Goal: Information Seeking & Learning: Learn about a topic

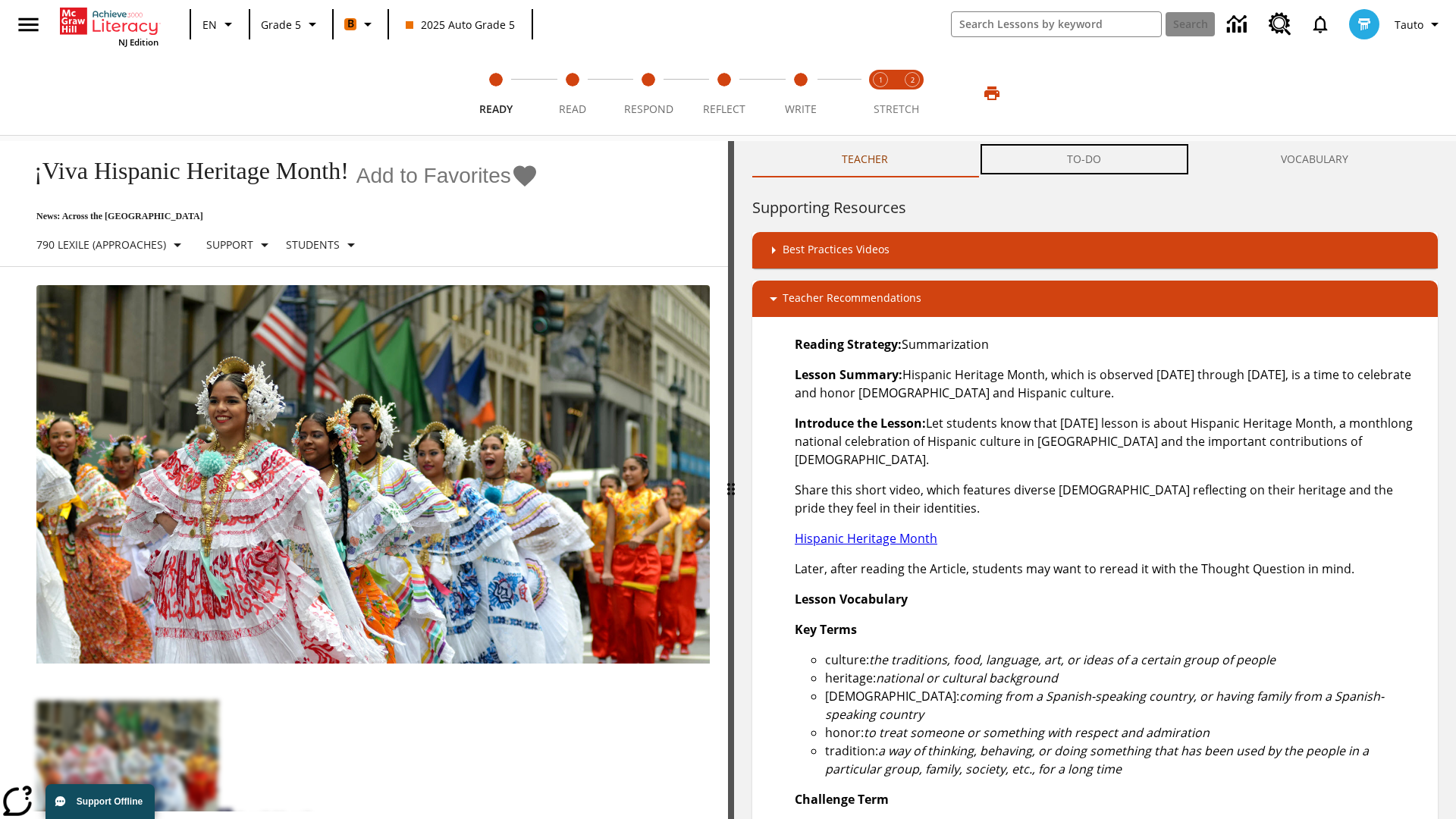
click at [1085, 159] on button "TO-DO" at bounding box center [1084, 159] width 213 height 36
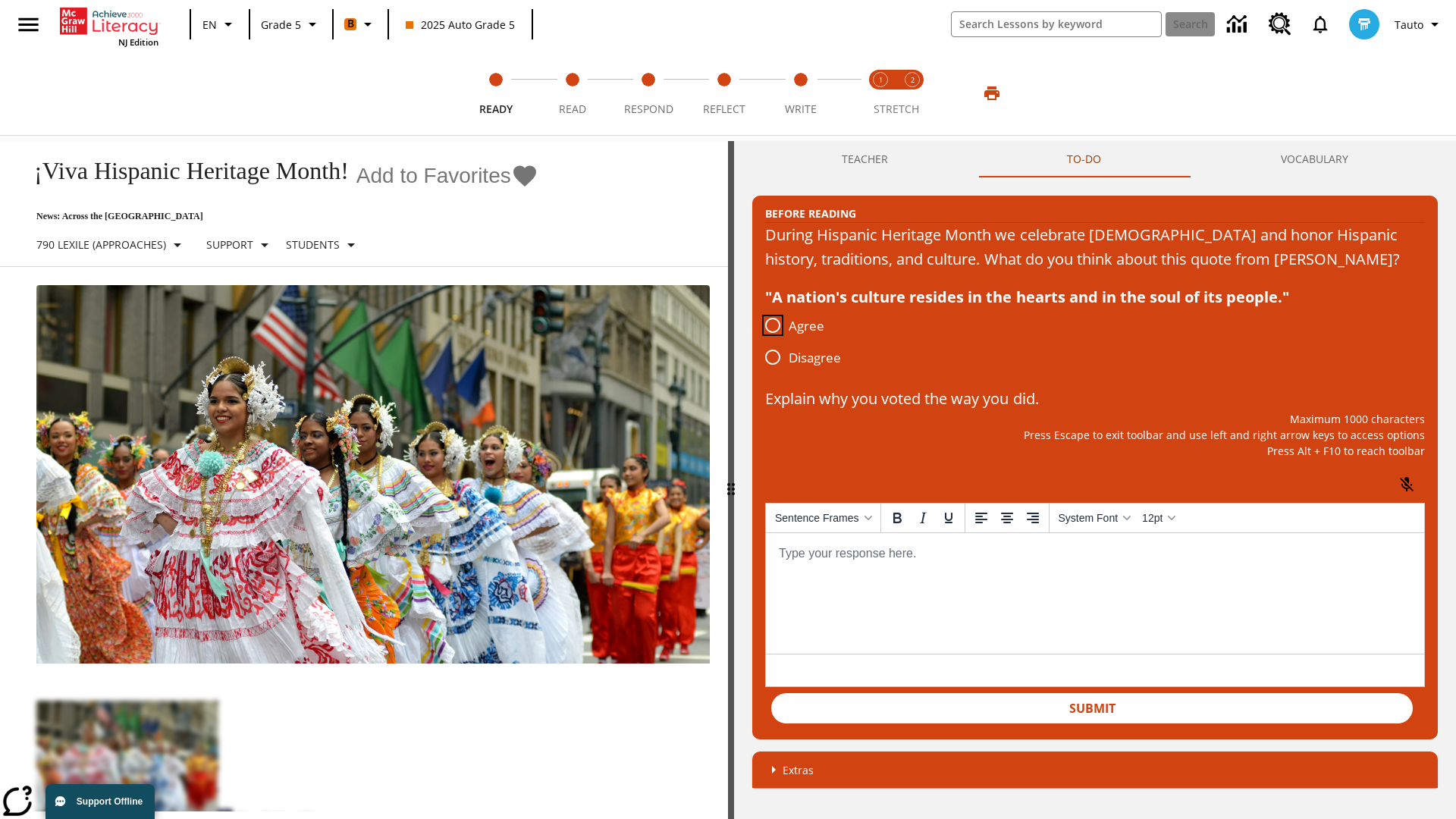
click at [773, 341] on input "Agree" at bounding box center [772, 325] width 31 height 31
radio input "true"
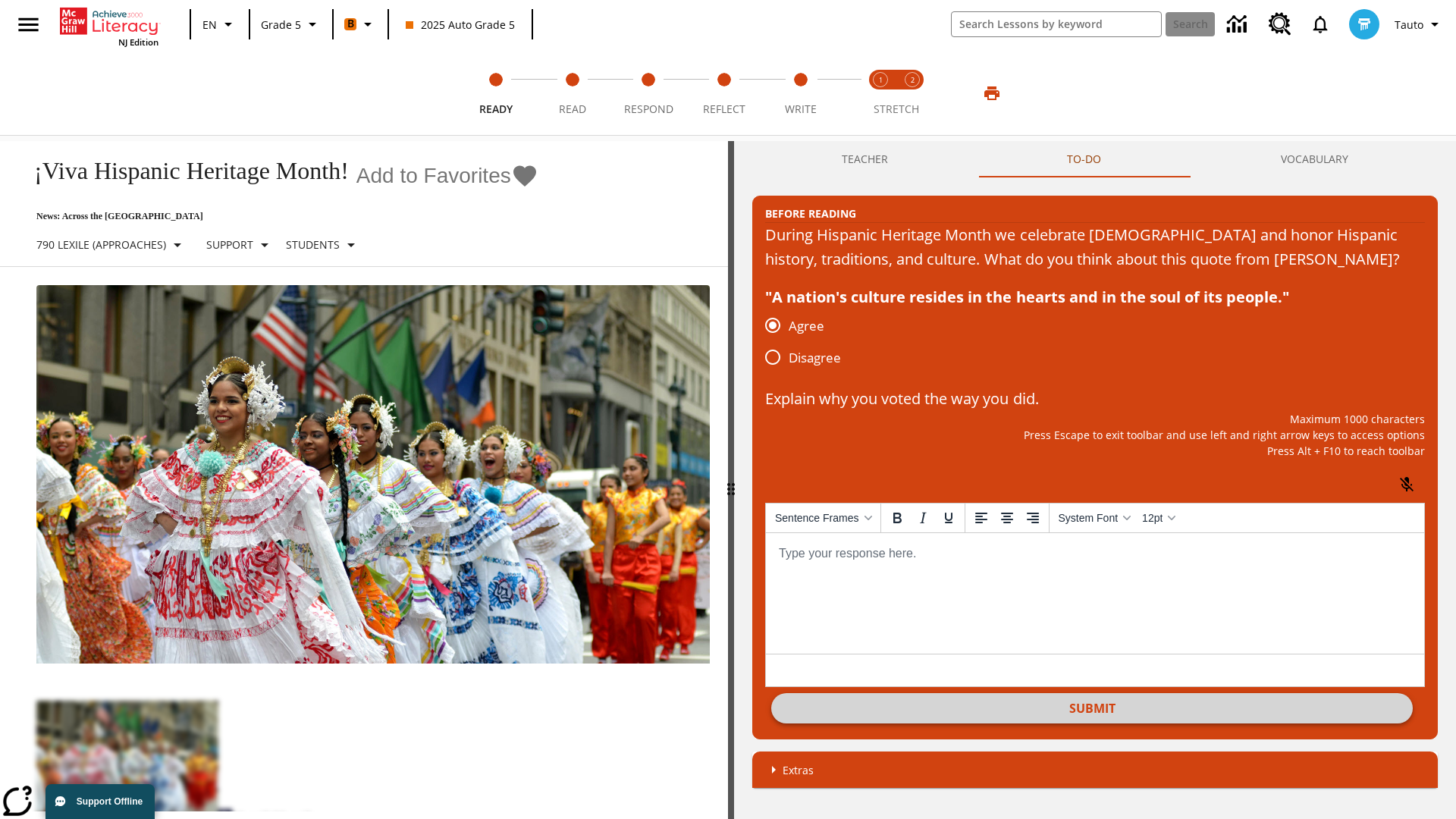
click at [1092, 723] on button "Submit" at bounding box center [1091, 708] width 641 height 31
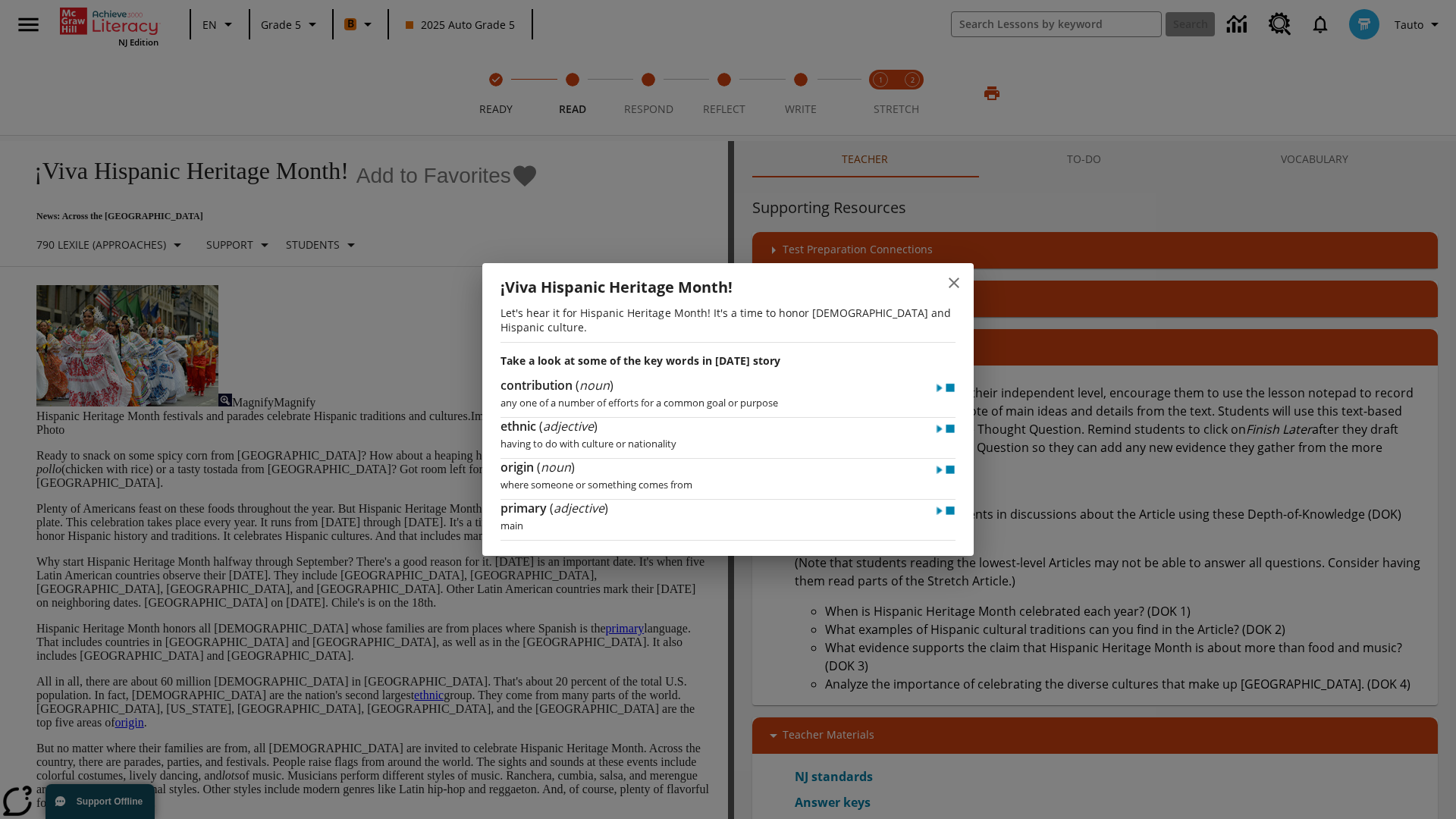
click at [954, 288] on icon "close" at bounding box center [954, 283] width 11 height 11
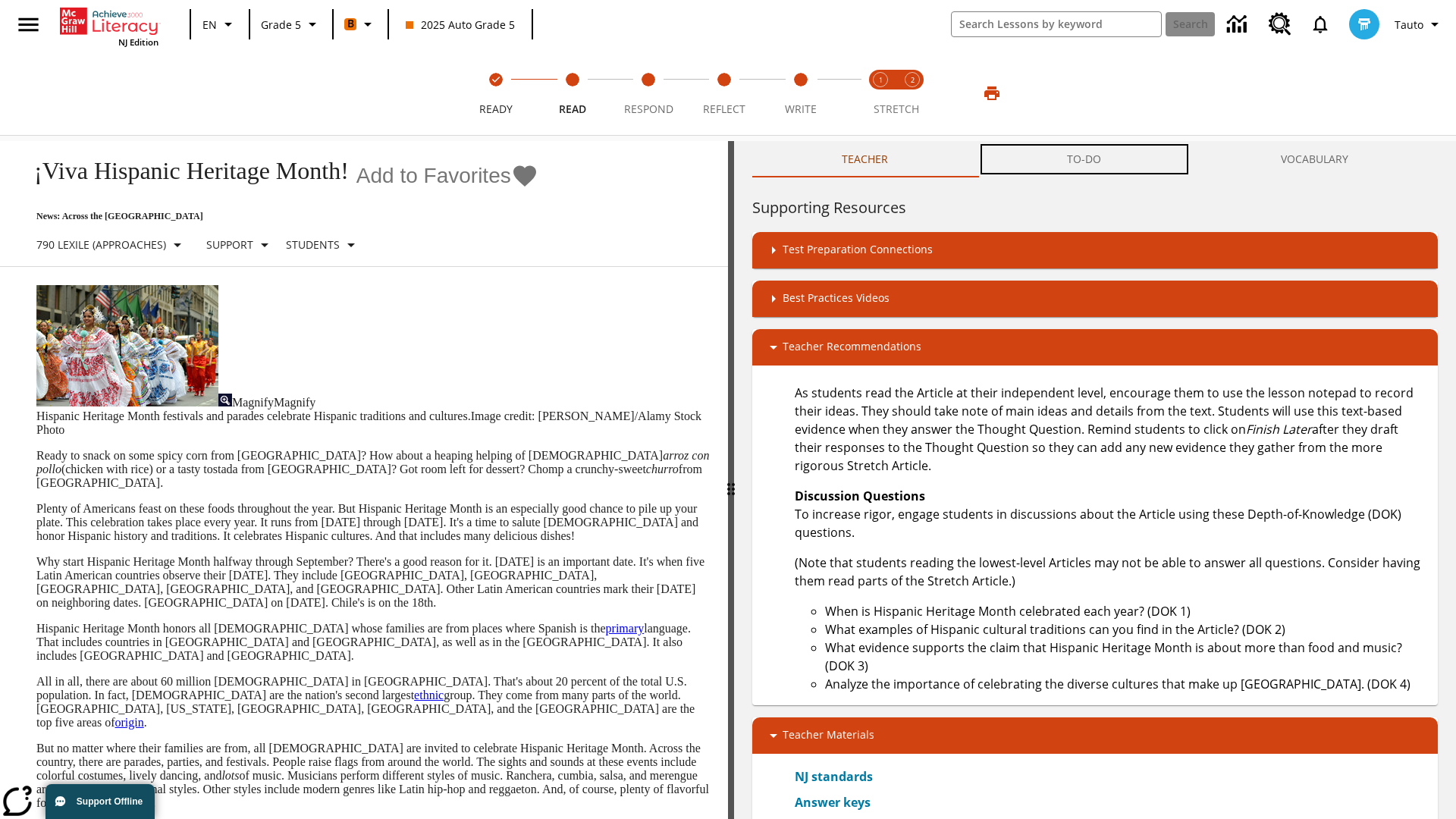
scroll to position [1, 0]
click at [1085, 159] on button "TO-DO" at bounding box center [1084, 159] width 213 height 36
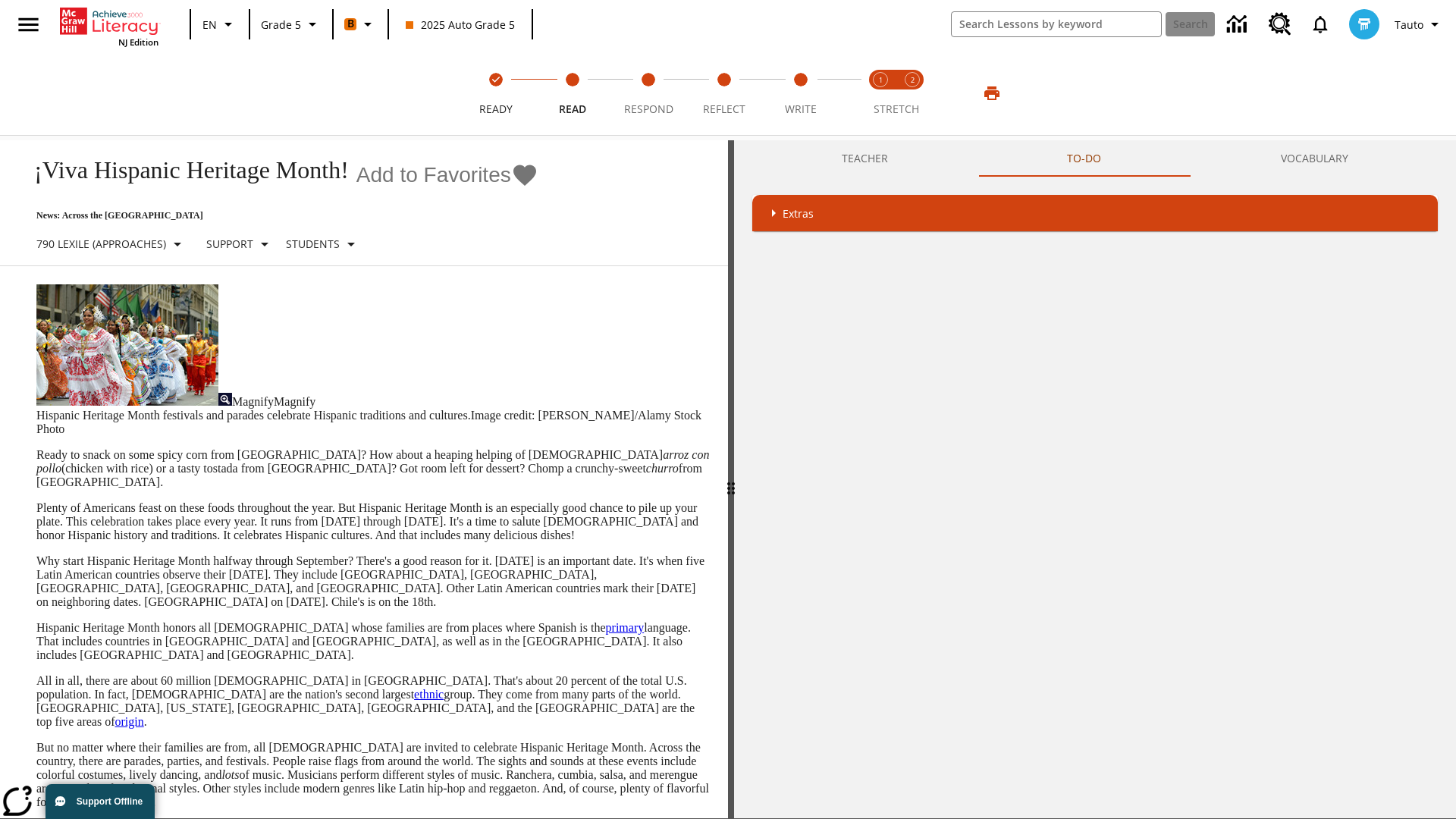
scroll to position [0, 0]
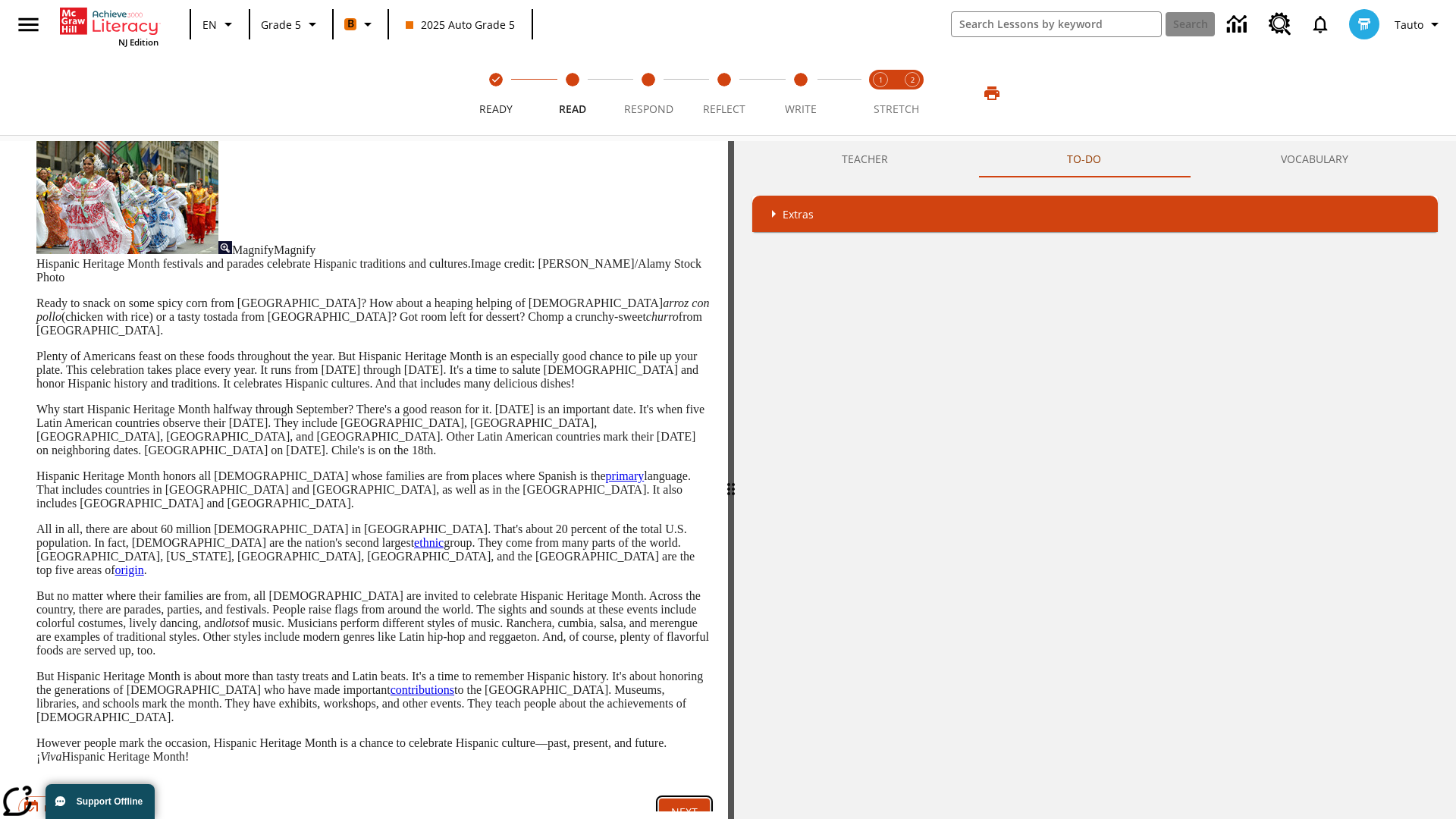
click at [684, 798] on button "Next" at bounding box center [684, 812] width 50 height 28
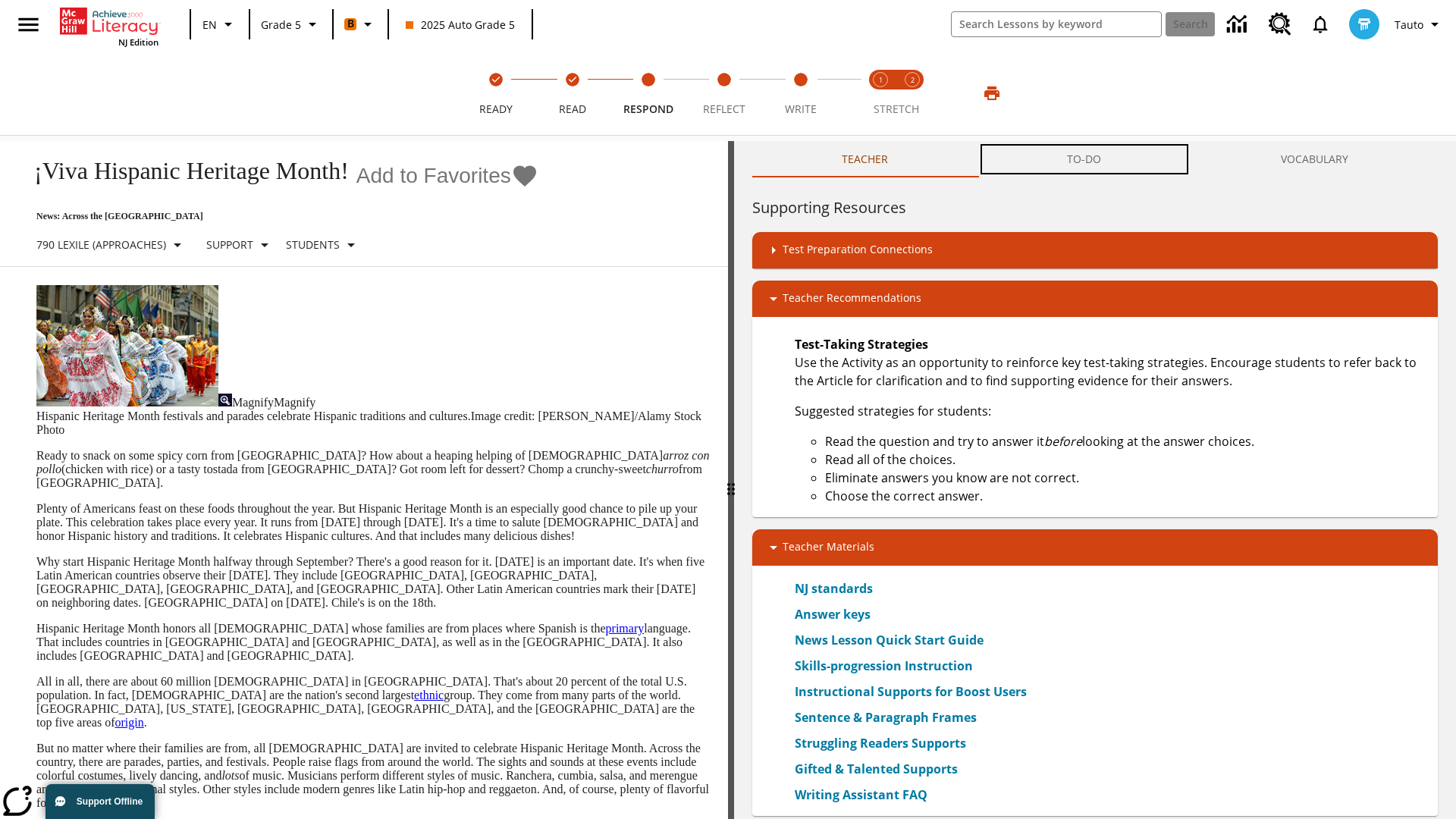
scroll to position [1, 0]
click at [1085, 159] on button "TO-DO" at bounding box center [1084, 159] width 213 height 36
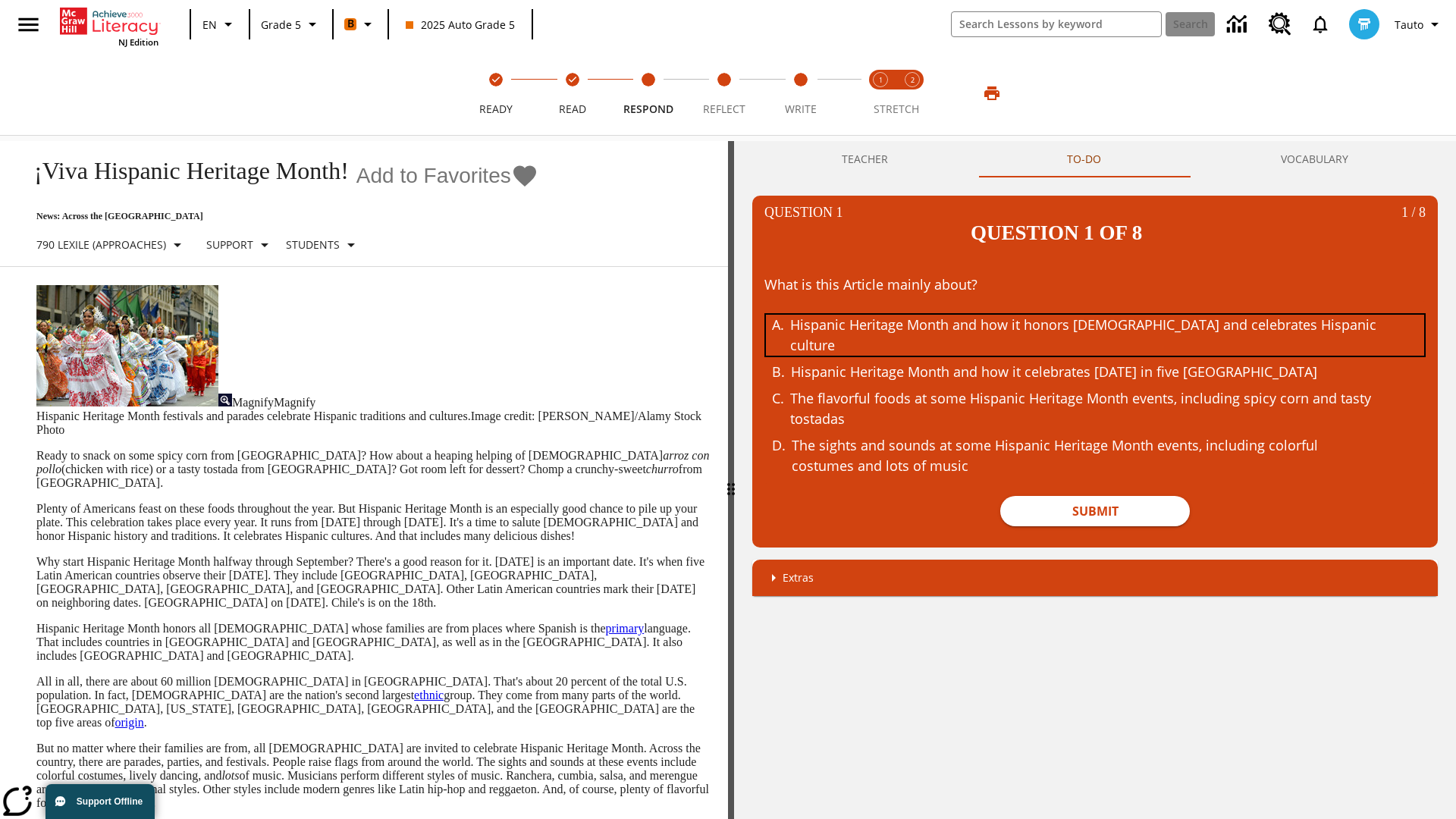
click at [1095, 315] on div "Hispanic Heritage Month and how it honors Hispanic Americans and celebrates His…" at bounding box center [1084, 335] width 587 height 41
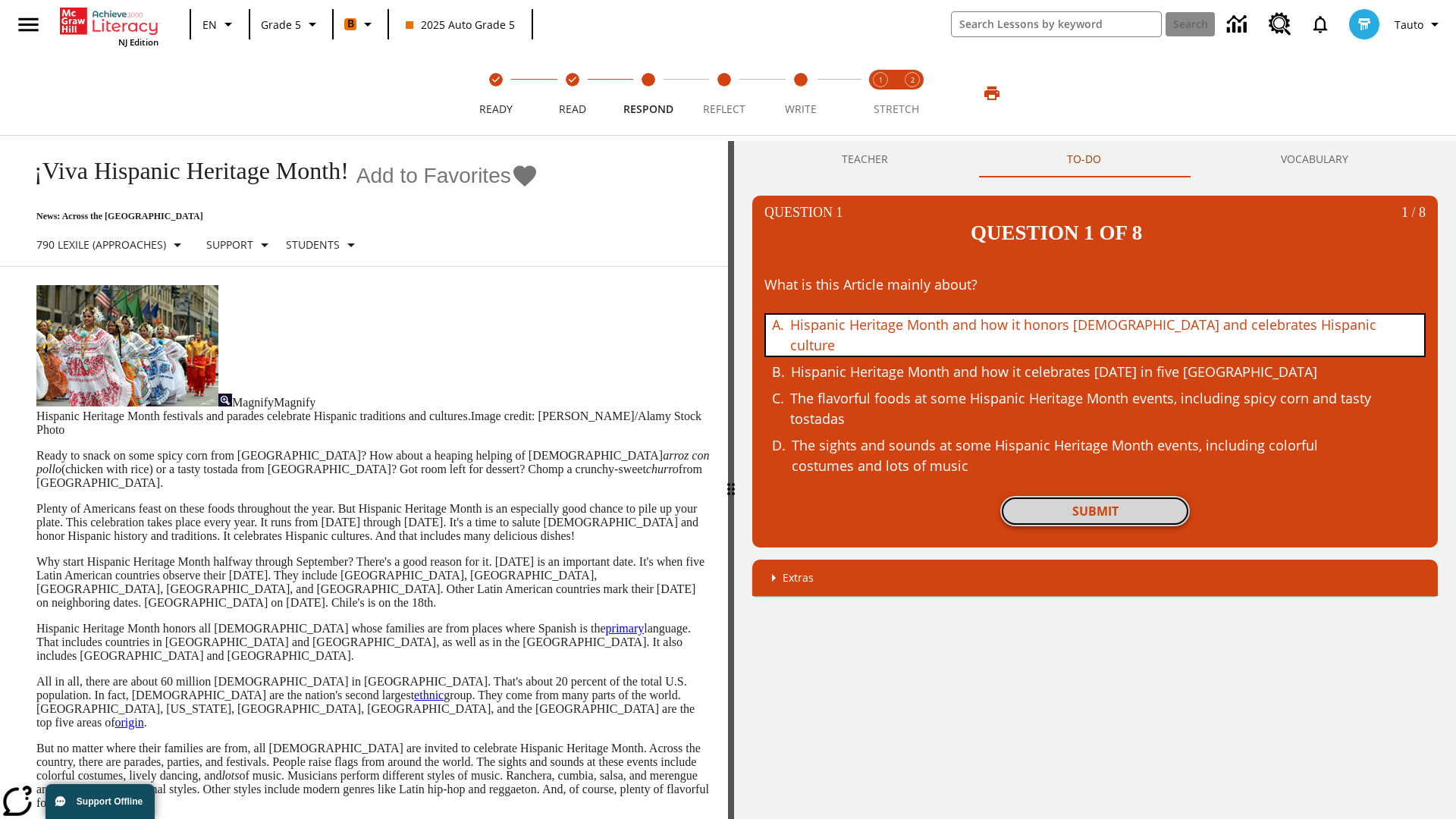
click at [1095, 495] on button "Submit" at bounding box center [1094, 511] width 190 height 31
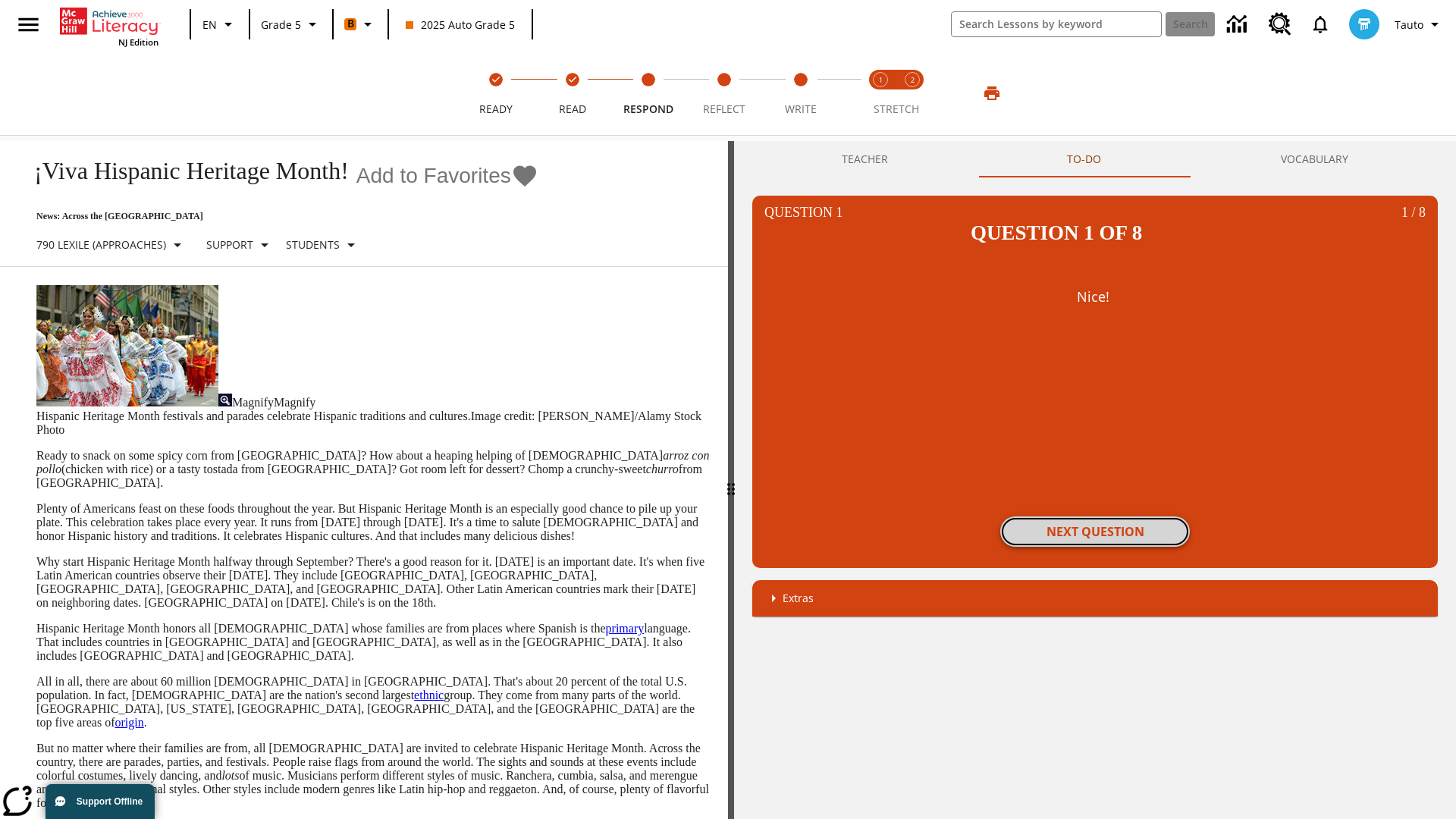
click at [1095, 516] on button "Next Question" at bounding box center [1094, 531] width 190 height 31
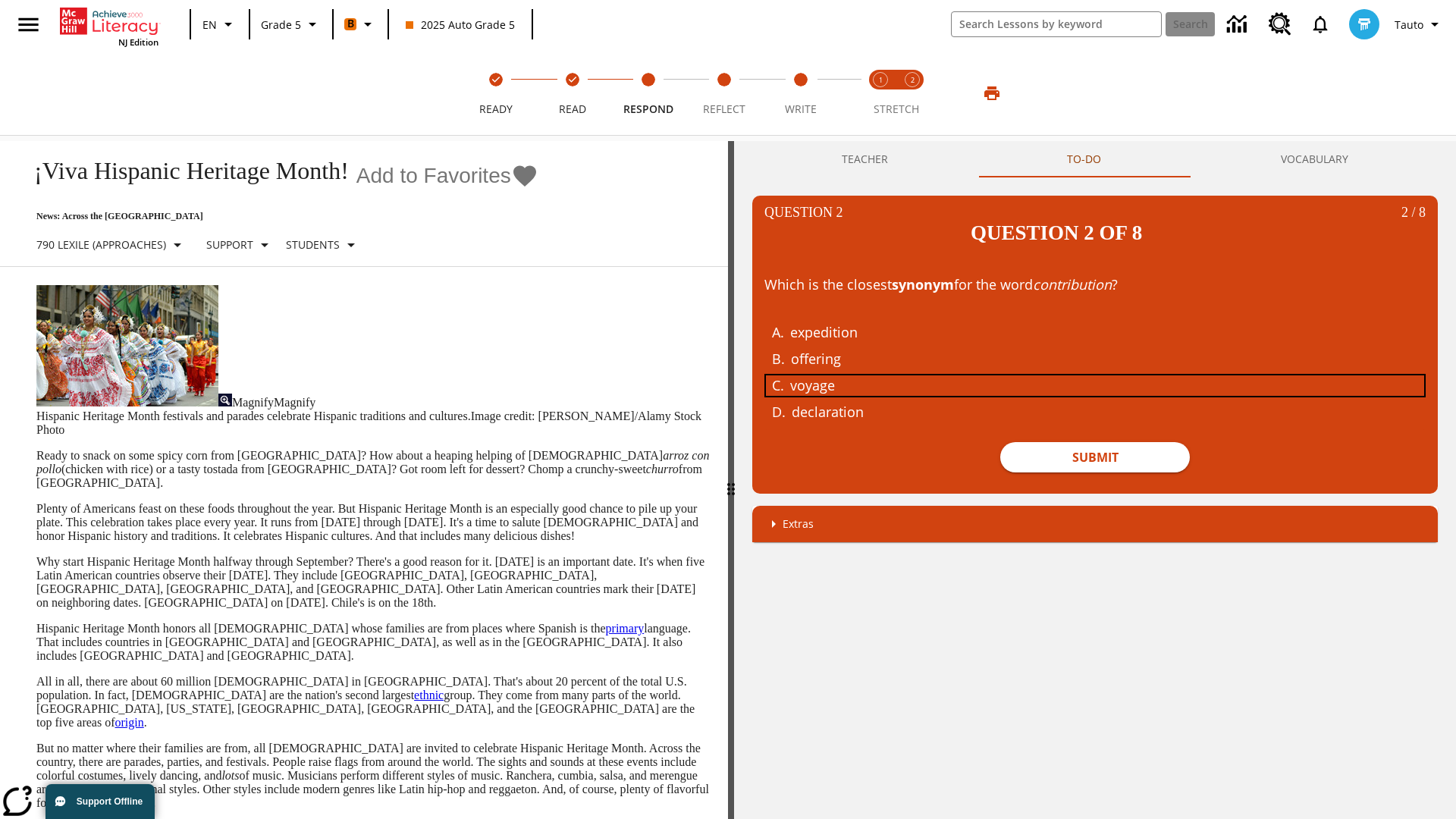
click at [1095, 375] on div "voyage" at bounding box center [1084, 385] width 587 height 21
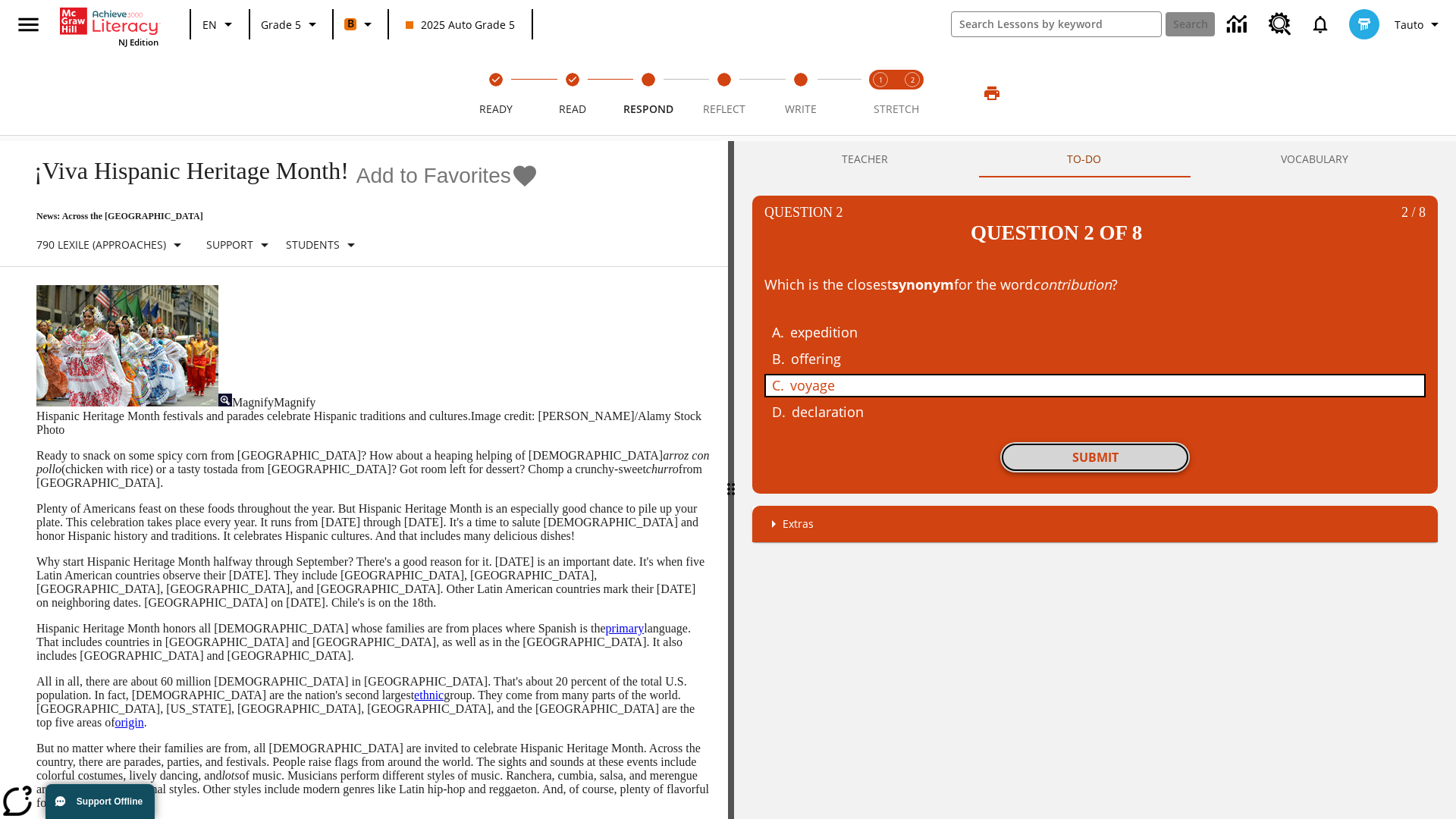
click at [1095, 442] on button "Submit" at bounding box center [1094, 458] width 190 height 31
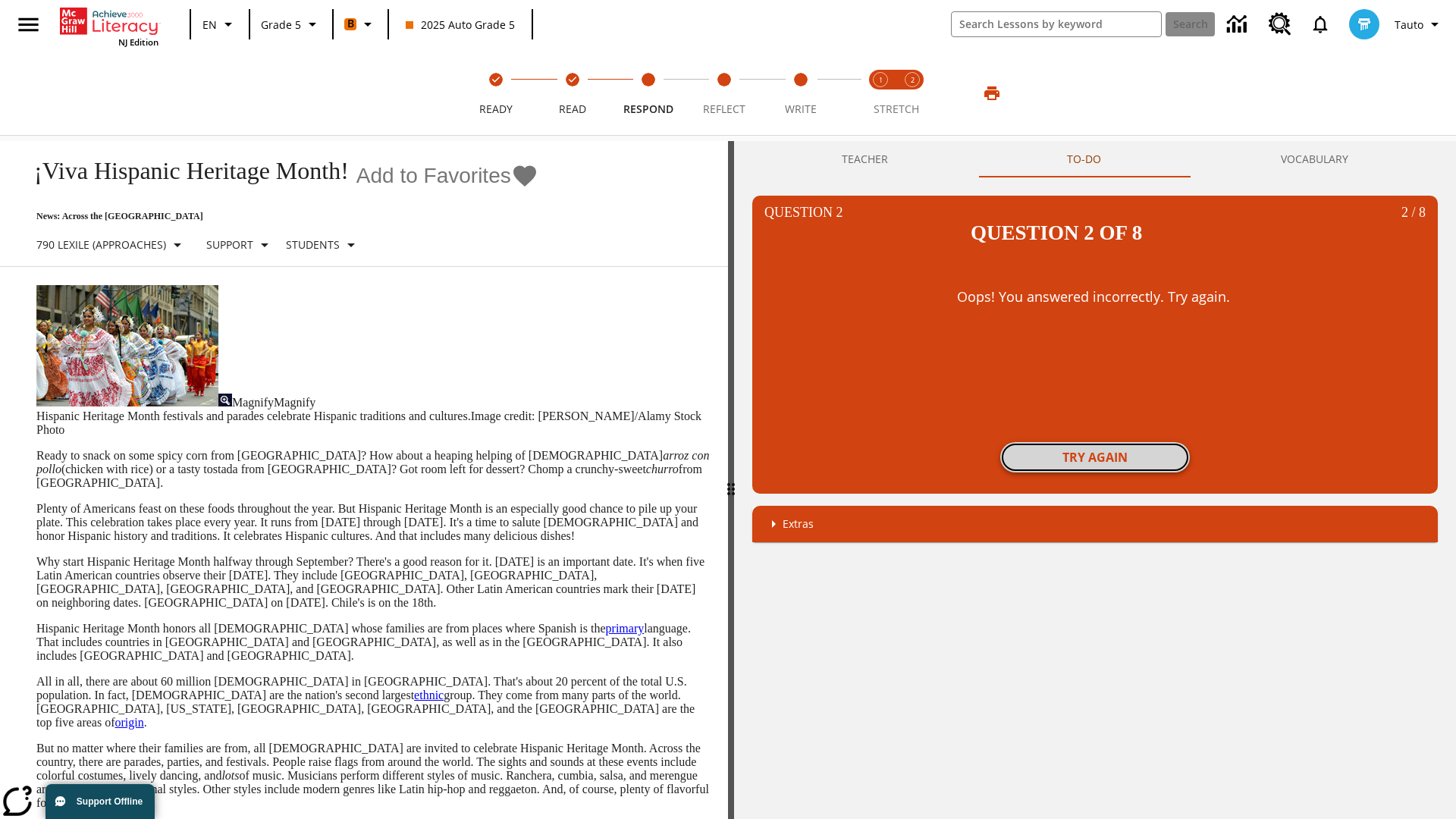
click at [1095, 442] on button "Try again" at bounding box center [1094, 458] width 190 height 31
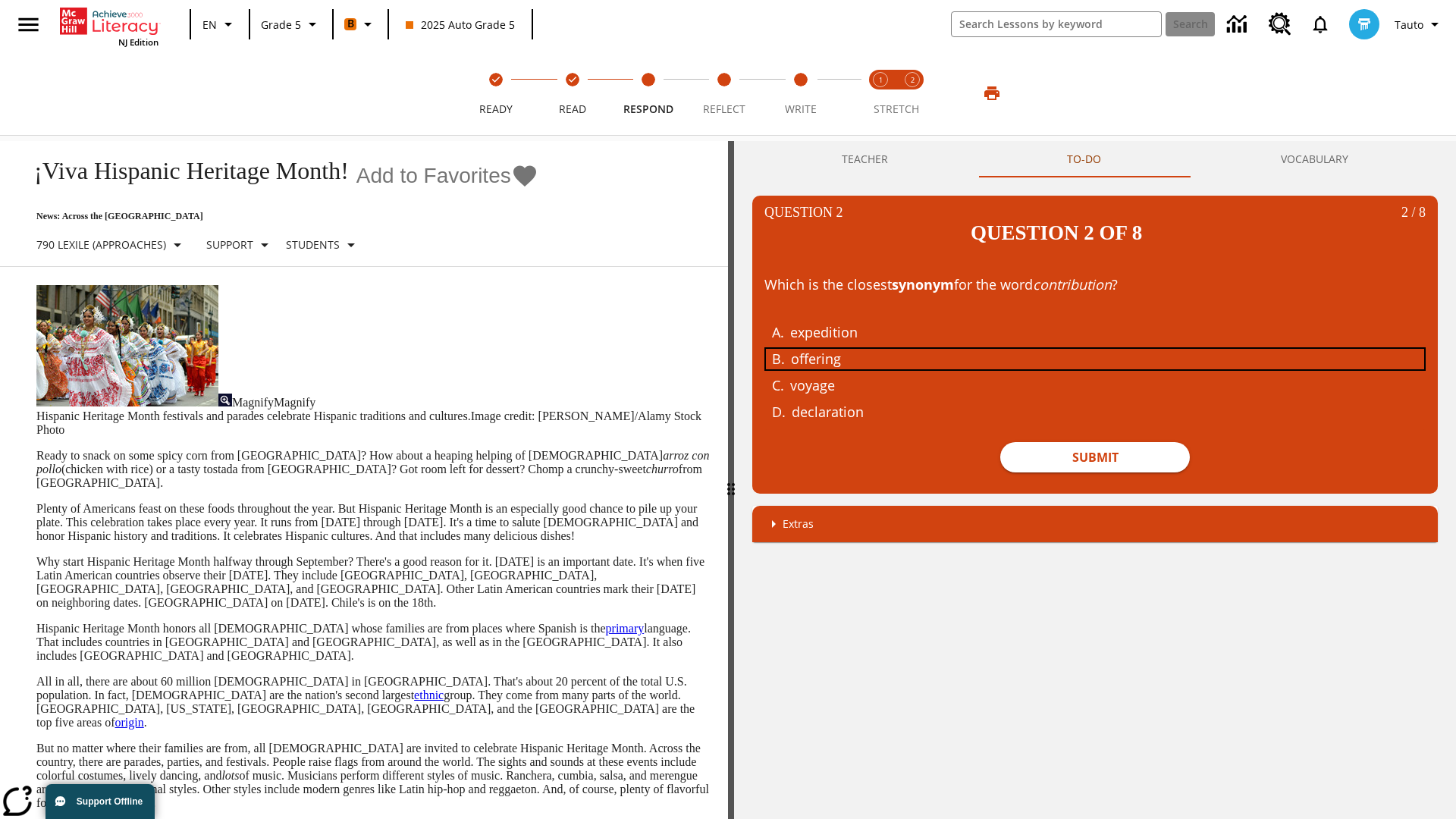
click at [1095, 349] on div "offering" at bounding box center [1084, 359] width 587 height 21
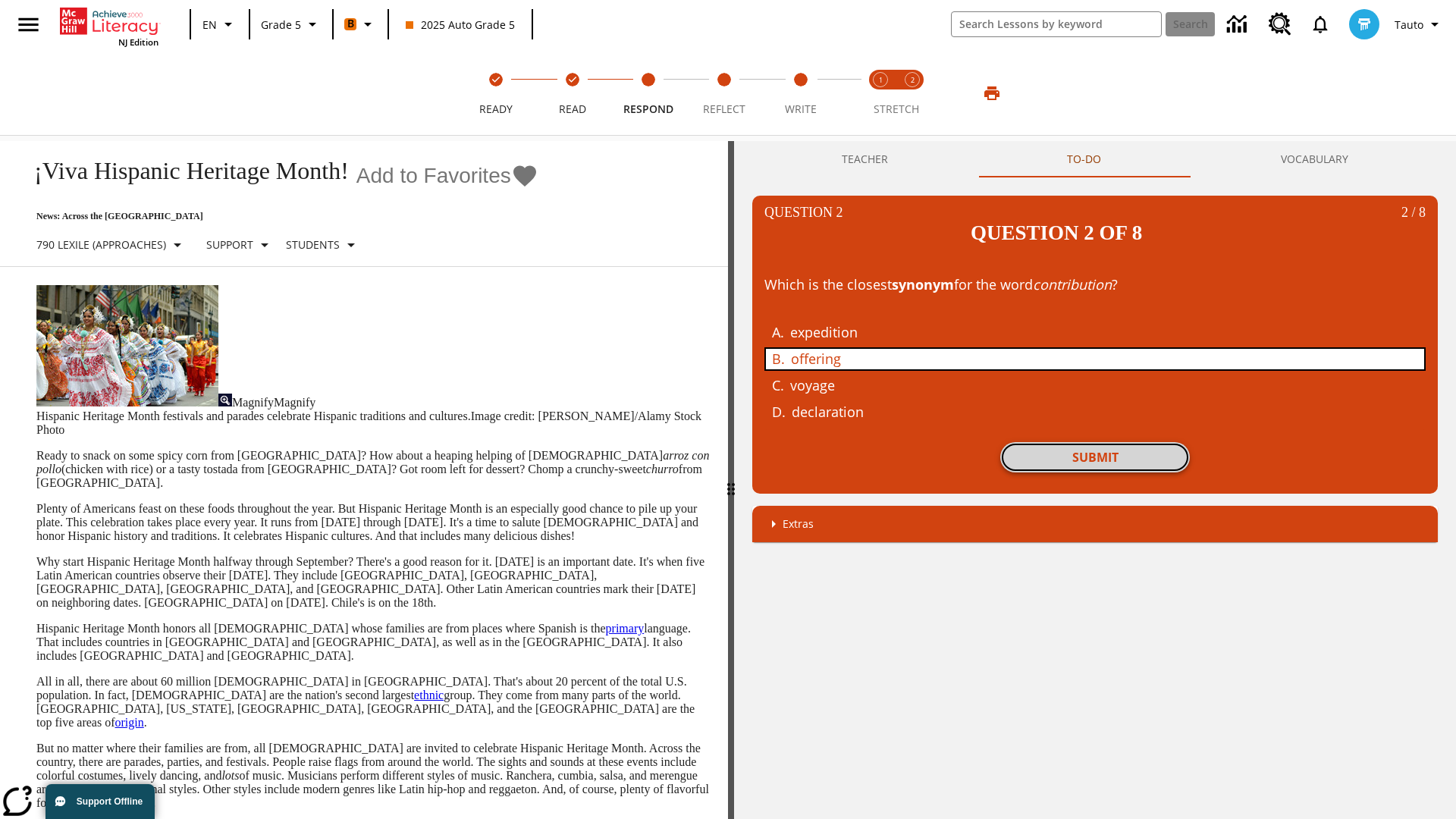
click at [1095, 442] on button "Submit" at bounding box center [1094, 458] width 190 height 31
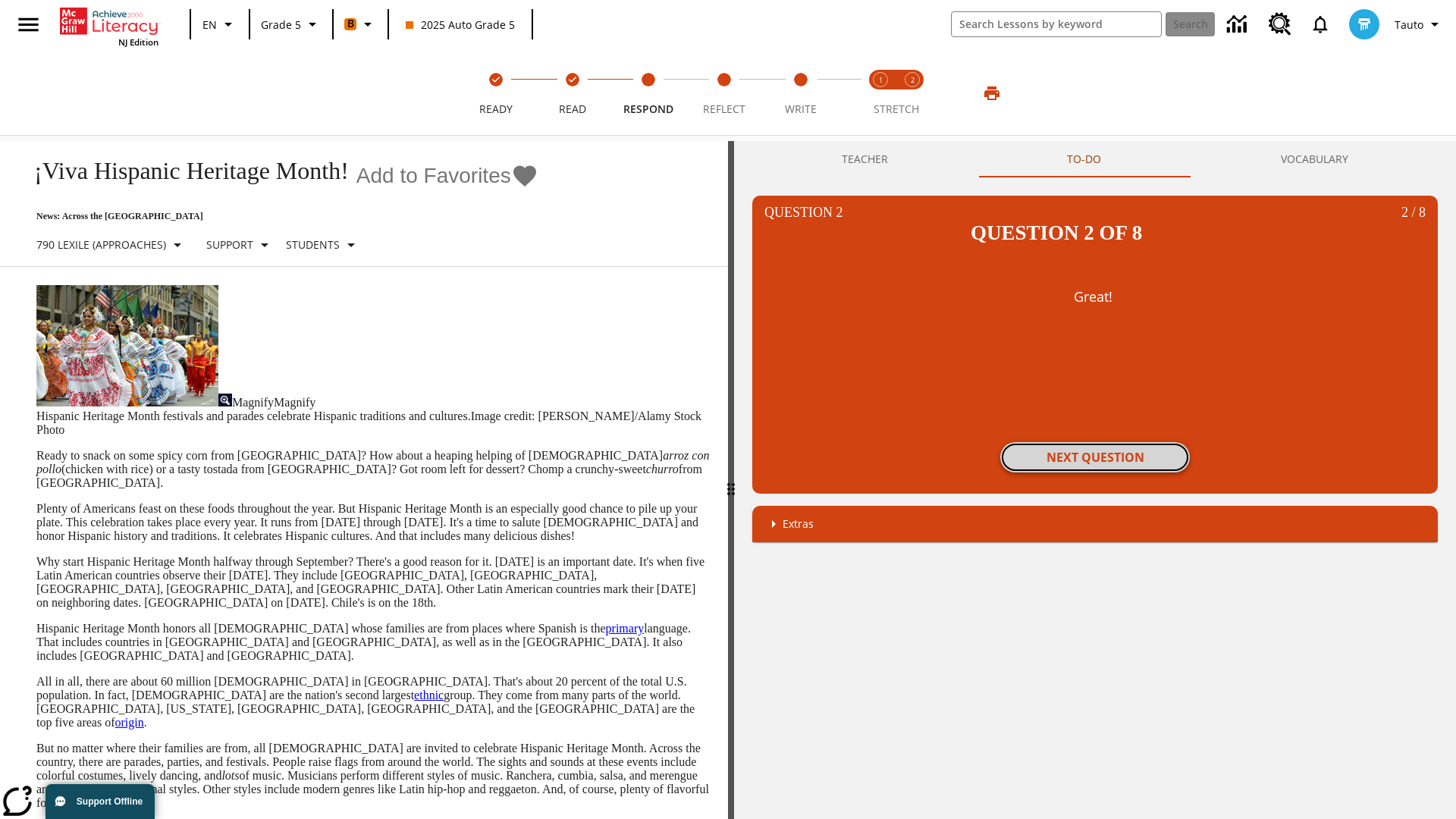
click at [1095, 442] on button "Next Question" at bounding box center [1094, 458] width 190 height 31
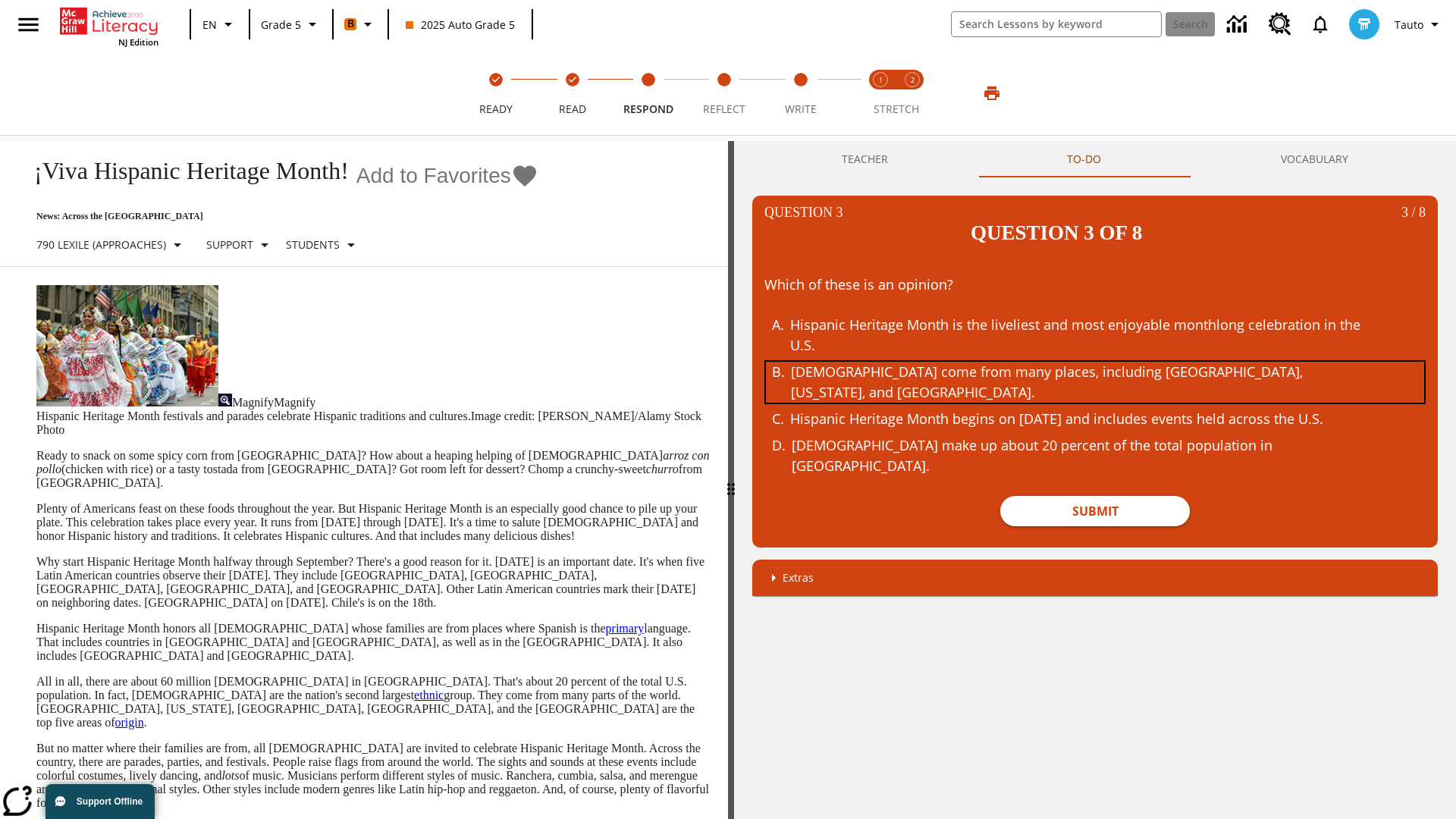
click at [1095, 361] on div "Hispanic Americans come from many places, including Mexico, Puerto Rico, and Cu…" at bounding box center [1084, 382] width 587 height 41
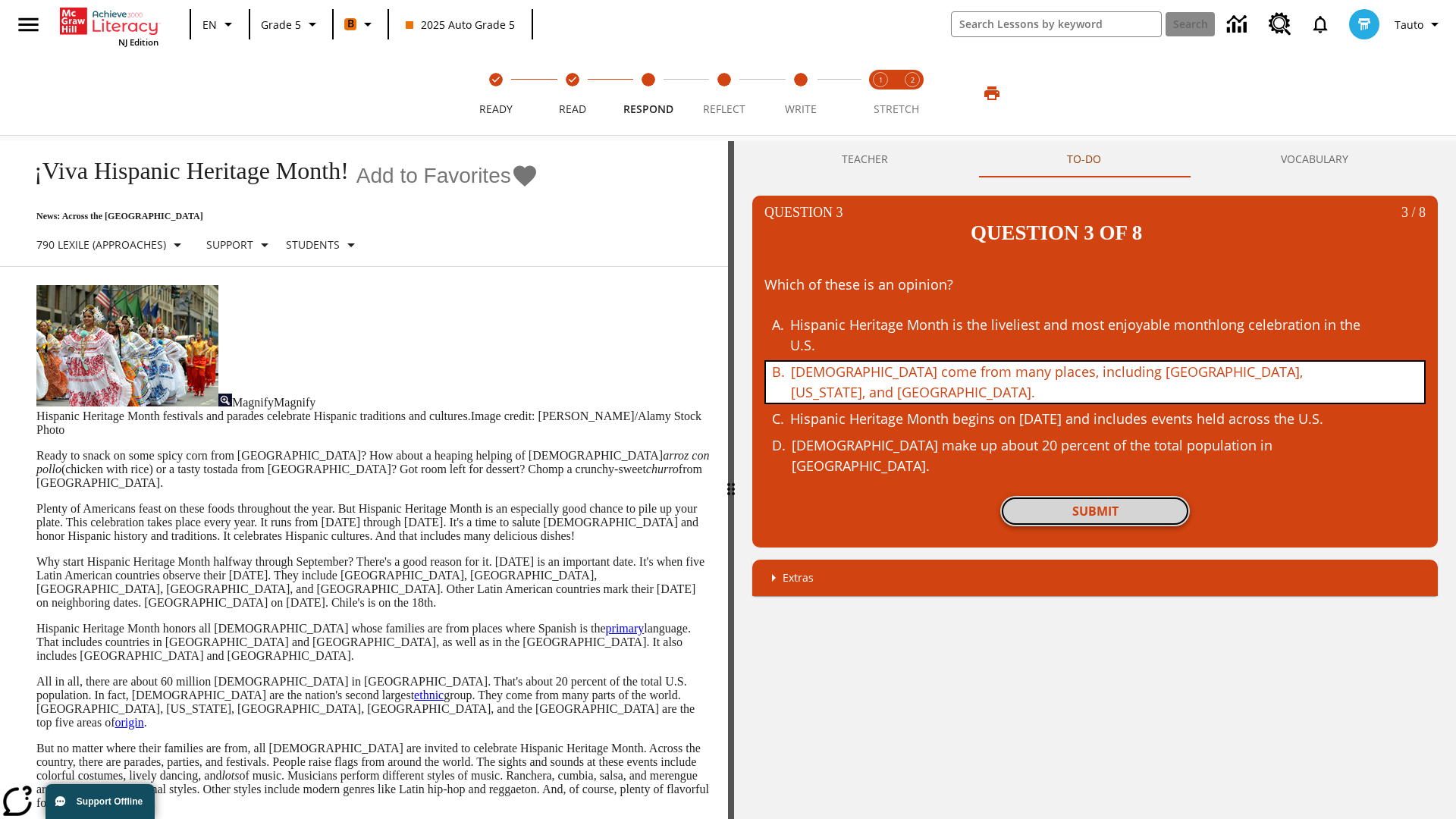
click at [1095, 495] on button "Submit" at bounding box center [1094, 511] width 190 height 31
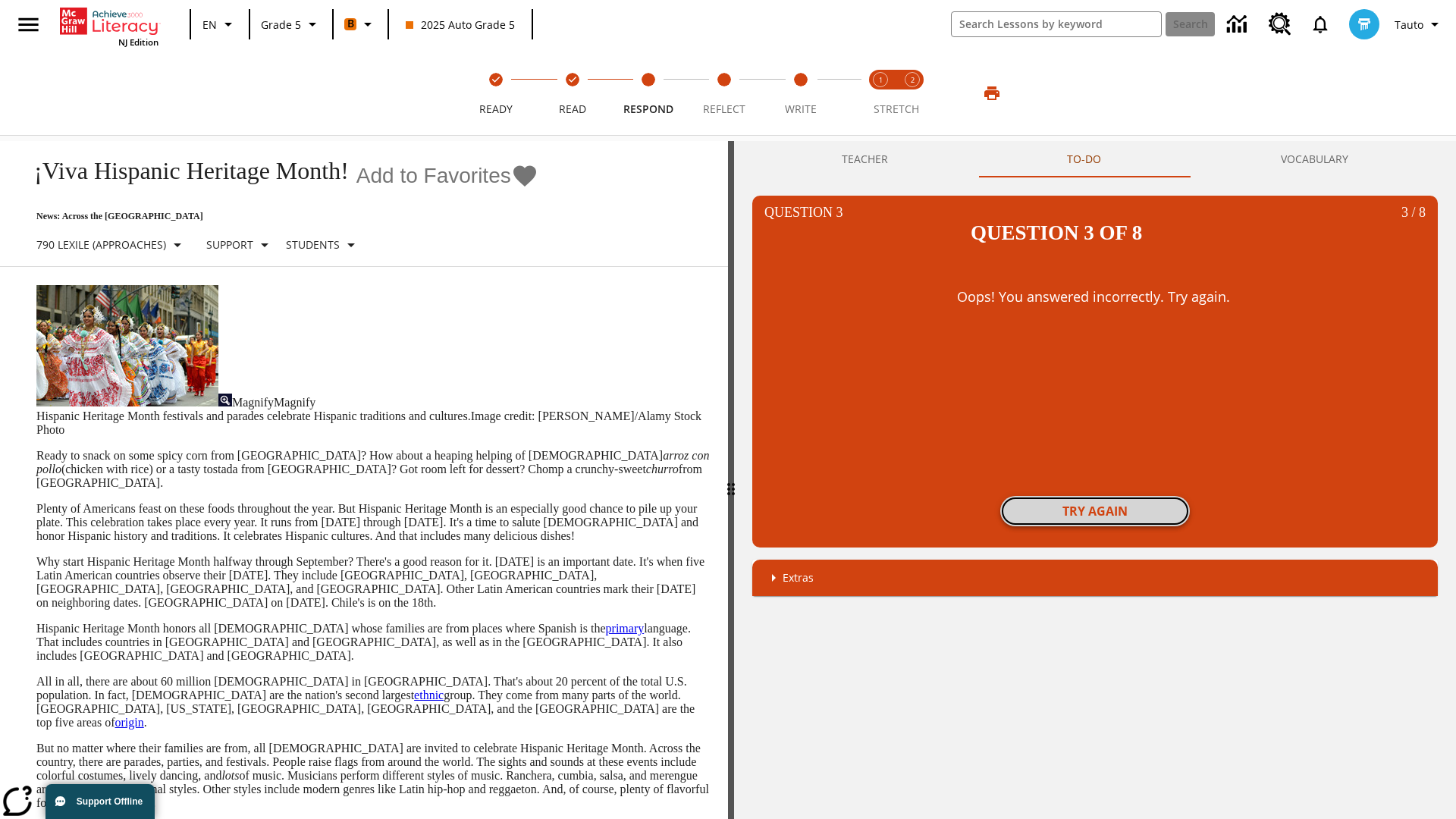
click at [1095, 495] on button "Try again" at bounding box center [1094, 511] width 190 height 31
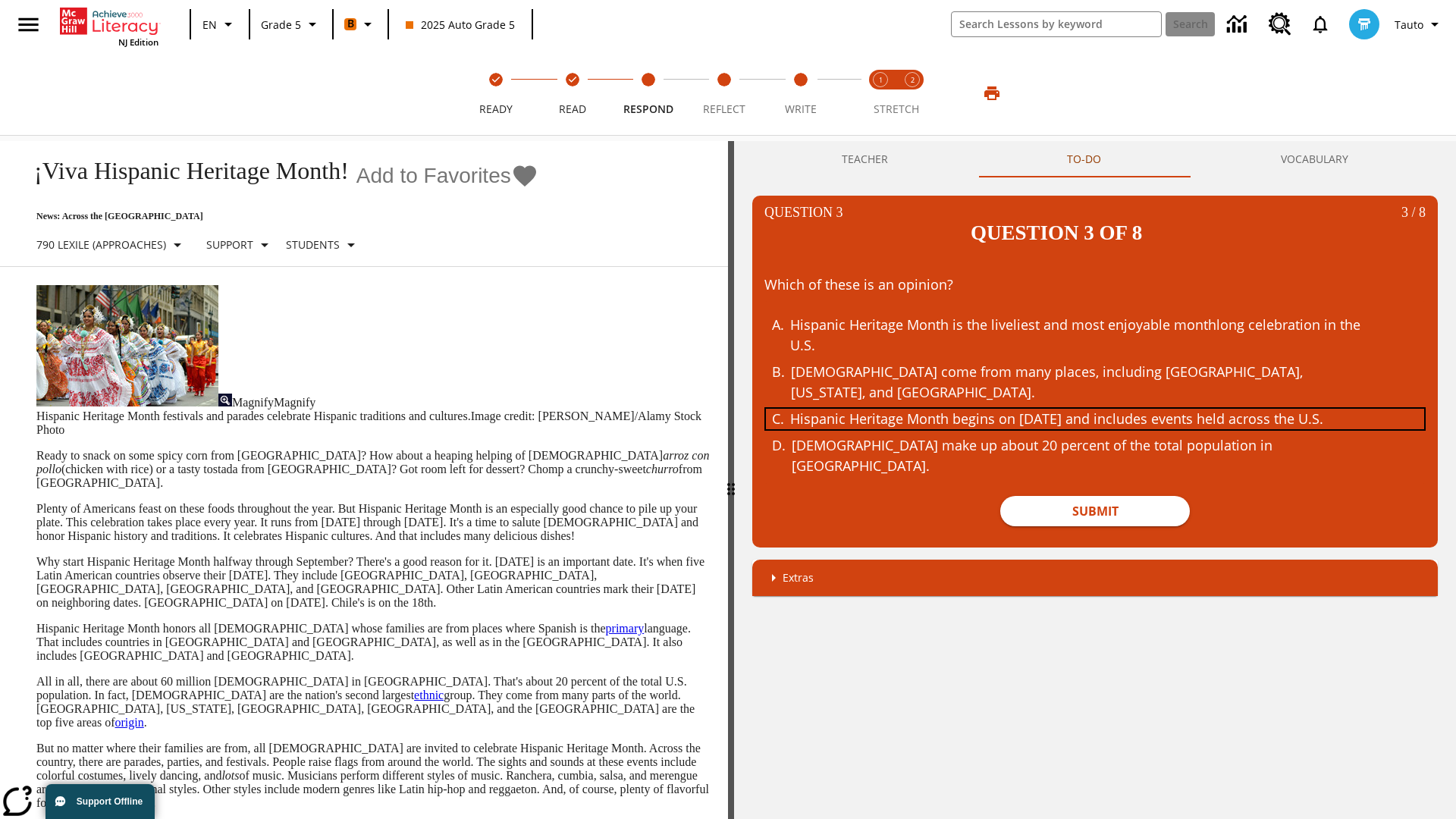
click at [1095, 408] on div "Hispanic Heritage Month begins on September 15 and includes events held across …" at bounding box center [1084, 418] width 587 height 21
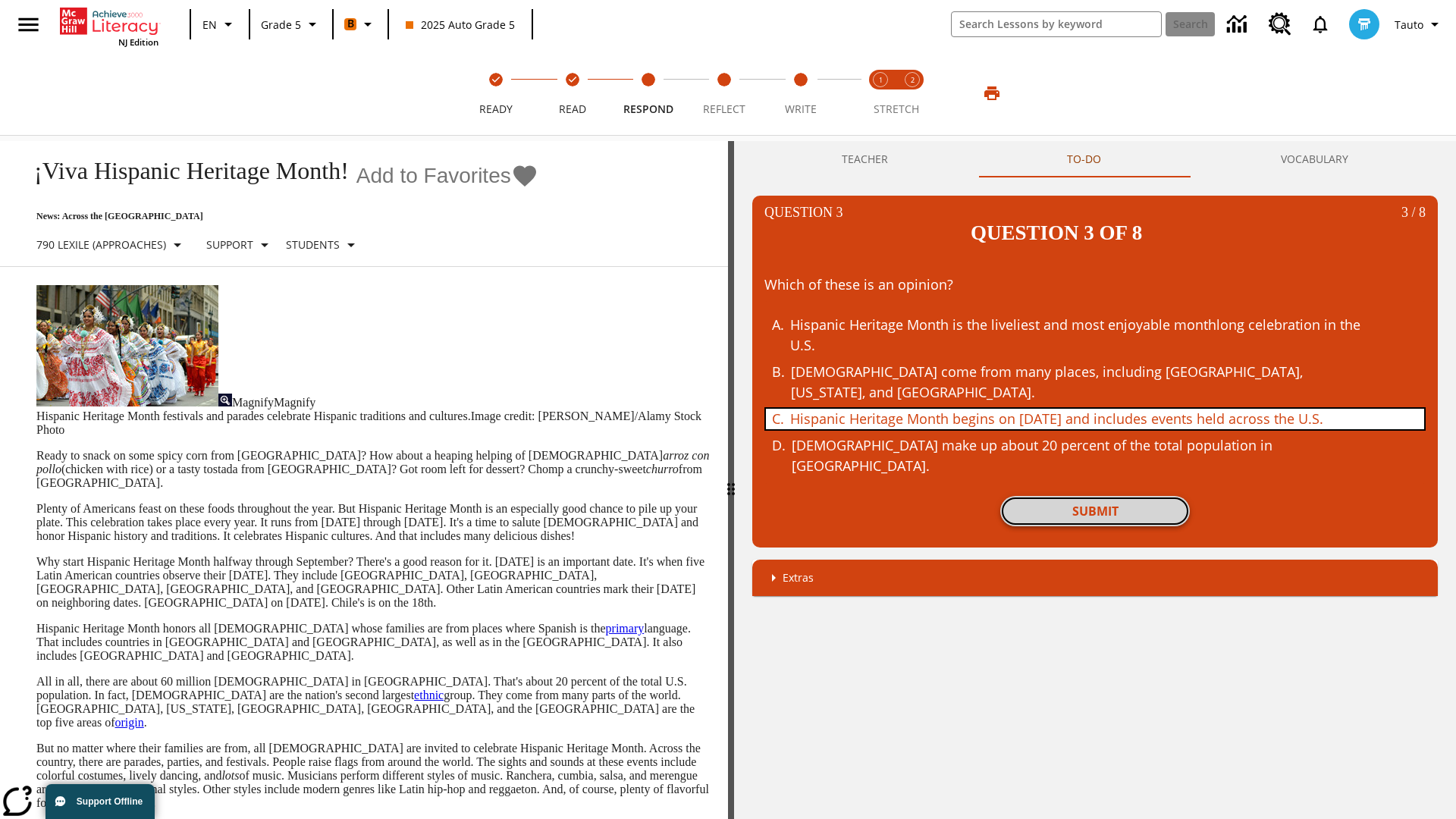
click at [1095, 495] on button "Submit" at bounding box center [1094, 511] width 190 height 31
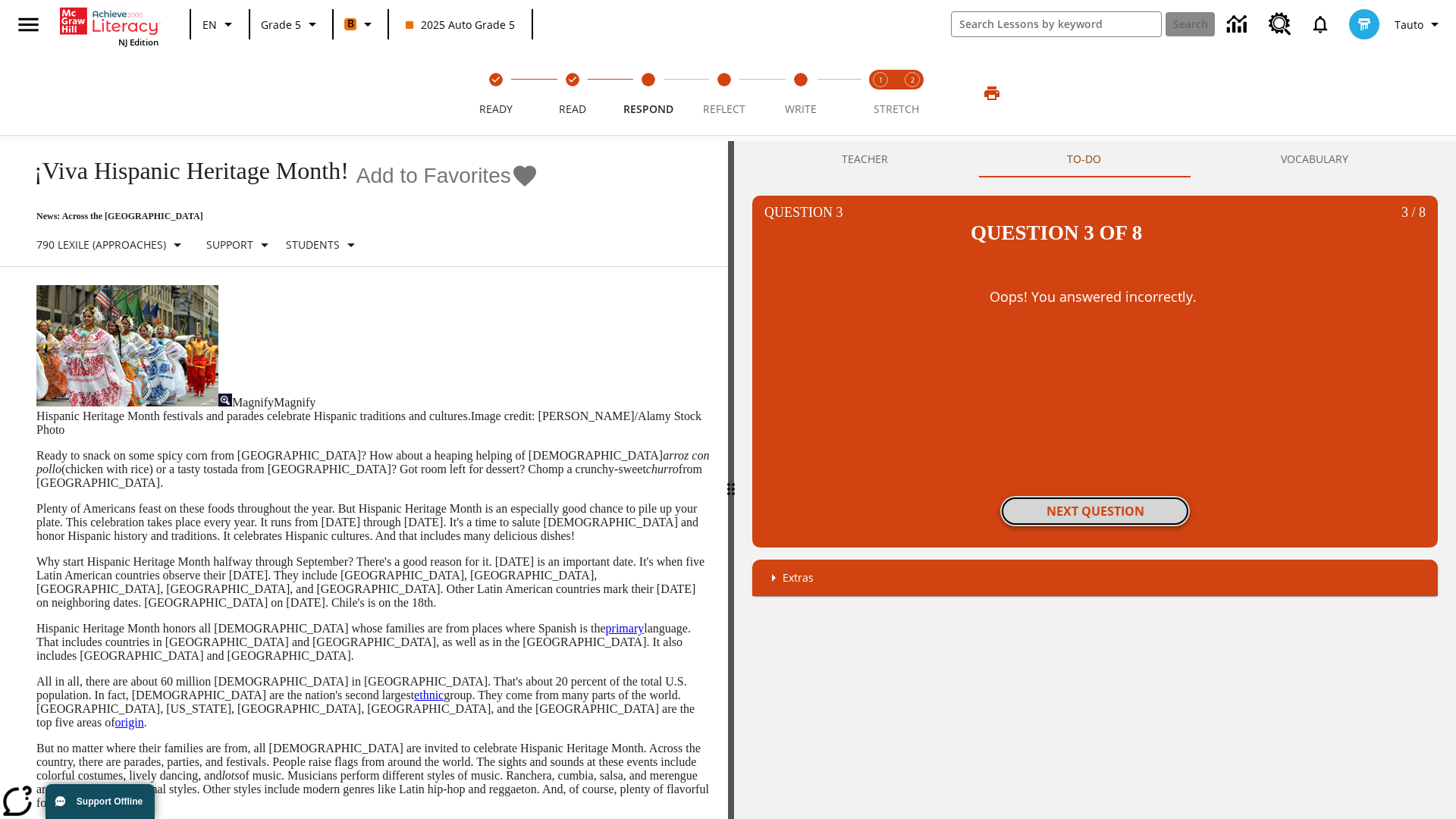
click at [1095, 495] on button "Next Question" at bounding box center [1094, 511] width 190 height 31
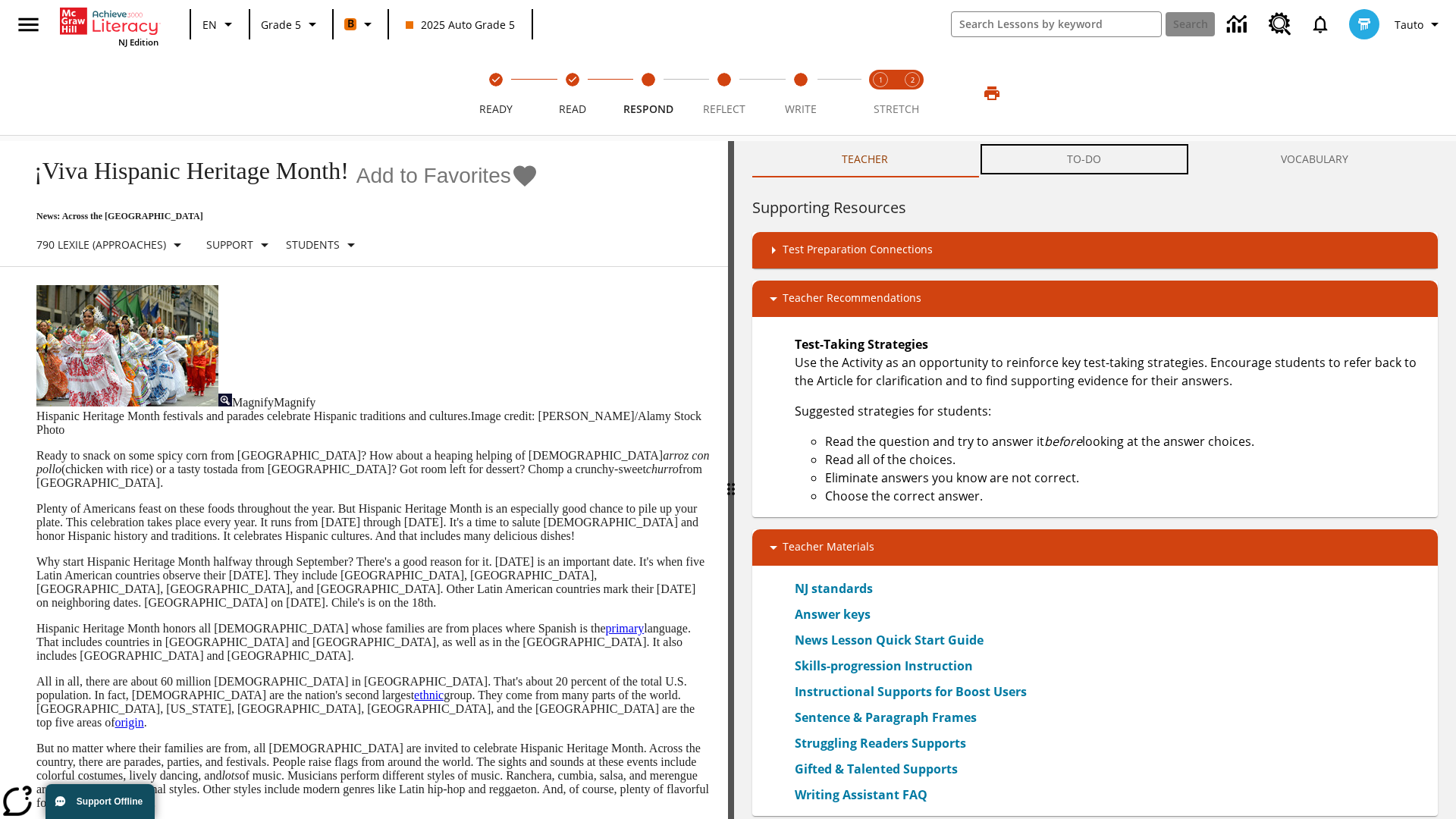
click at [1085, 159] on button "TO-DO" at bounding box center [1084, 159] width 213 height 36
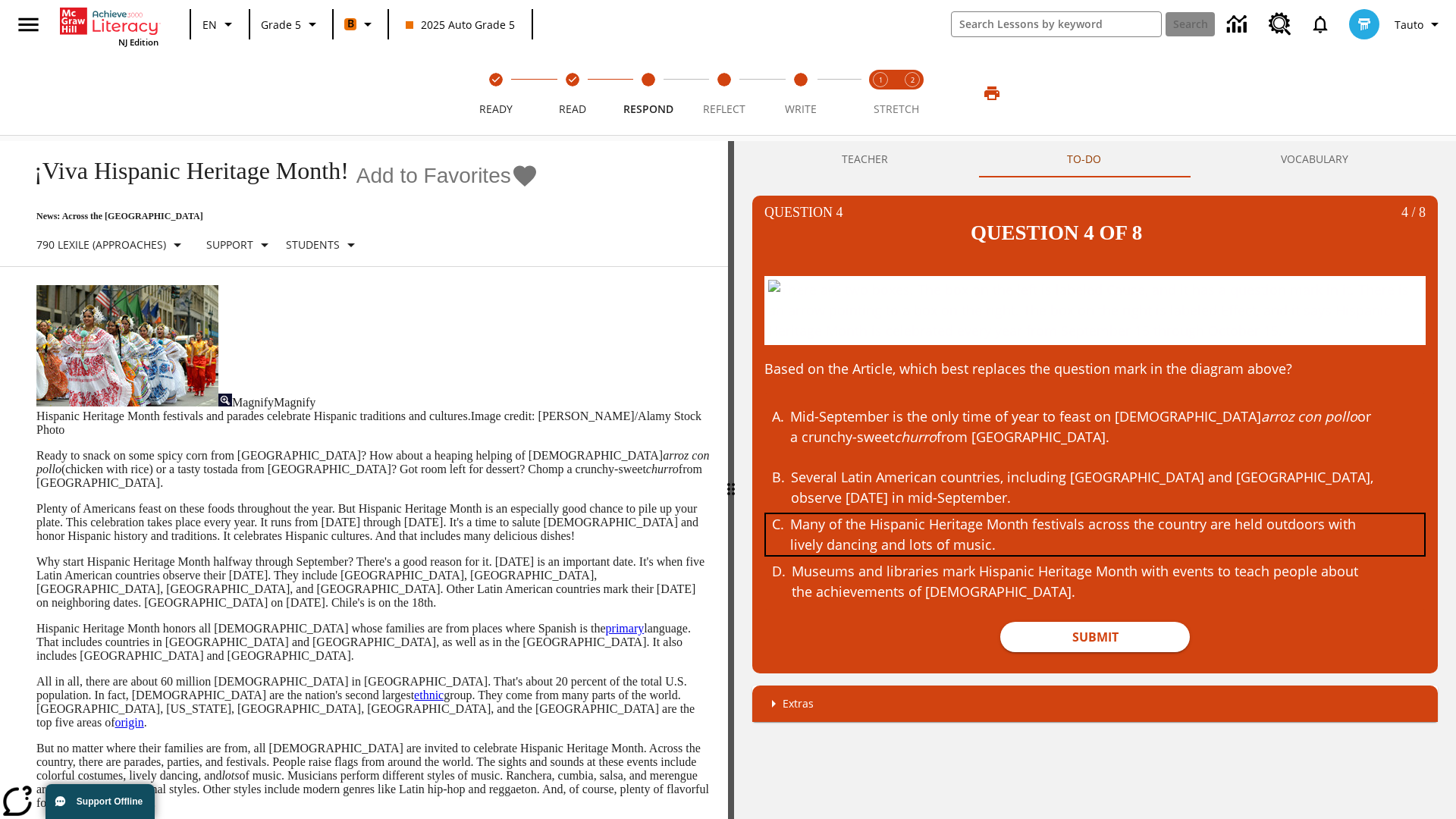
click at [1095, 534] on div "Many of the Hispanic Heritage Month festivals across the country are held outdo…" at bounding box center [1084, 535] width 587 height 41
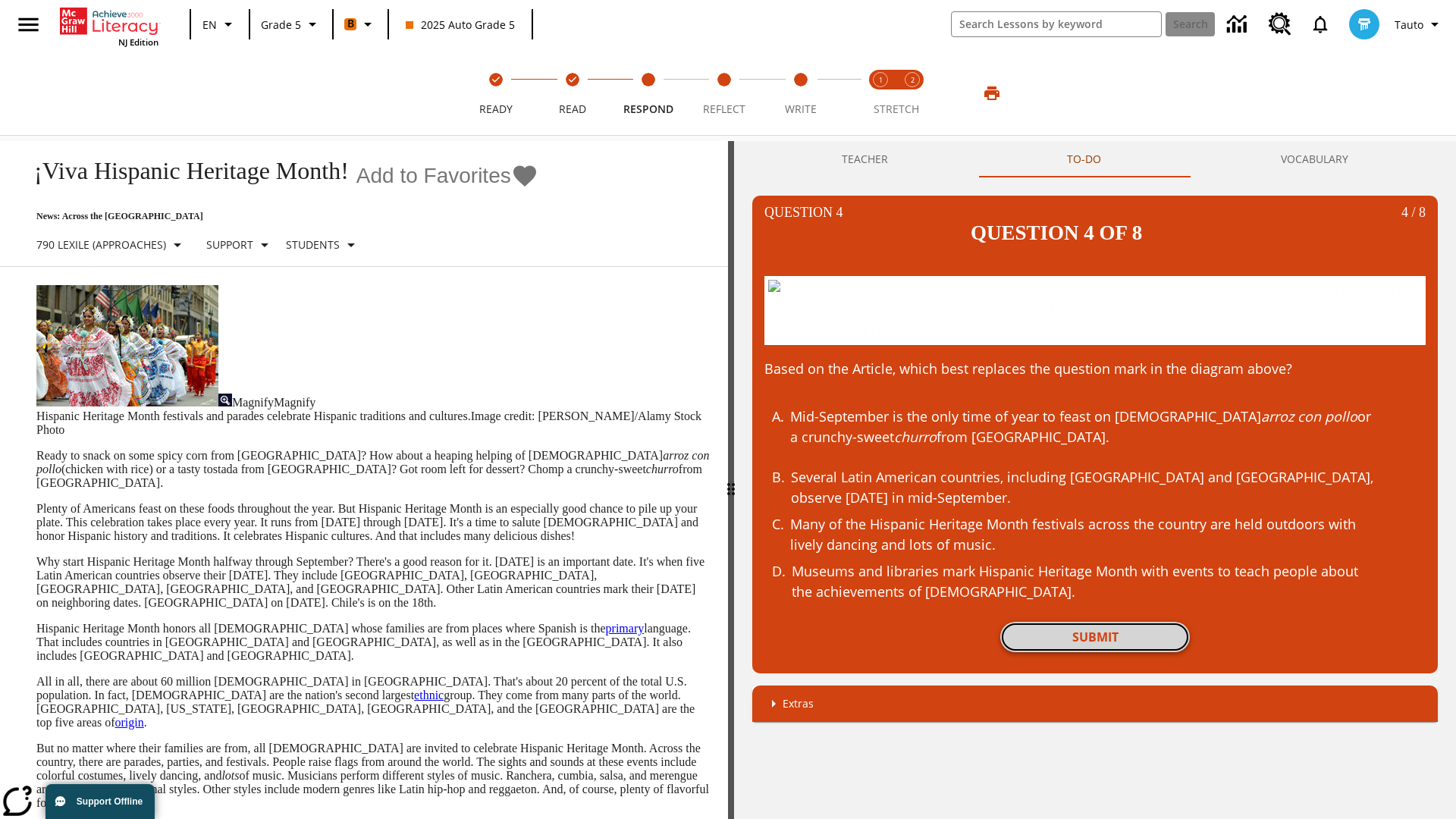
click at [1095, 636] on button "Submit" at bounding box center [1094, 637] width 190 height 31
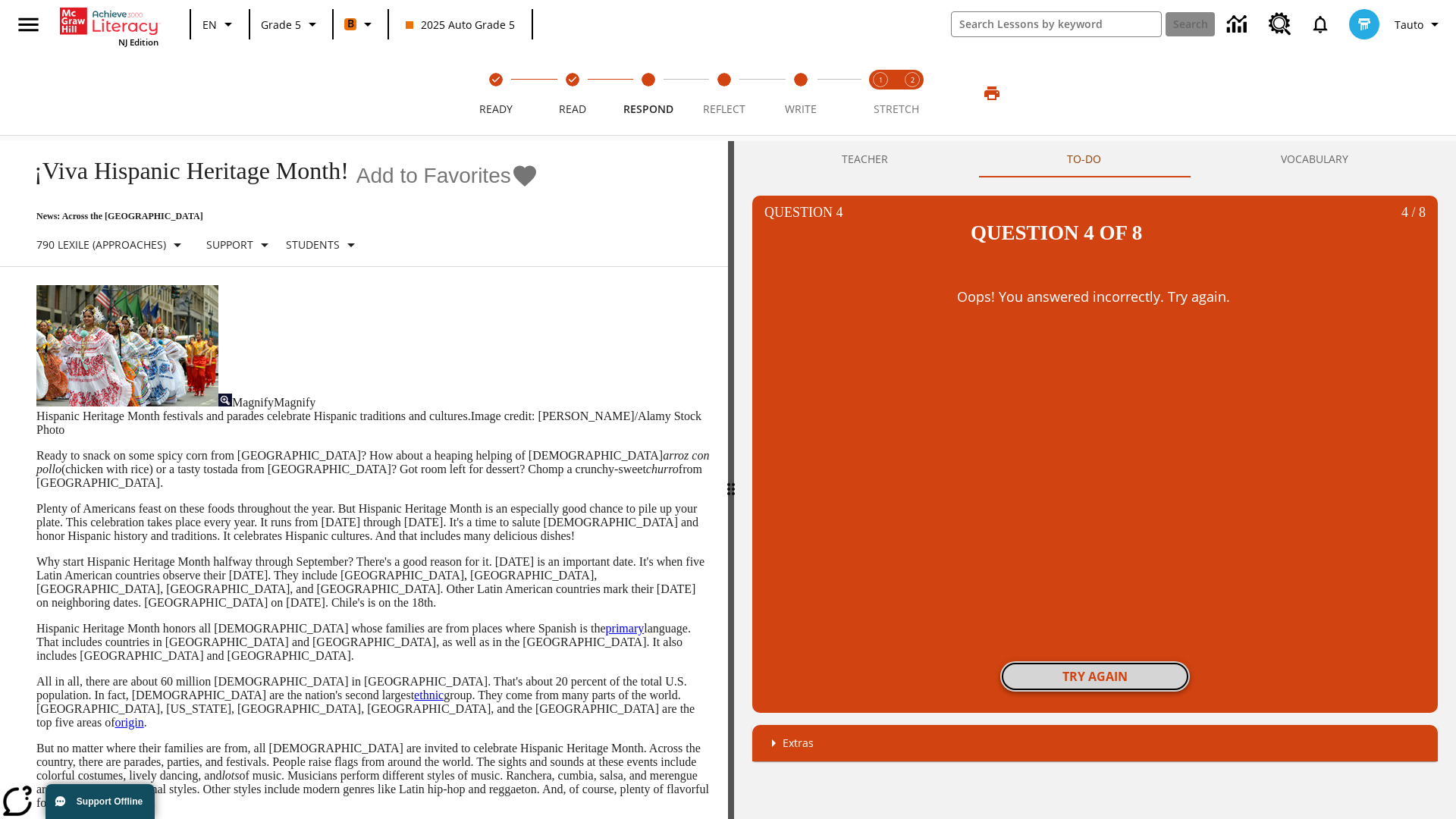
click at [1095, 661] on button "Try again" at bounding box center [1094, 676] width 190 height 31
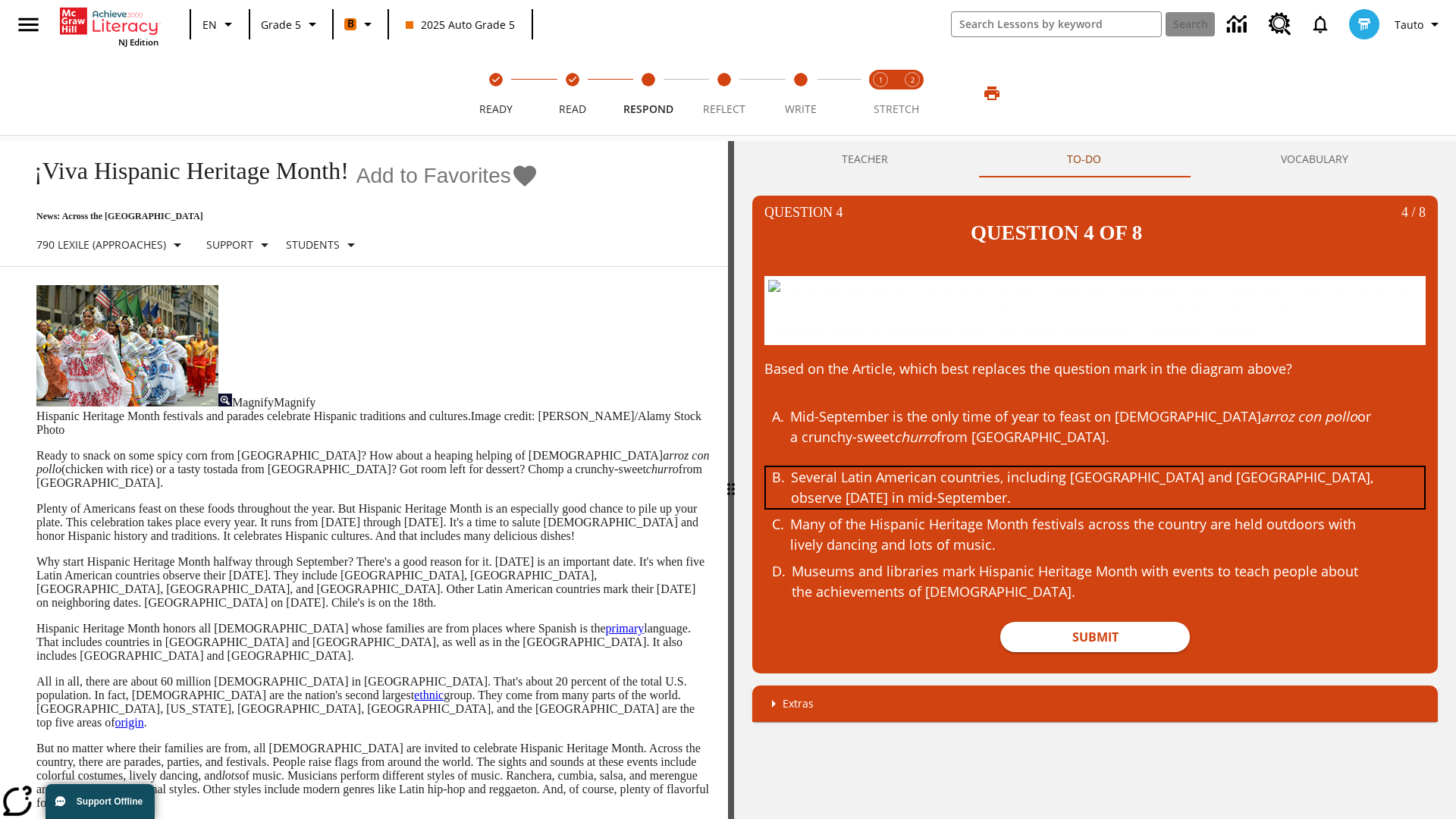
click at [1095, 486] on div "Several Latin American countries, including Costa Rica and Chile, observe Indep…" at bounding box center [1084, 487] width 587 height 41
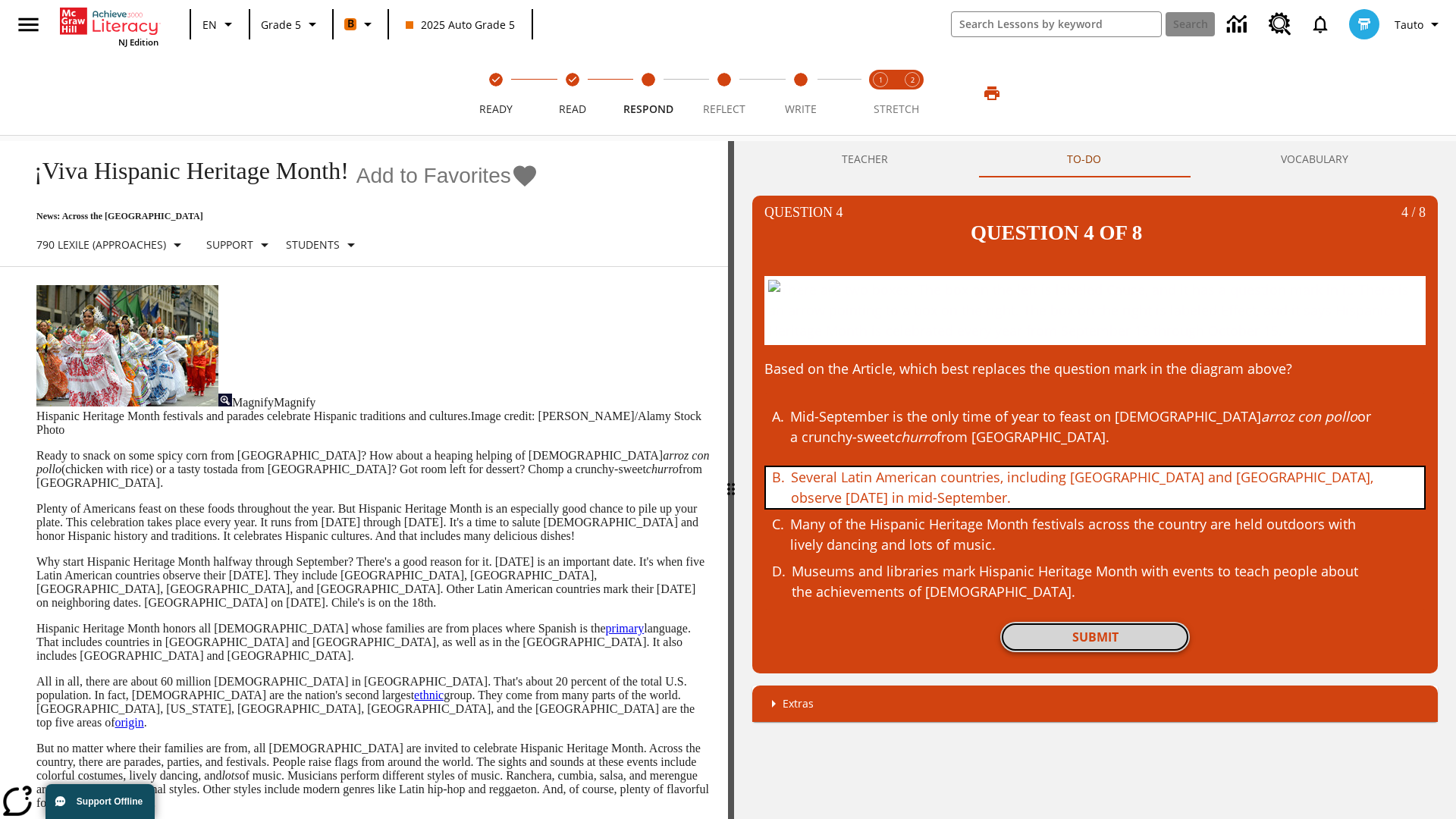
click at [1095, 636] on button "Submit" at bounding box center [1094, 637] width 190 height 31
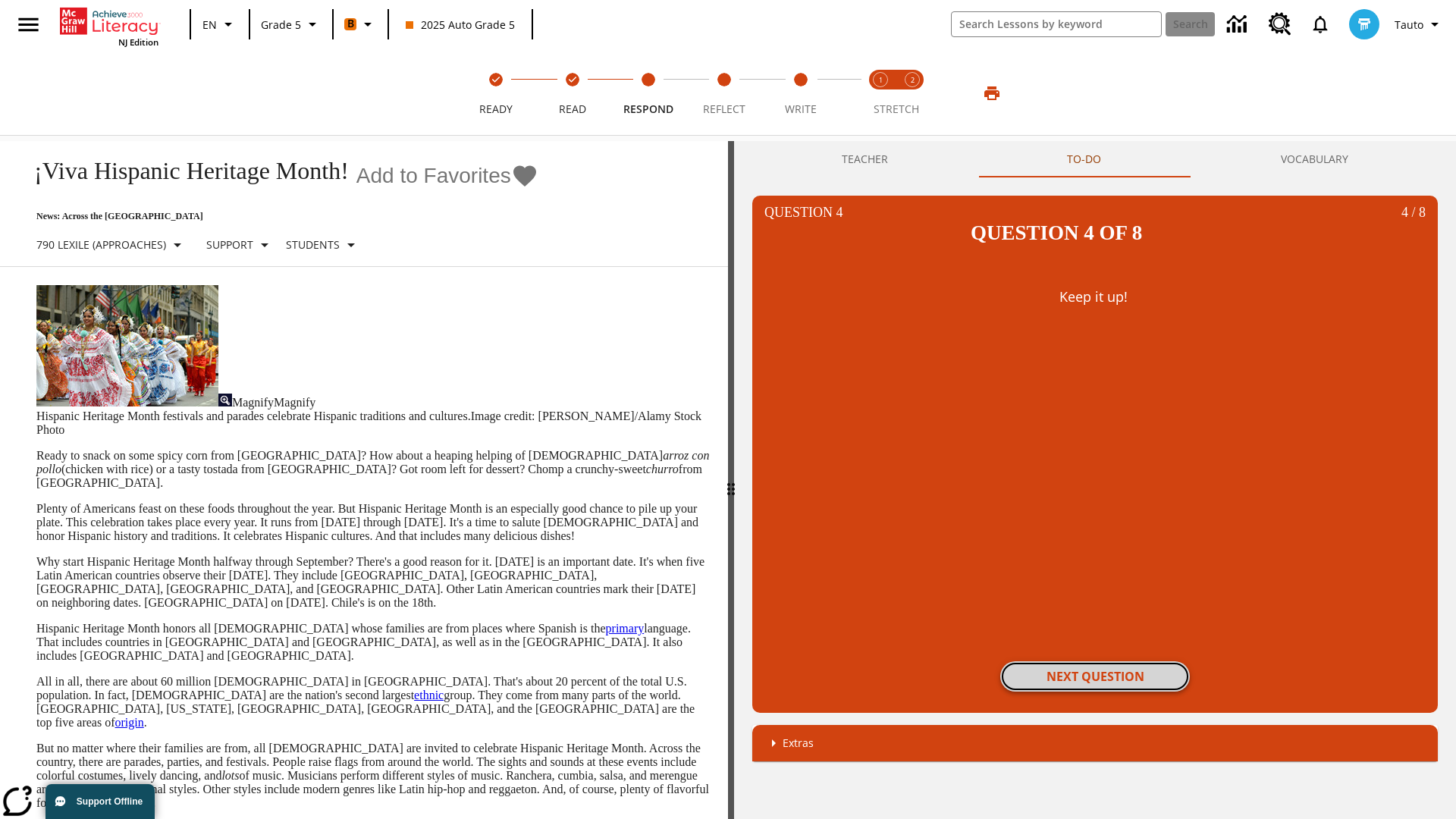
click at [1095, 661] on button "Next Question" at bounding box center [1094, 676] width 190 height 31
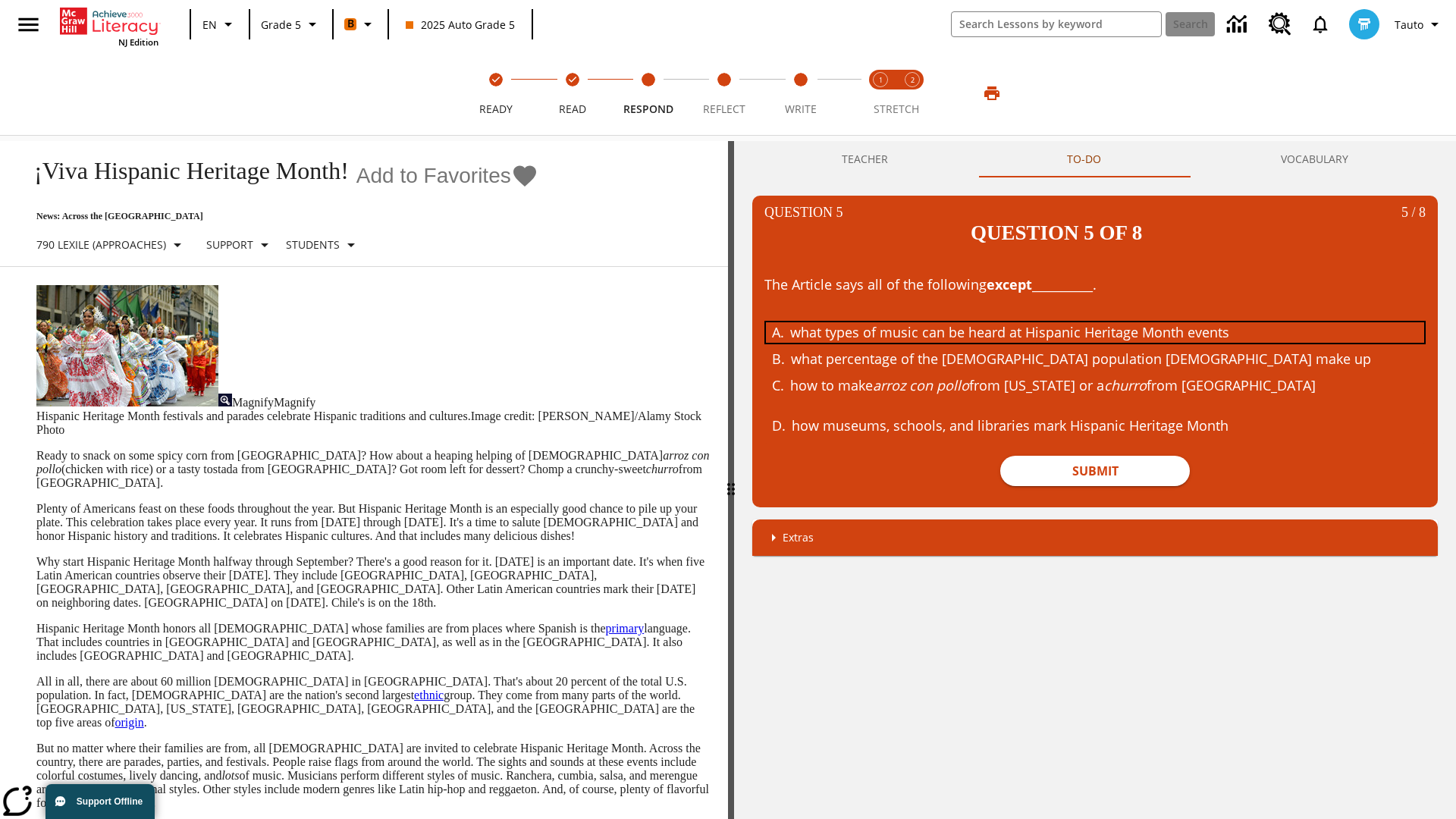
click at [1095, 322] on div "what types of music can be heard at Hispanic Heritage Month events" at bounding box center [1084, 332] width 587 height 21
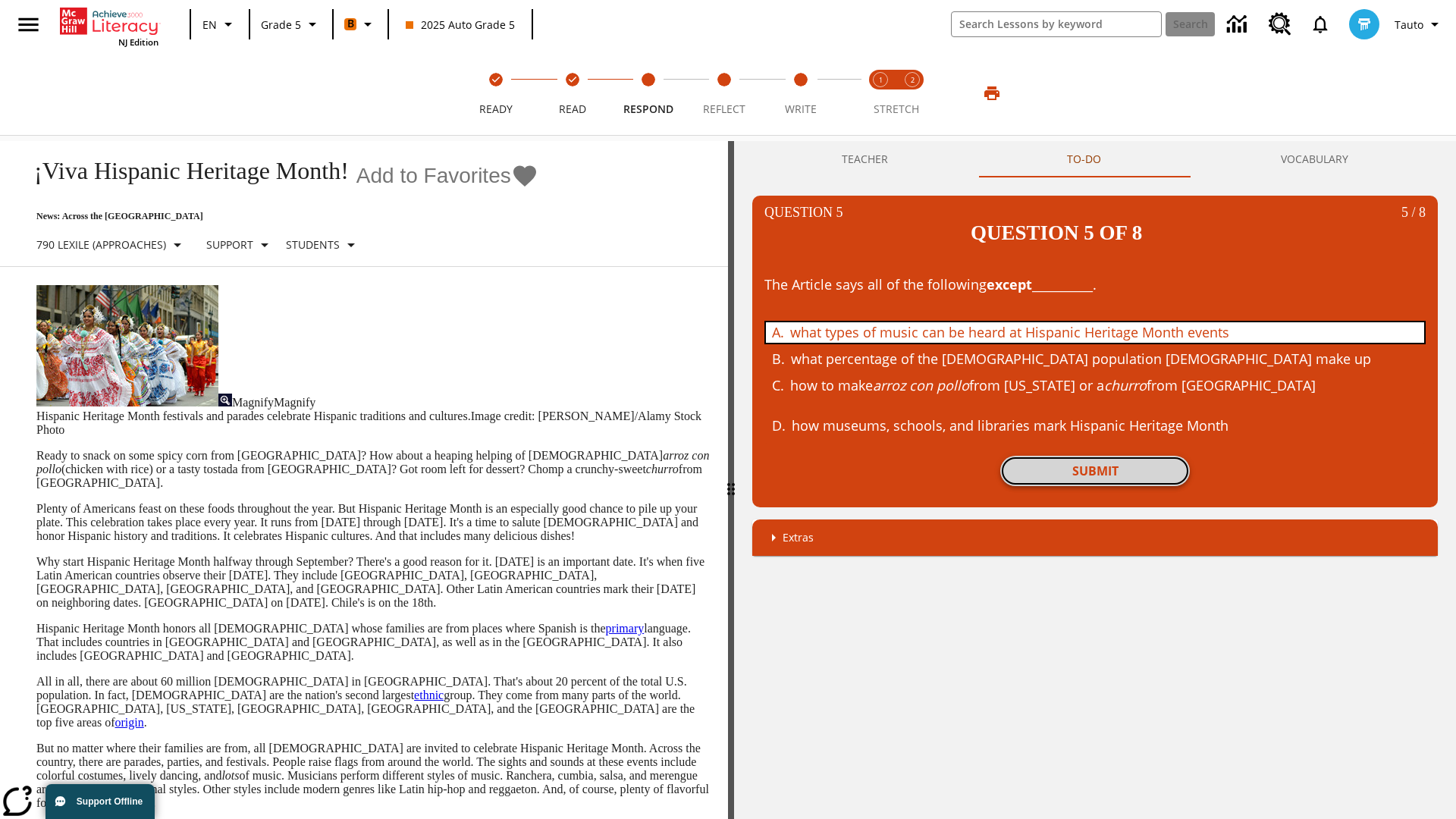
click at [1095, 456] on button "Submit" at bounding box center [1094, 471] width 190 height 31
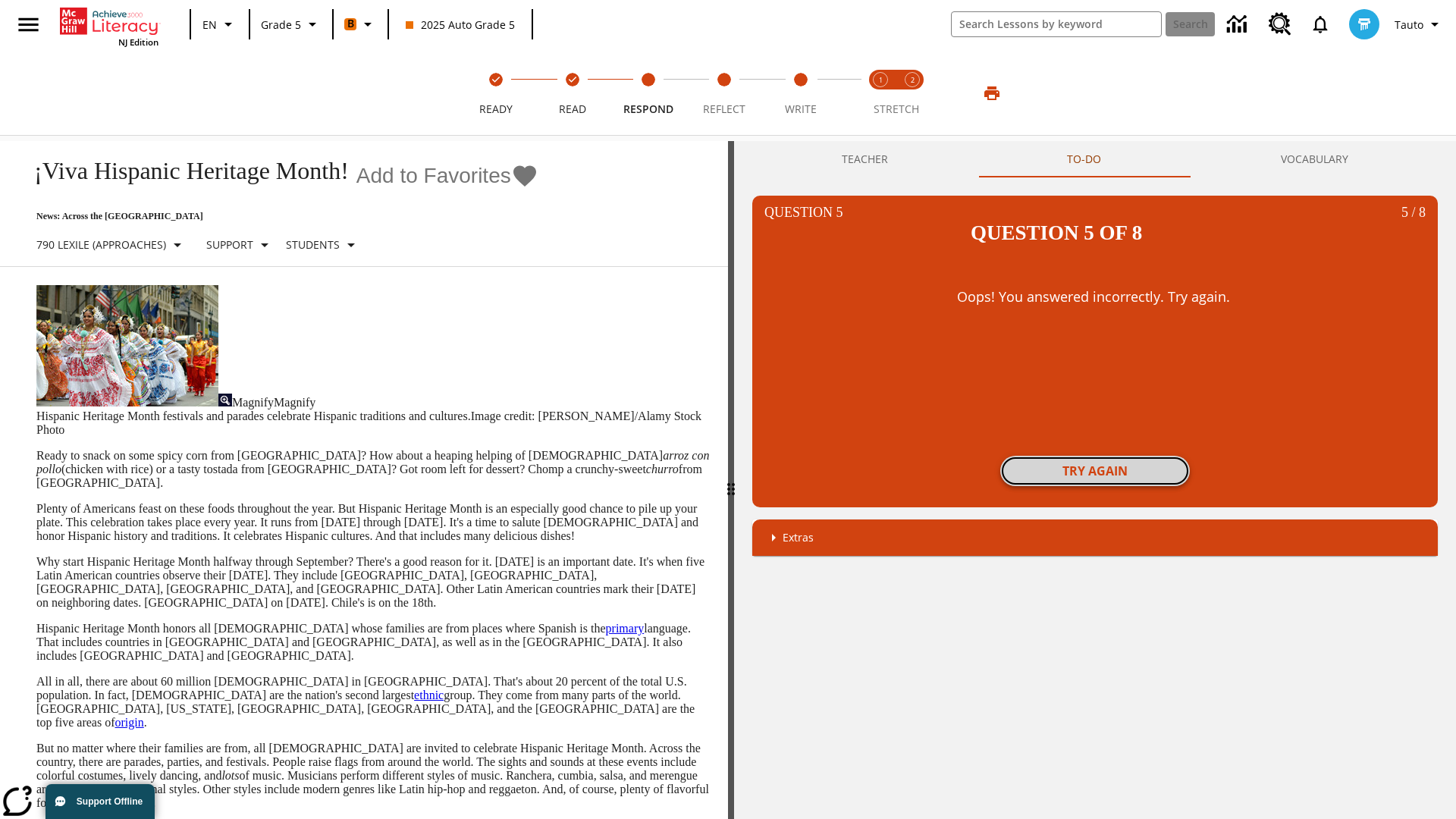
click at [1095, 456] on button "Try again" at bounding box center [1094, 471] width 190 height 31
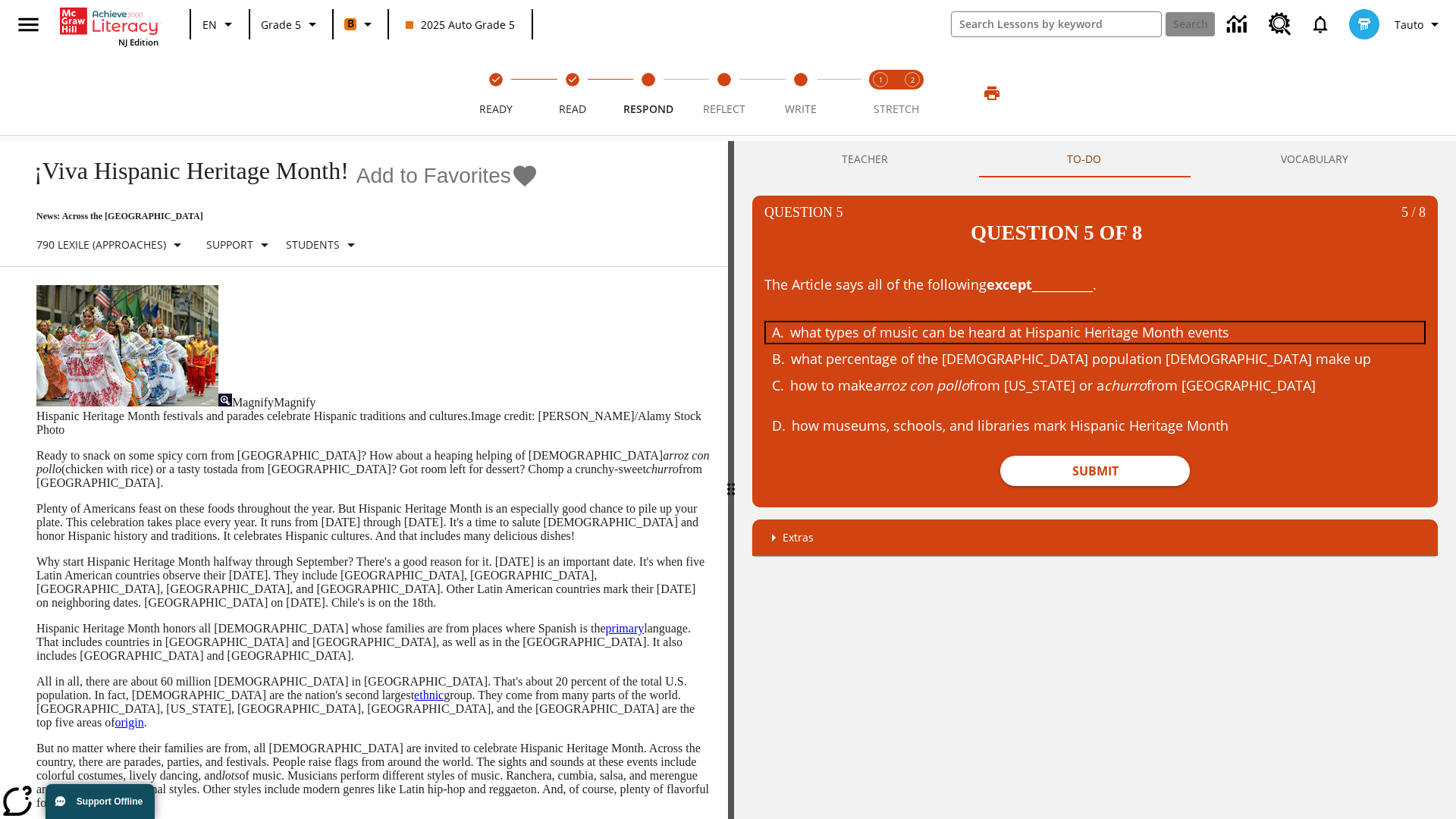
click at [1095, 322] on div "what types of music can be heard at Hispanic Heritage Month events" at bounding box center [1084, 332] width 587 height 21
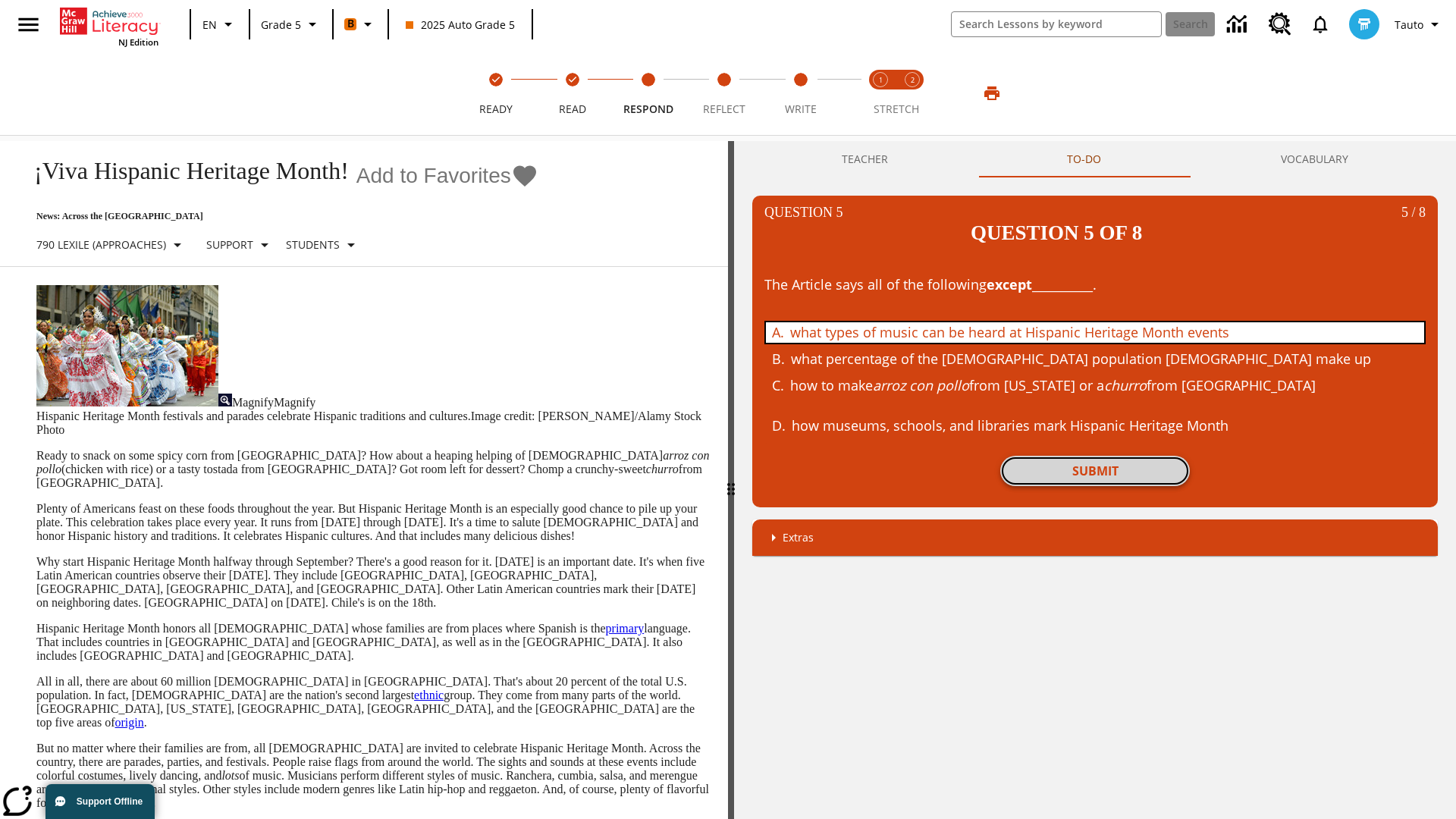
click at [1095, 456] on button "Submit" at bounding box center [1094, 471] width 190 height 31
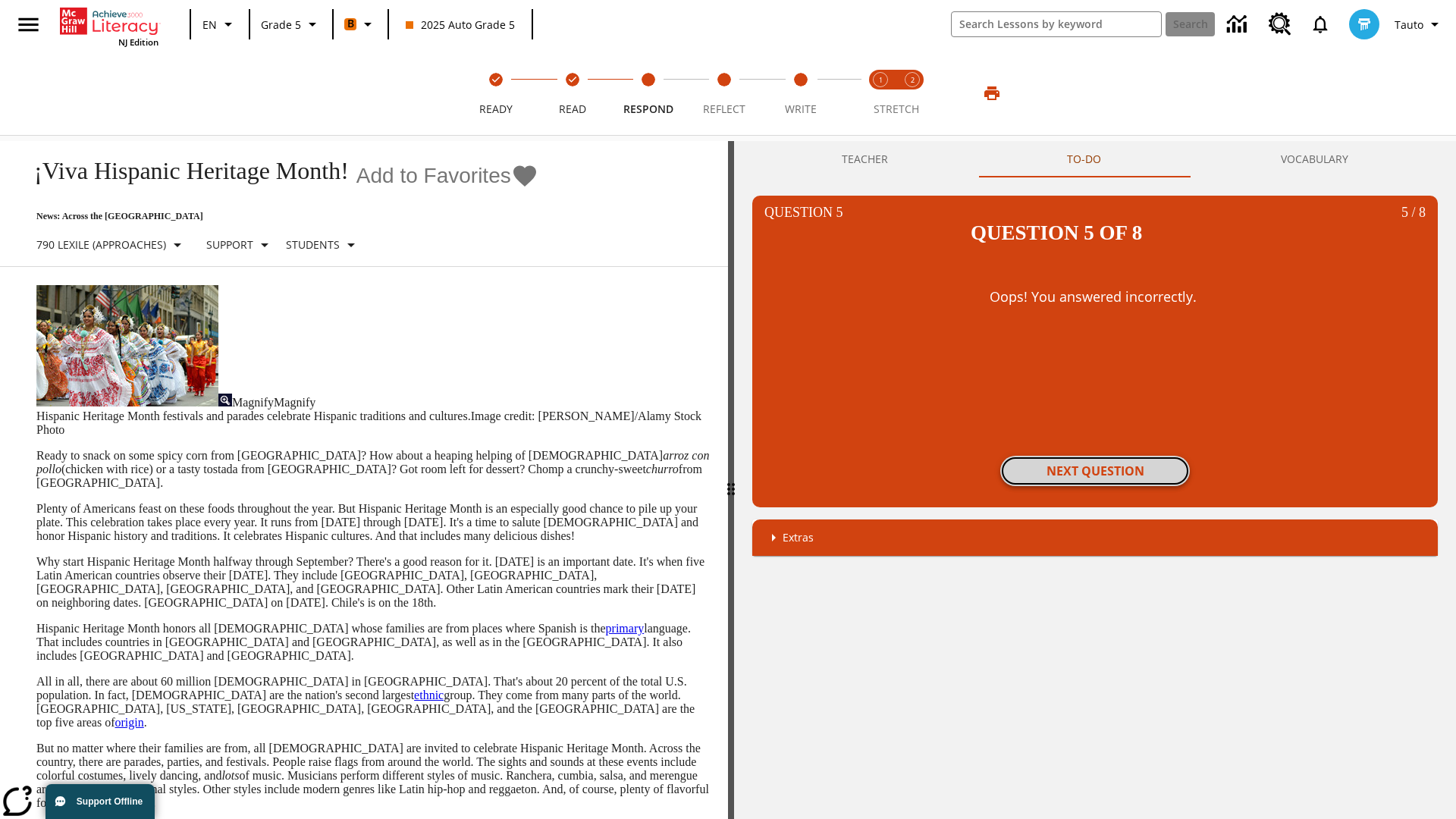
click at [1095, 456] on button "Next Question" at bounding box center [1094, 471] width 190 height 31
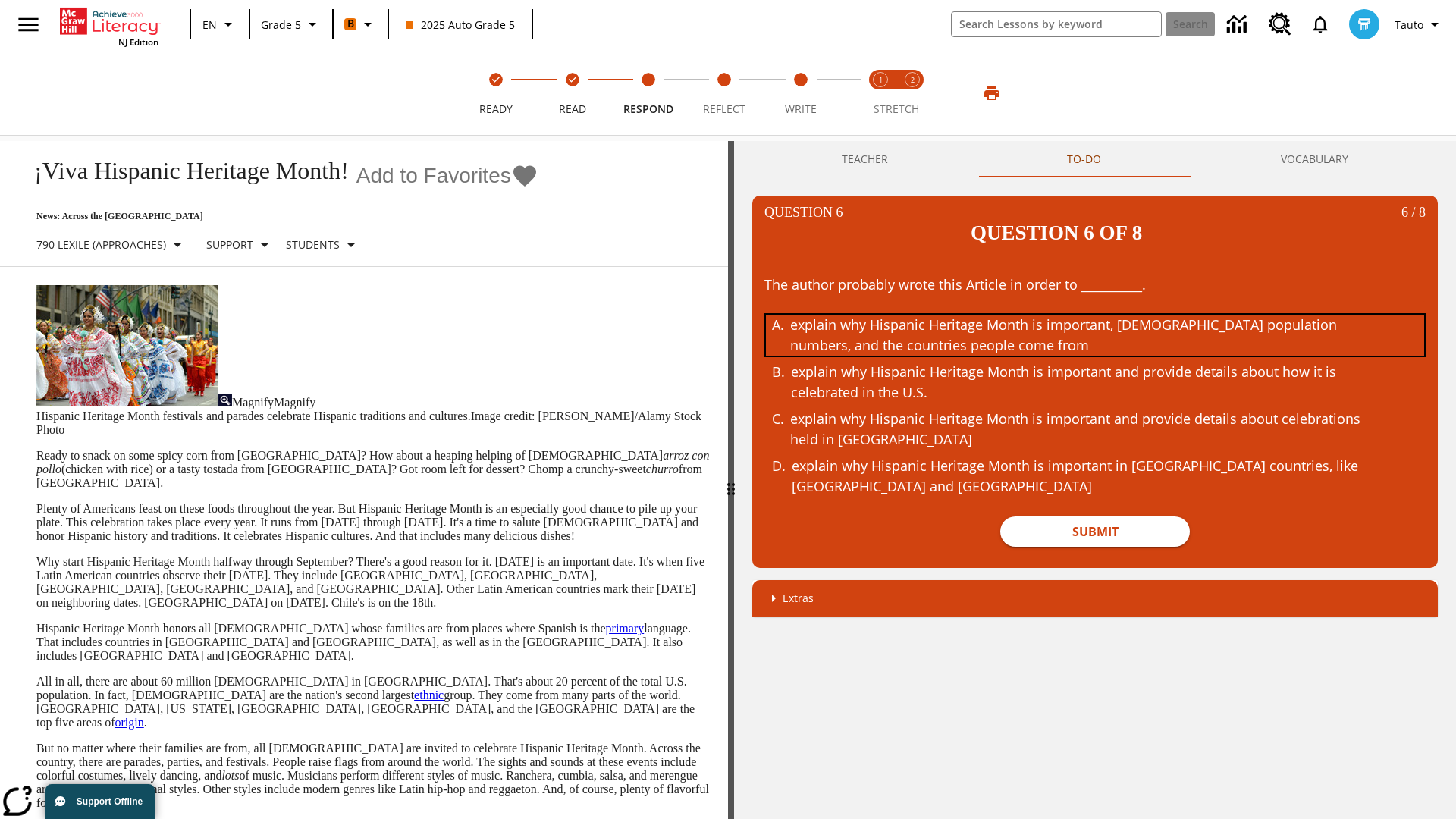
click at [1095, 315] on div "explain why Hispanic Heritage Month is important, Hispanic population numbers, …" at bounding box center [1084, 335] width 587 height 41
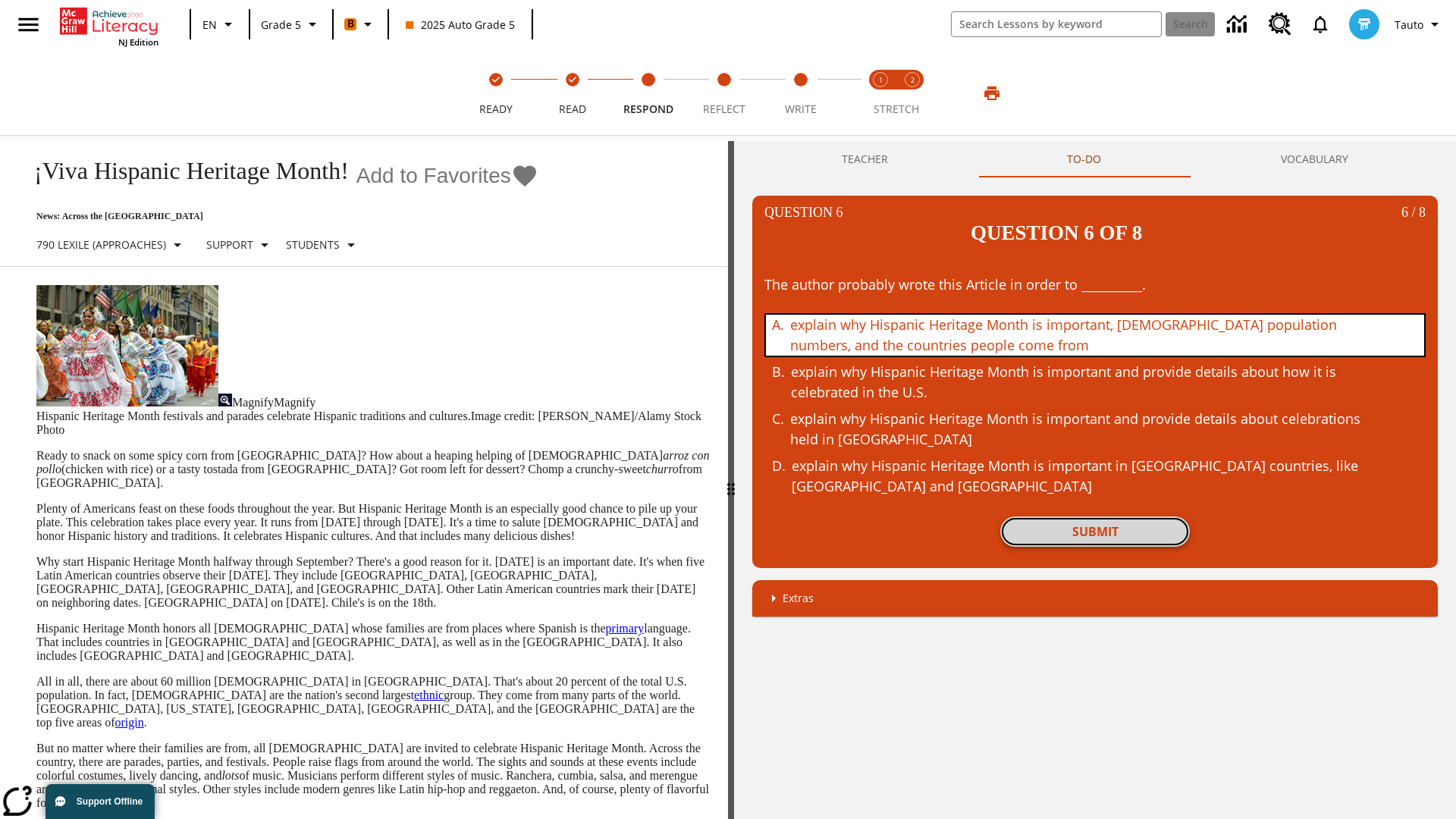
click at [1095, 516] on button "Submit" at bounding box center [1094, 531] width 190 height 31
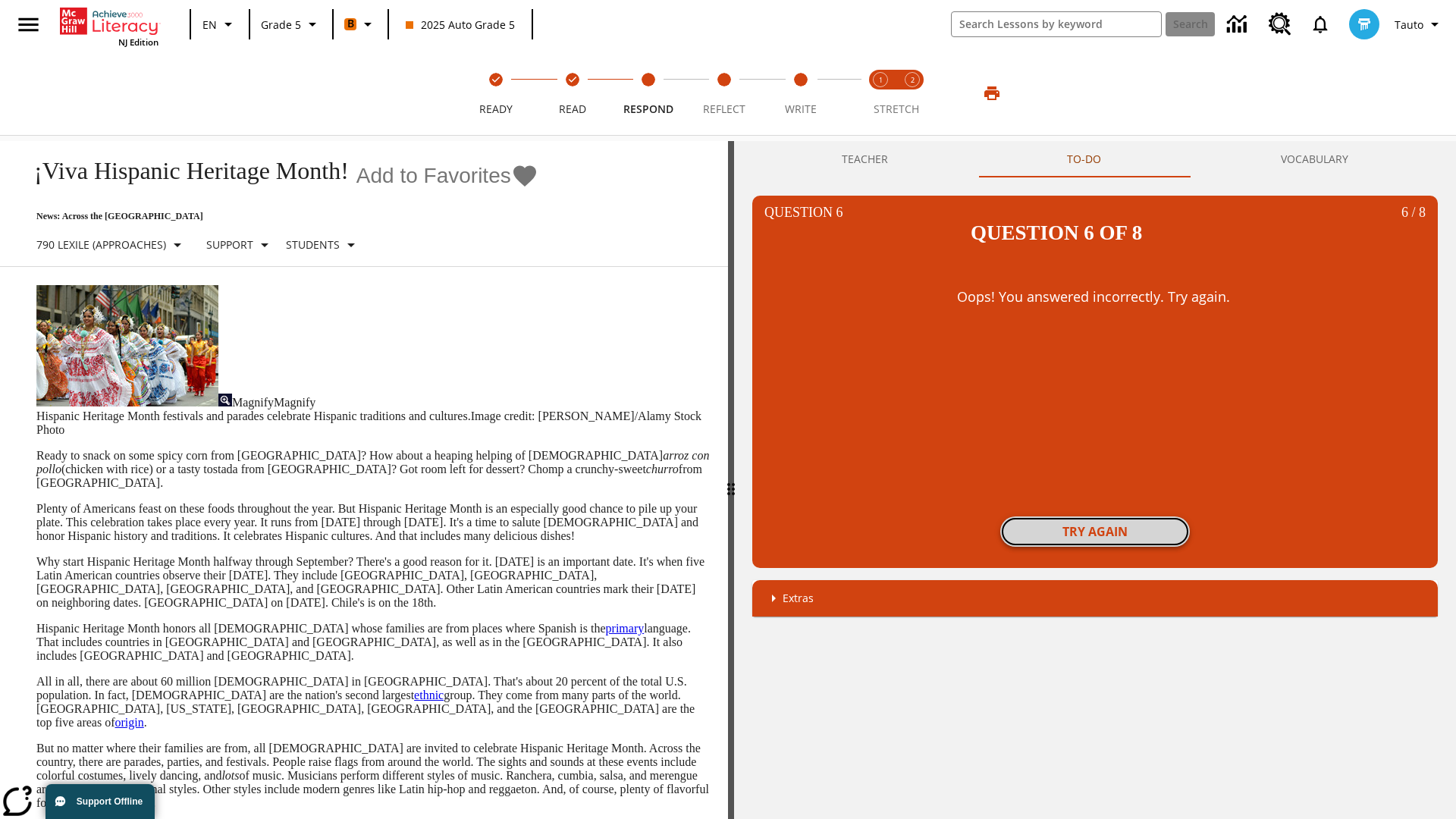
click at [1095, 516] on button "Try again" at bounding box center [1094, 531] width 190 height 31
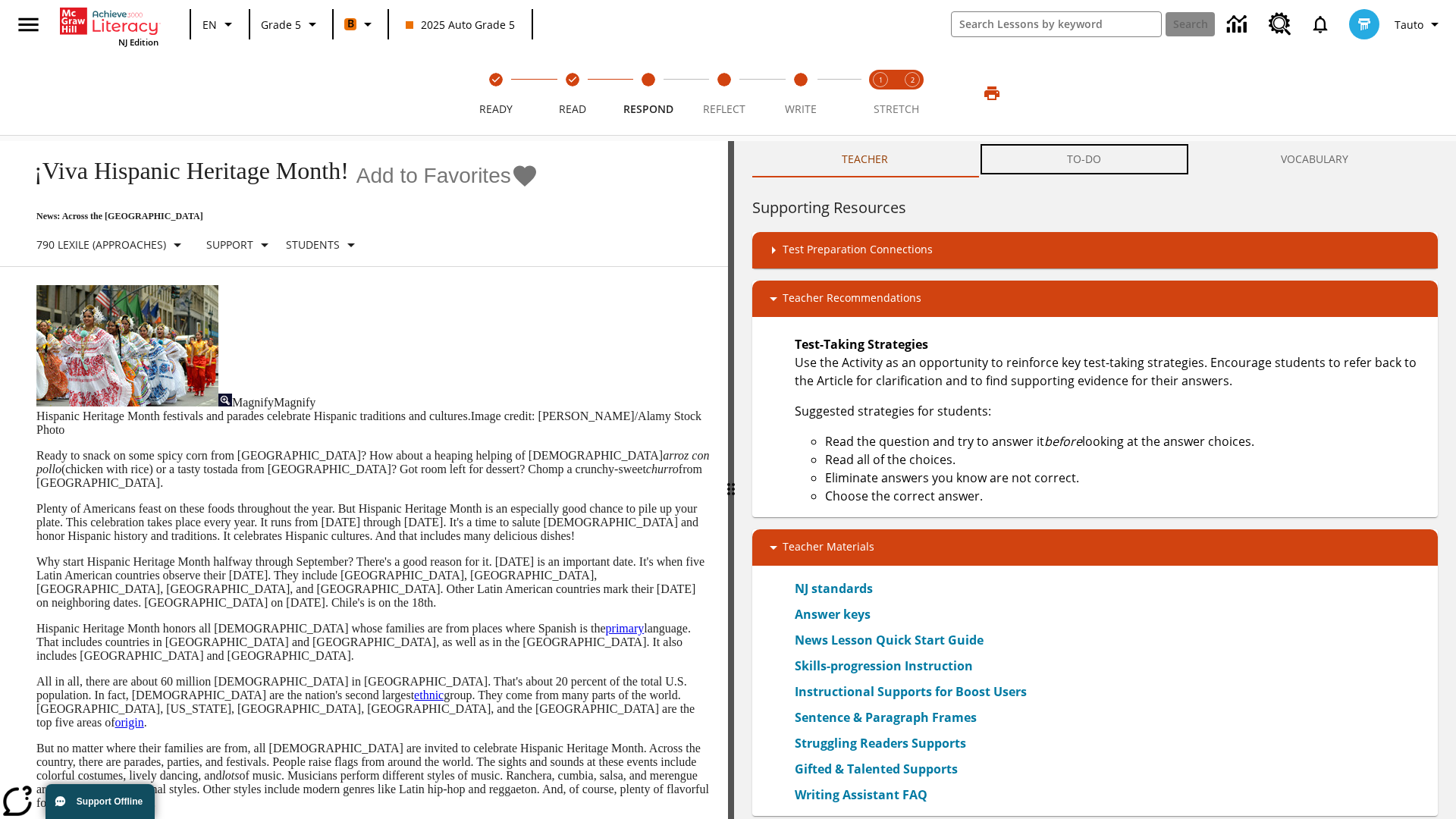
click at [1085, 159] on button "TO-DO" at bounding box center [1084, 159] width 213 height 36
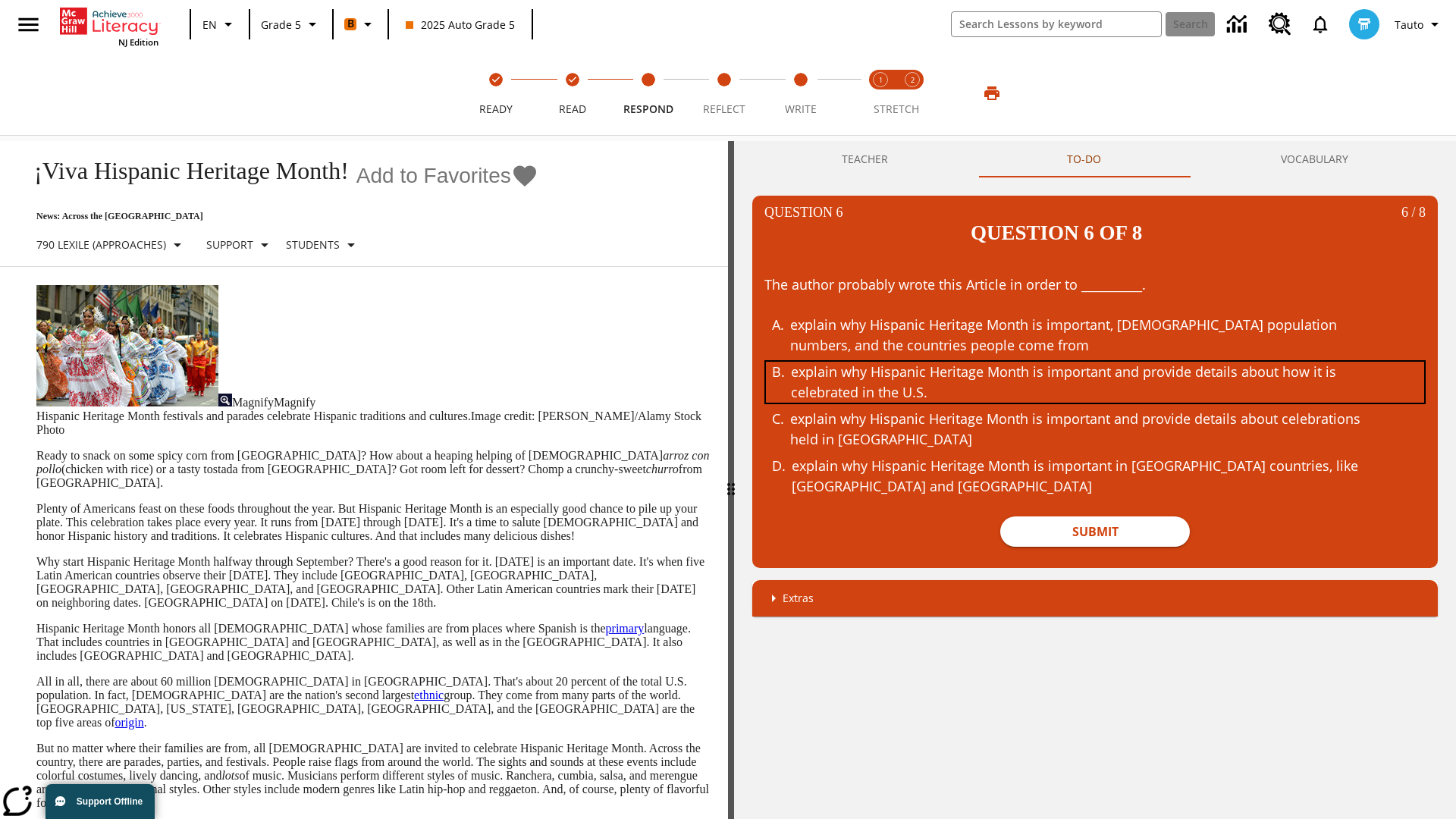
click at [1095, 361] on div "explain why Hispanic Heritage Month is important and provide details about how …" at bounding box center [1084, 382] width 587 height 41
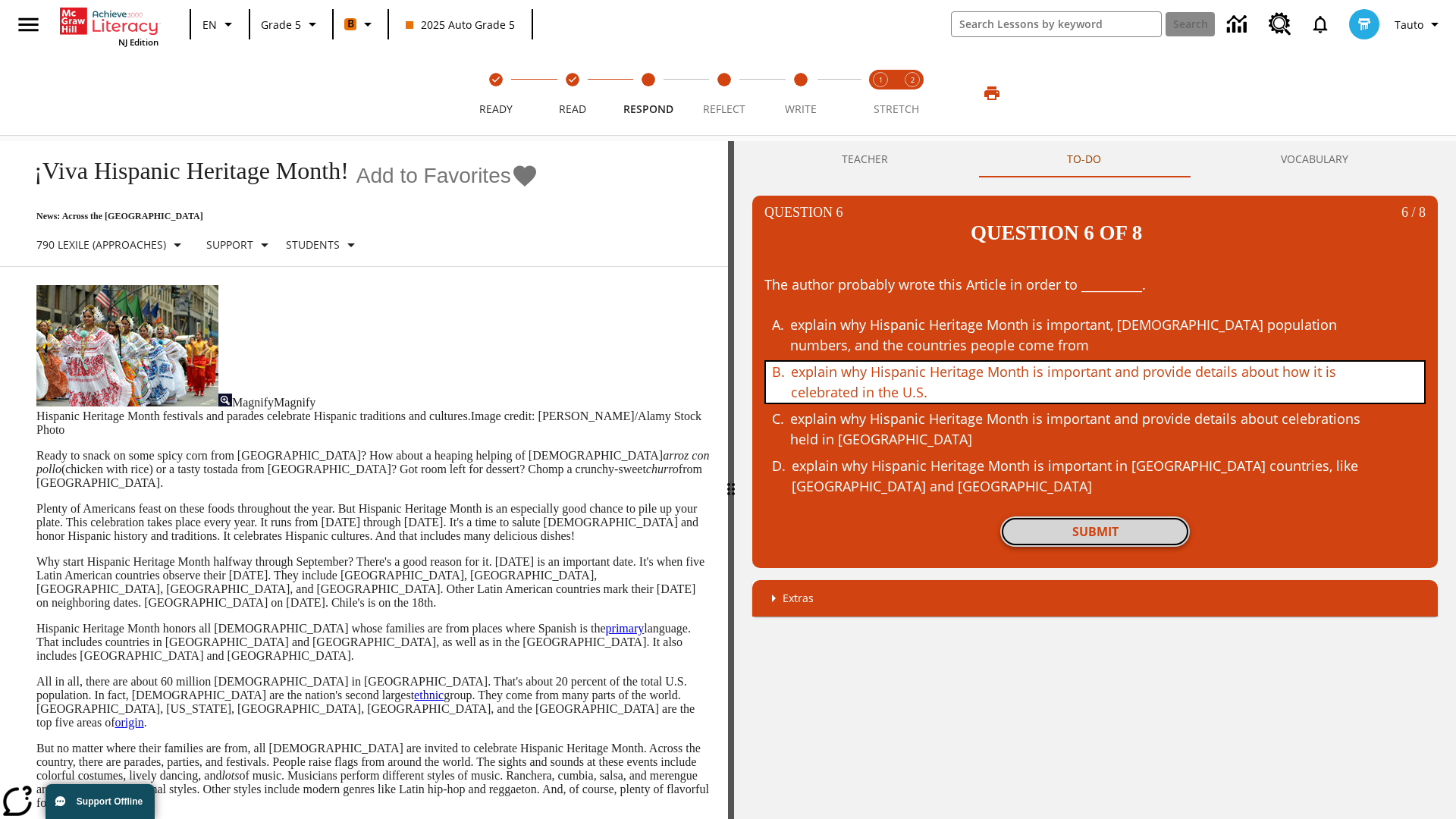
click at [1095, 516] on button "Submit" at bounding box center [1094, 531] width 190 height 31
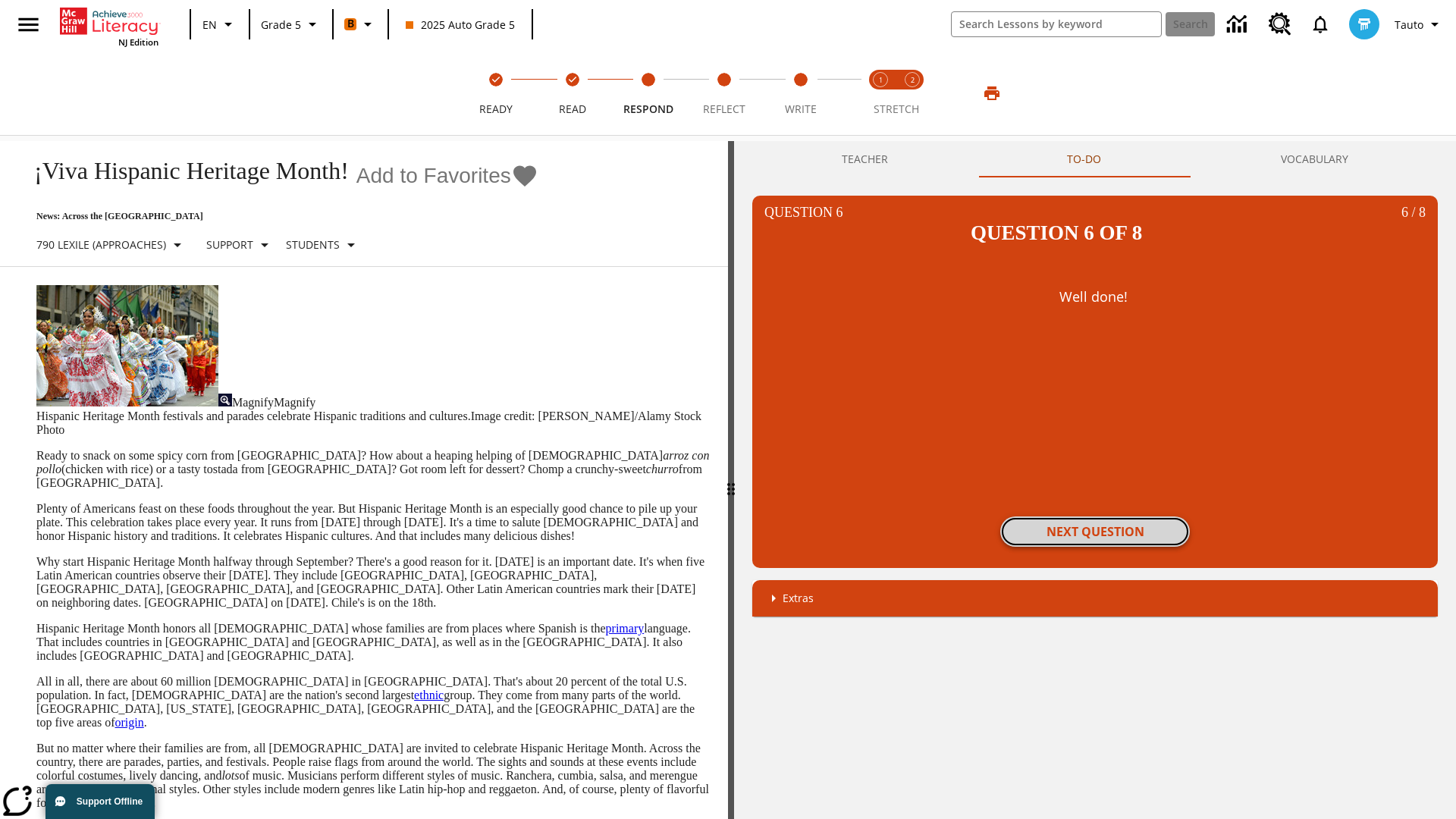
click at [1095, 516] on button "Next Question" at bounding box center [1094, 531] width 190 height 31
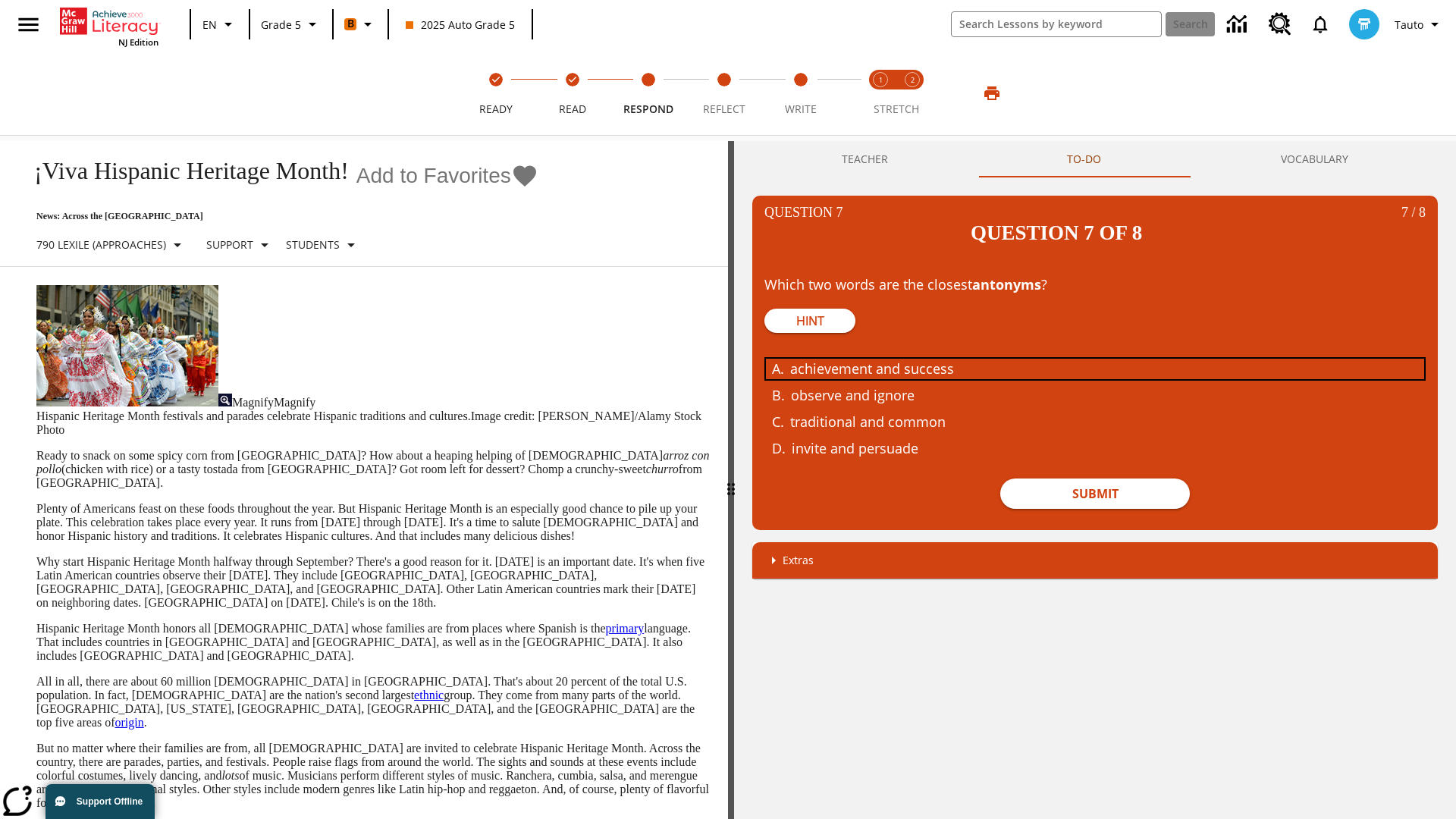
click at [1095, 359] on div "achievement and success" at bounding box center [1084, 369] width 587 height 21
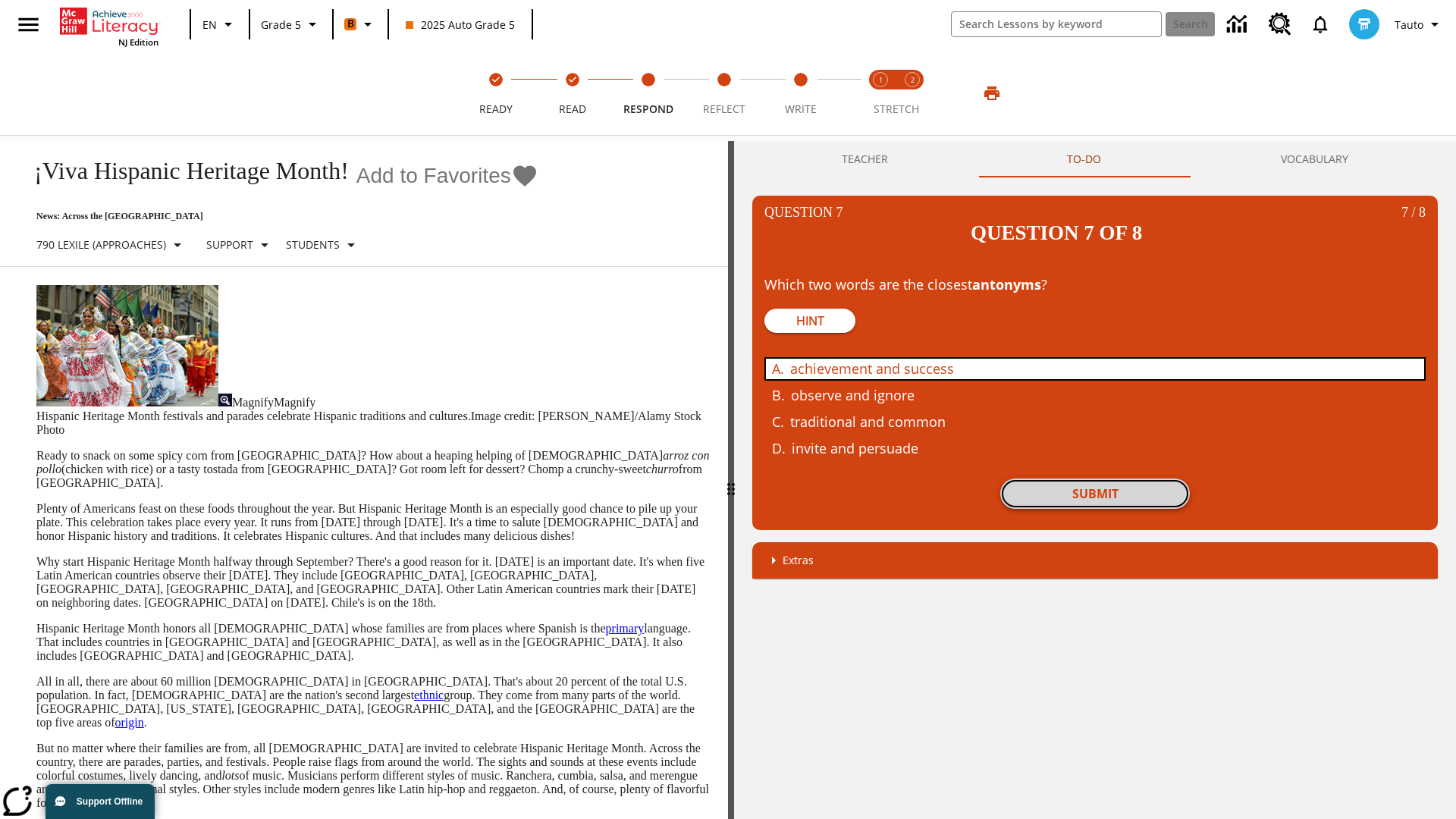
click at [1095, 478] on button "Submit" at bounding box center [1094, 494] width 190 height 31
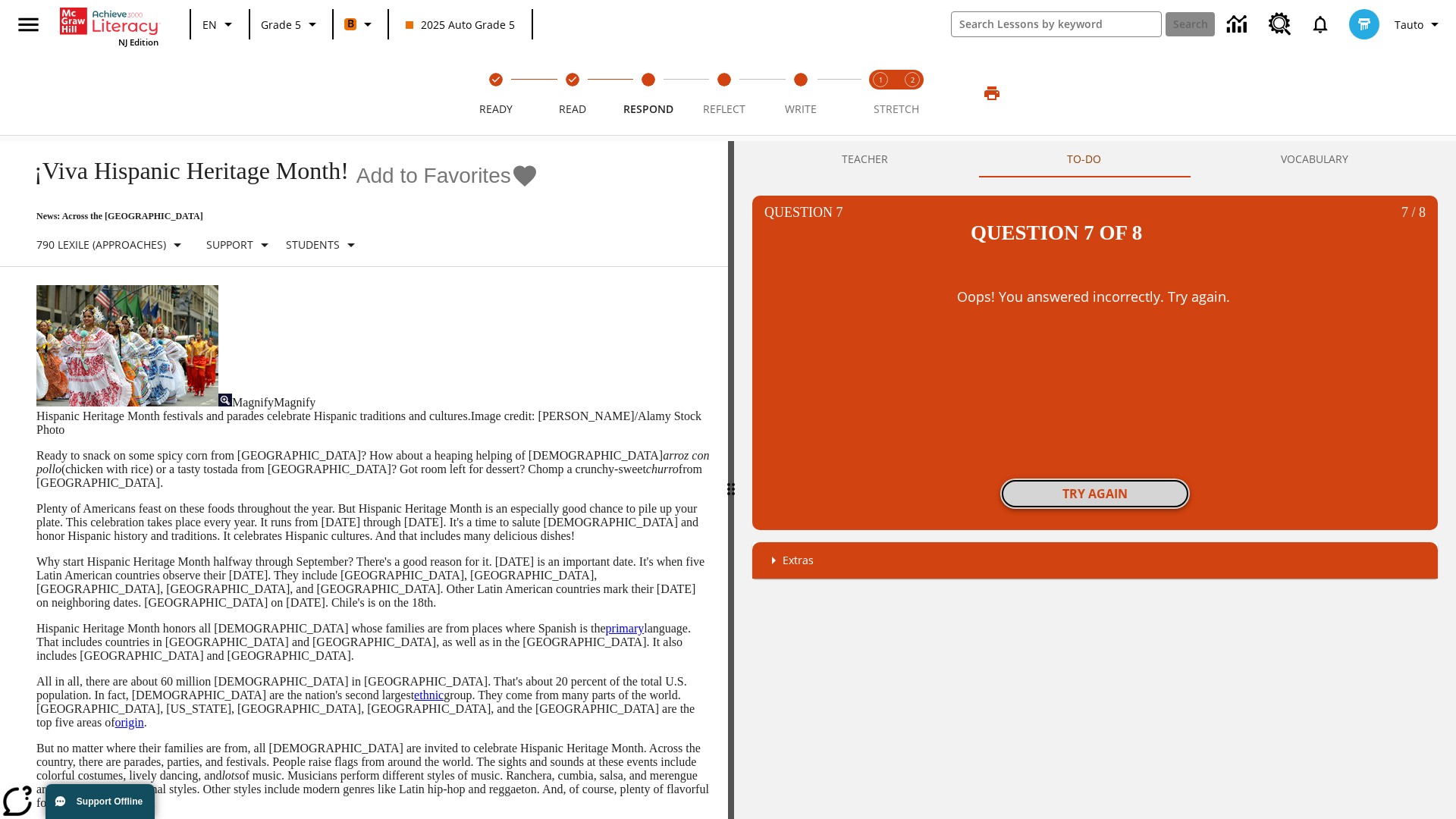
click at [1095, 478] on button "Try again" at bounding box center [1094, 494] width 190 height 31
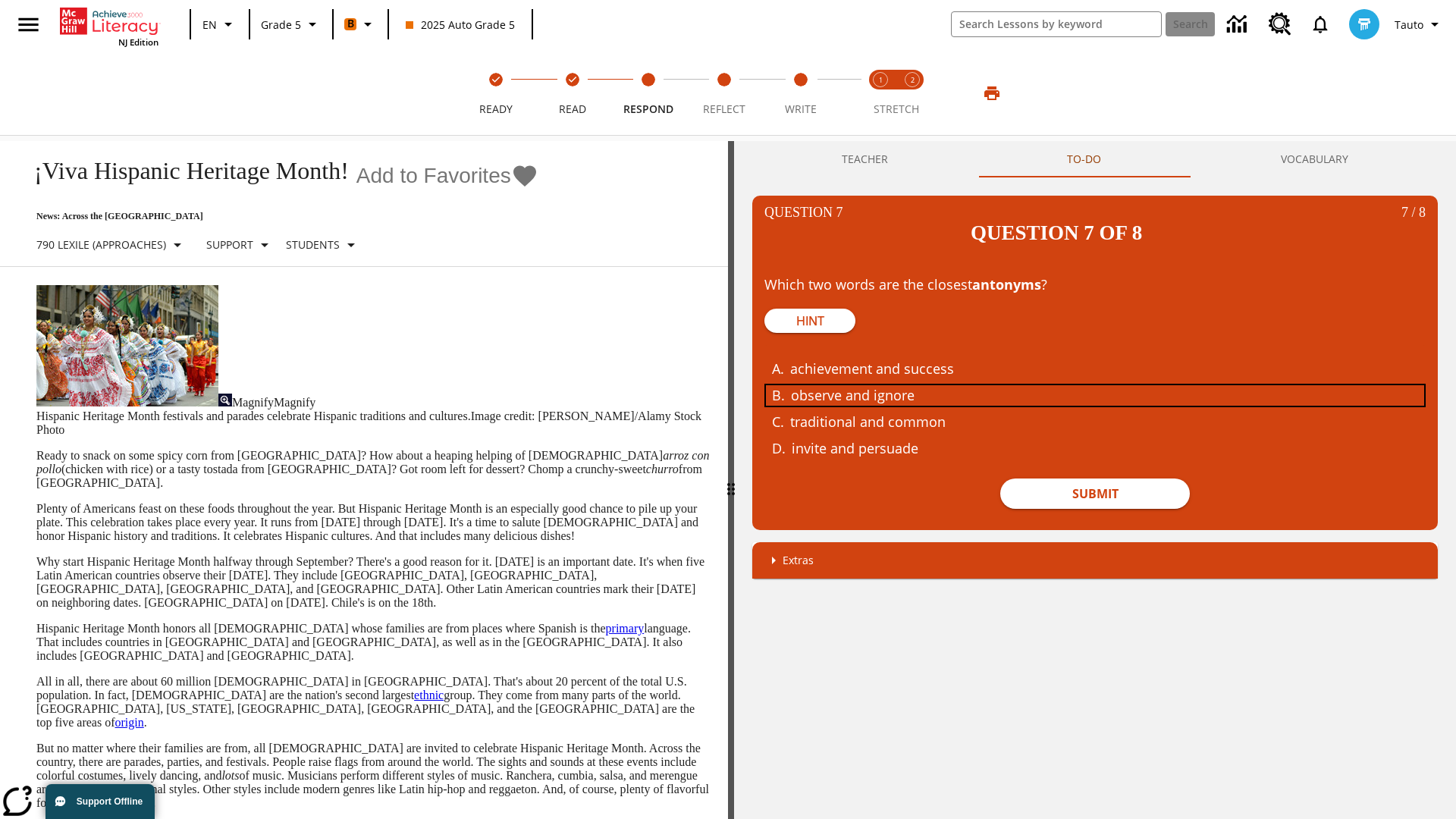
click at [1095, 385] on div "observe and ignore" at bounding box center [1084, 395] width 587 height 21
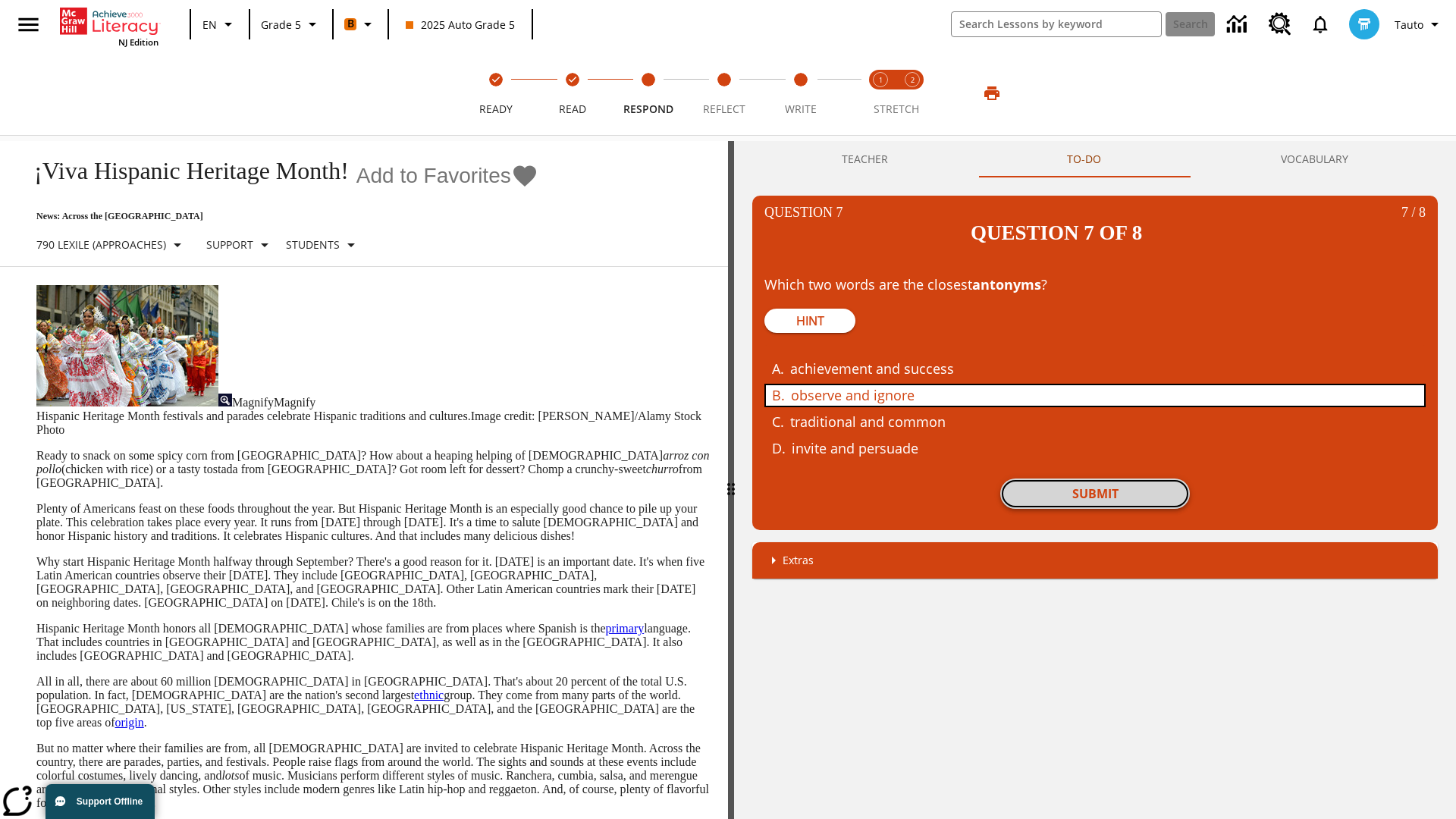
click at [1095, 478] on button "Submit" at bounding box center [1094, 494] width 190 height 31
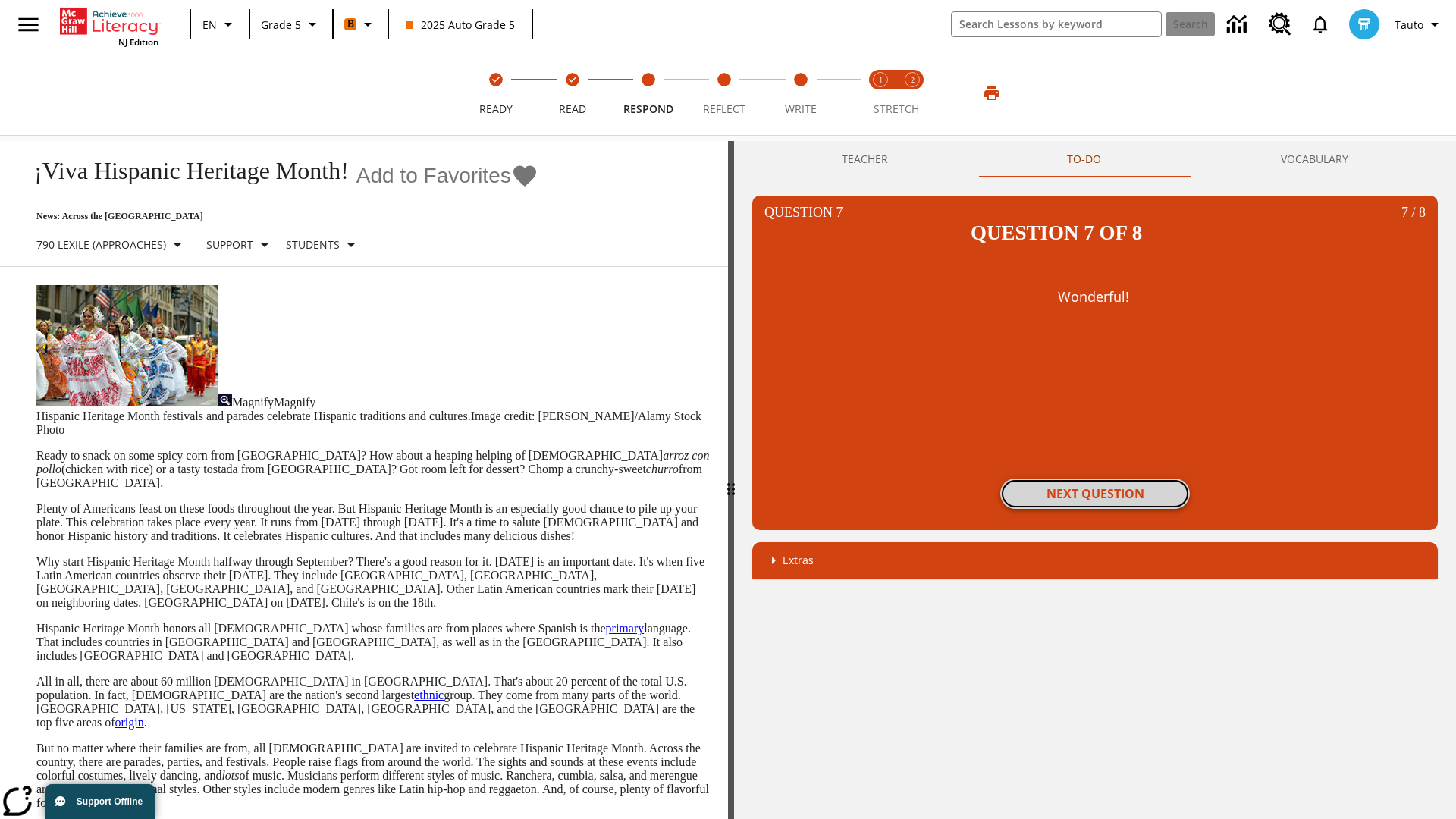
click at [1095, 478] on button "Next Question" at bounding box center [1094, 494] width 190 height 31
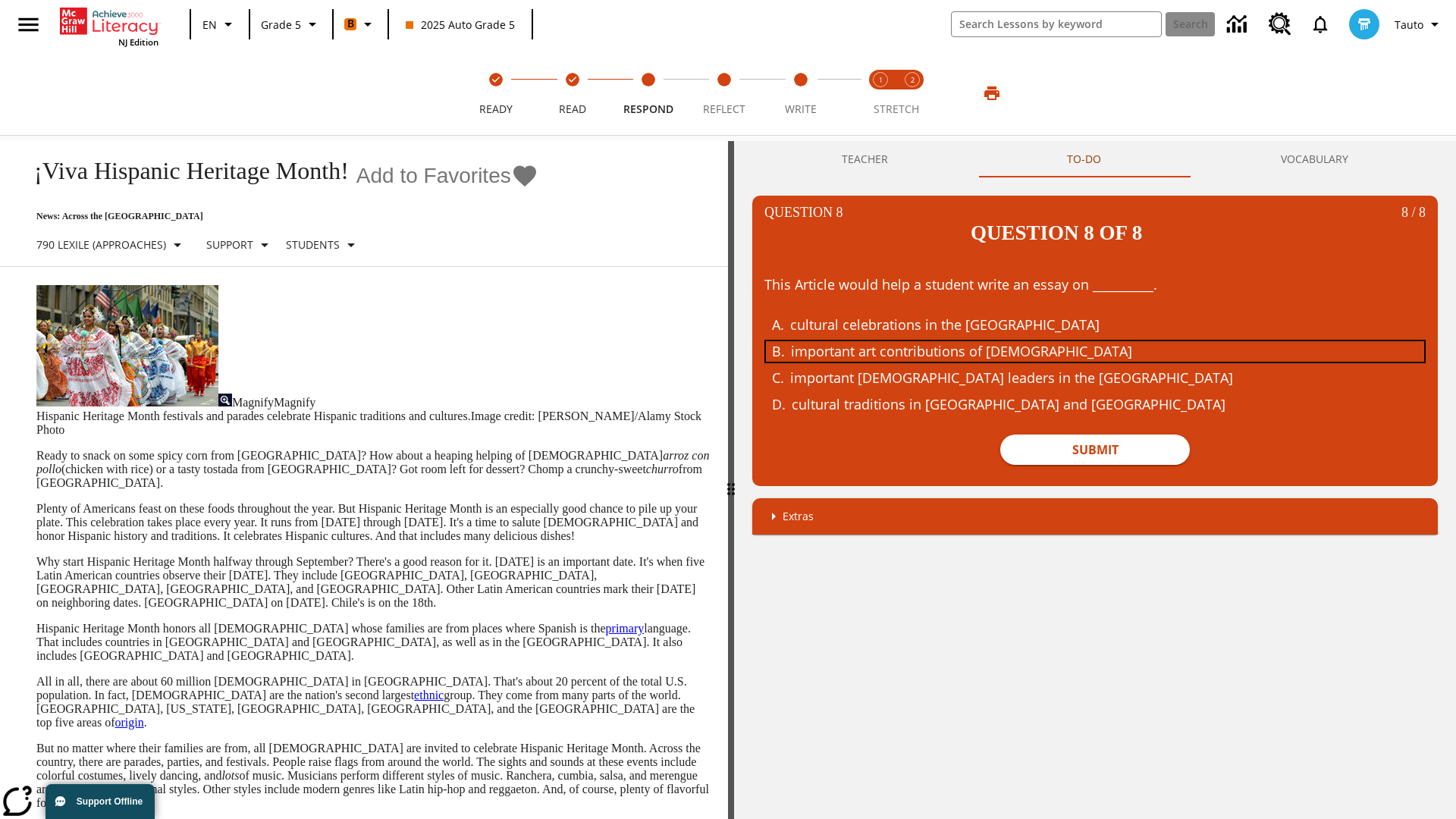
click at [1095, 341] on div "important art contributions of Hispanic Americans" at bounding box center [1084, 351] width 587 height 21
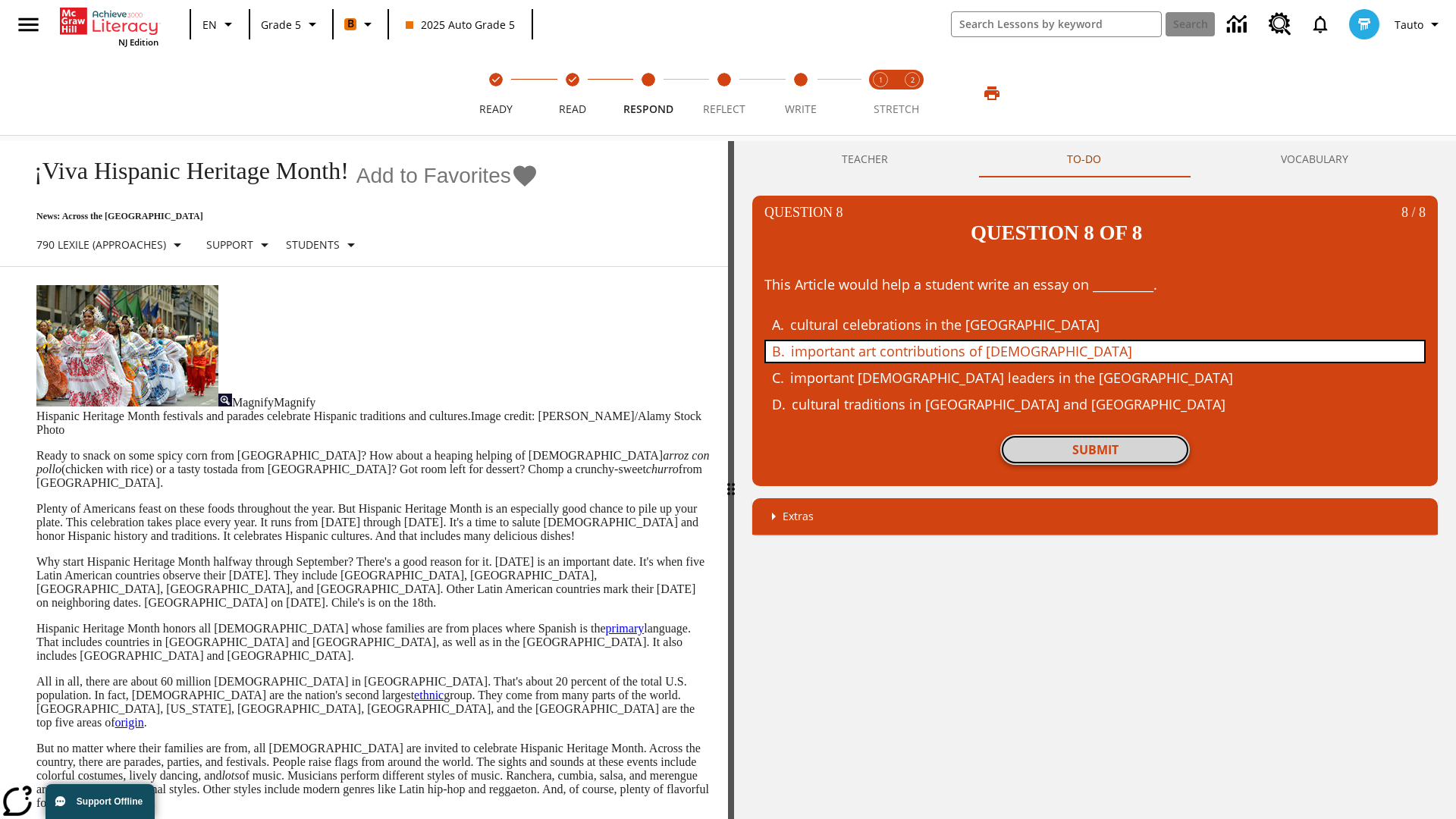
click at [1095, 434] on button "Submit" at bounding box center [1094, 450] width 190 height 31
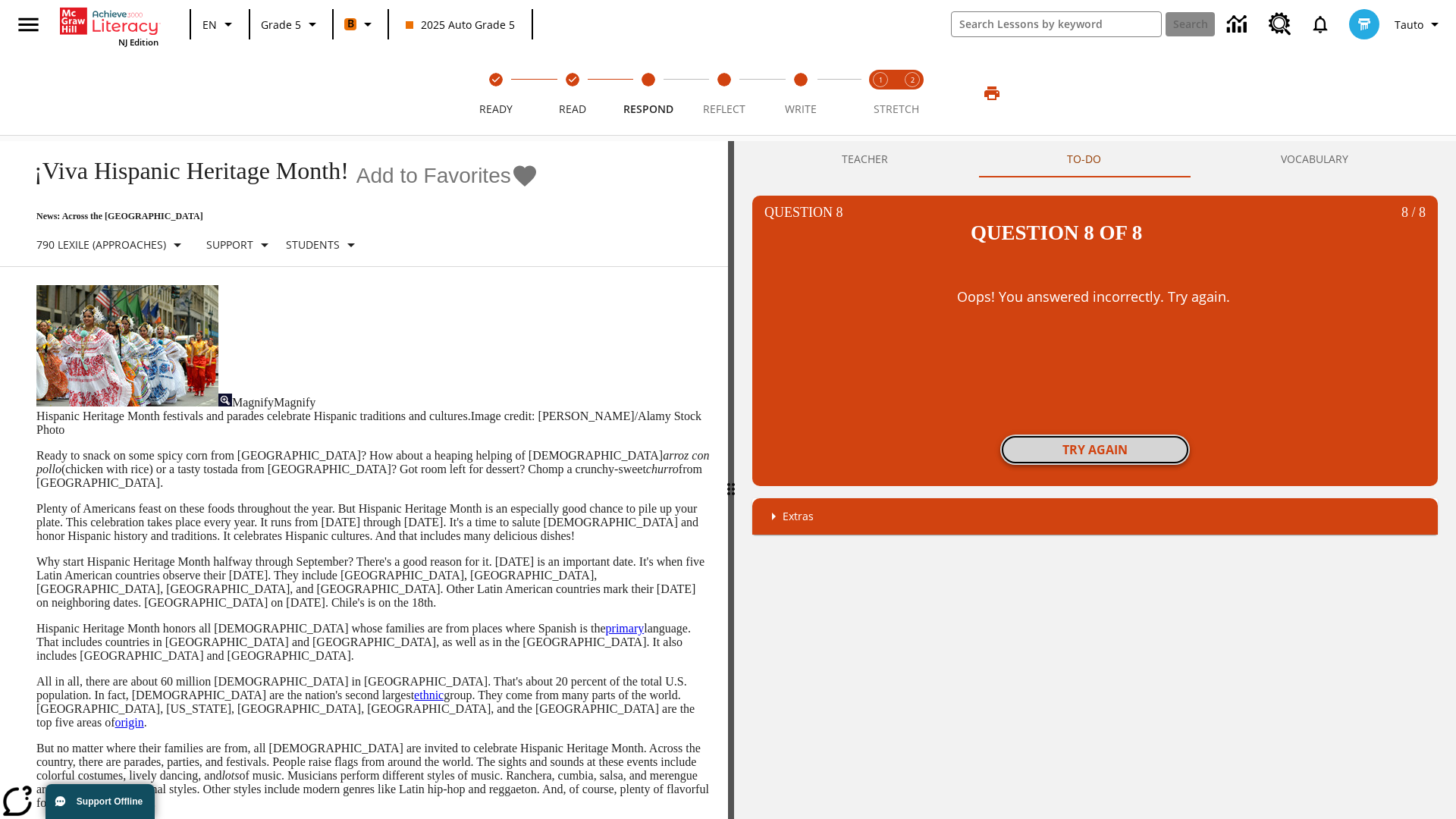
click at [1095, 434] on button "Try again" at bounding box center [1094, 450] width 190 height 31
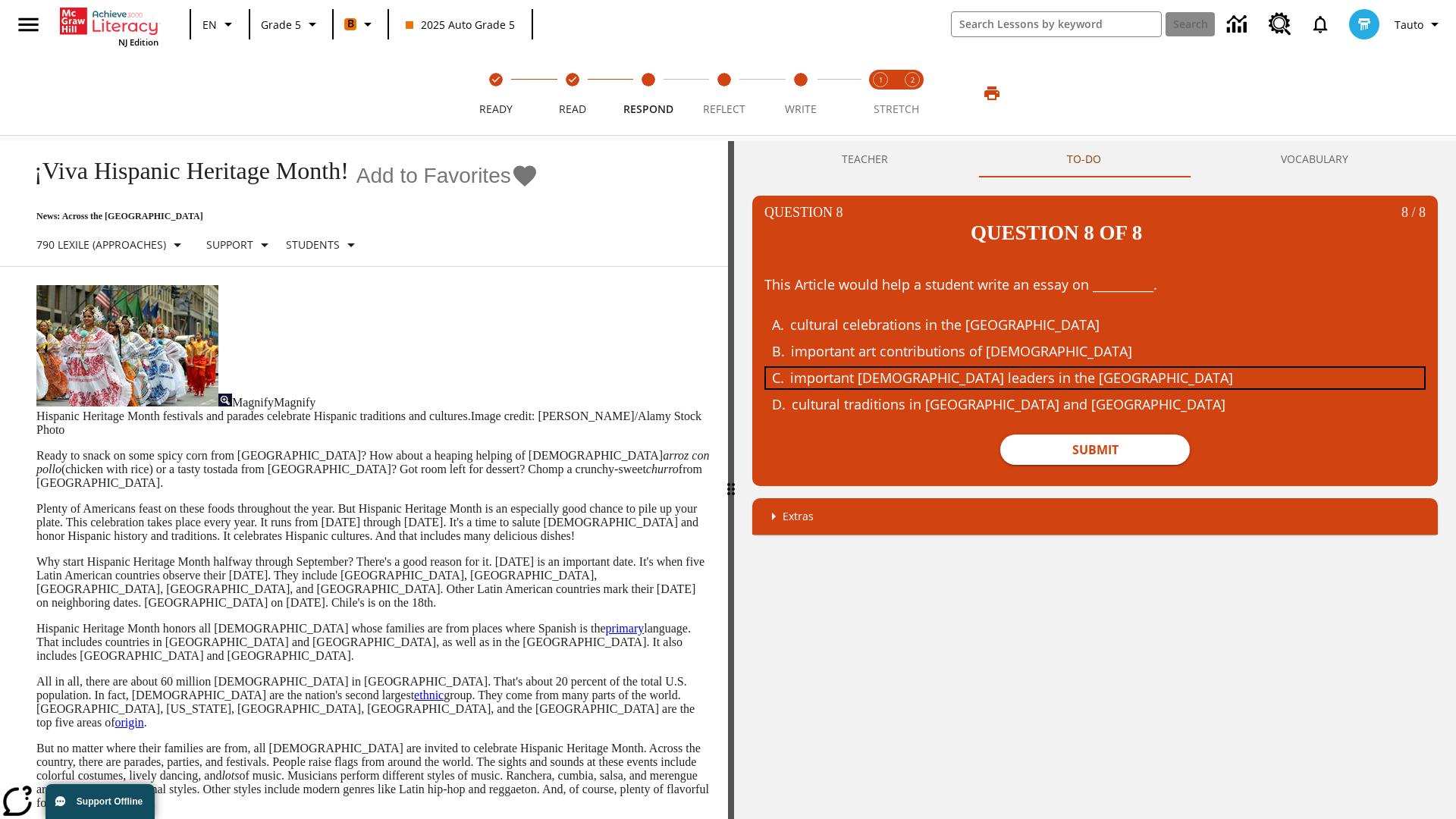
click at [1095, 368] on div "important Hispanic leaders in the United States" at bounding box center [1084, 378] width 587 height 21
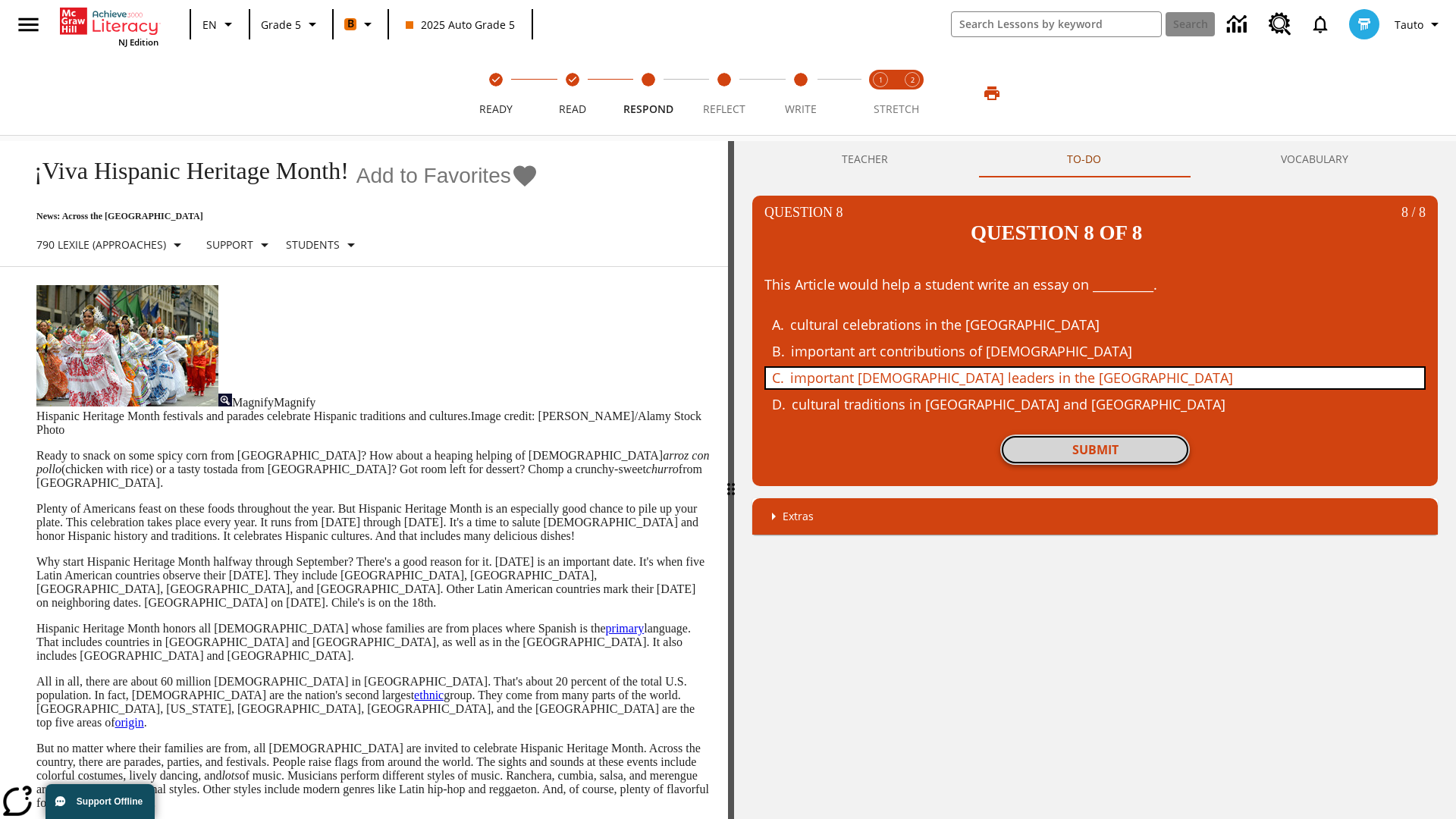
click at [1095, 434] on button "Submit" at bounding box center [1094, 450] width 190 height 31
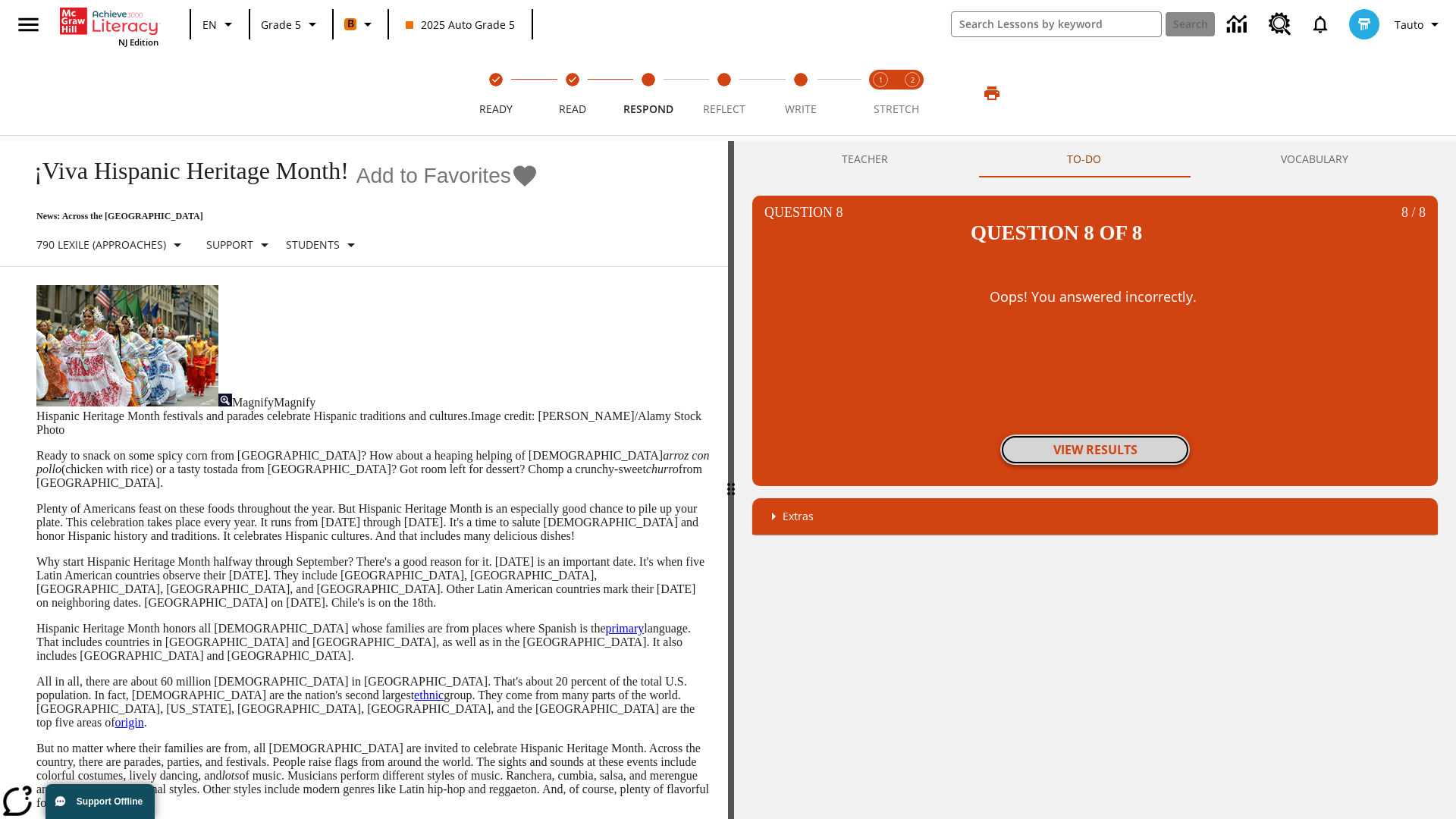
click at [1095, 434] on button "View Results" at bounding box center [1094, 450] width 190 height 31
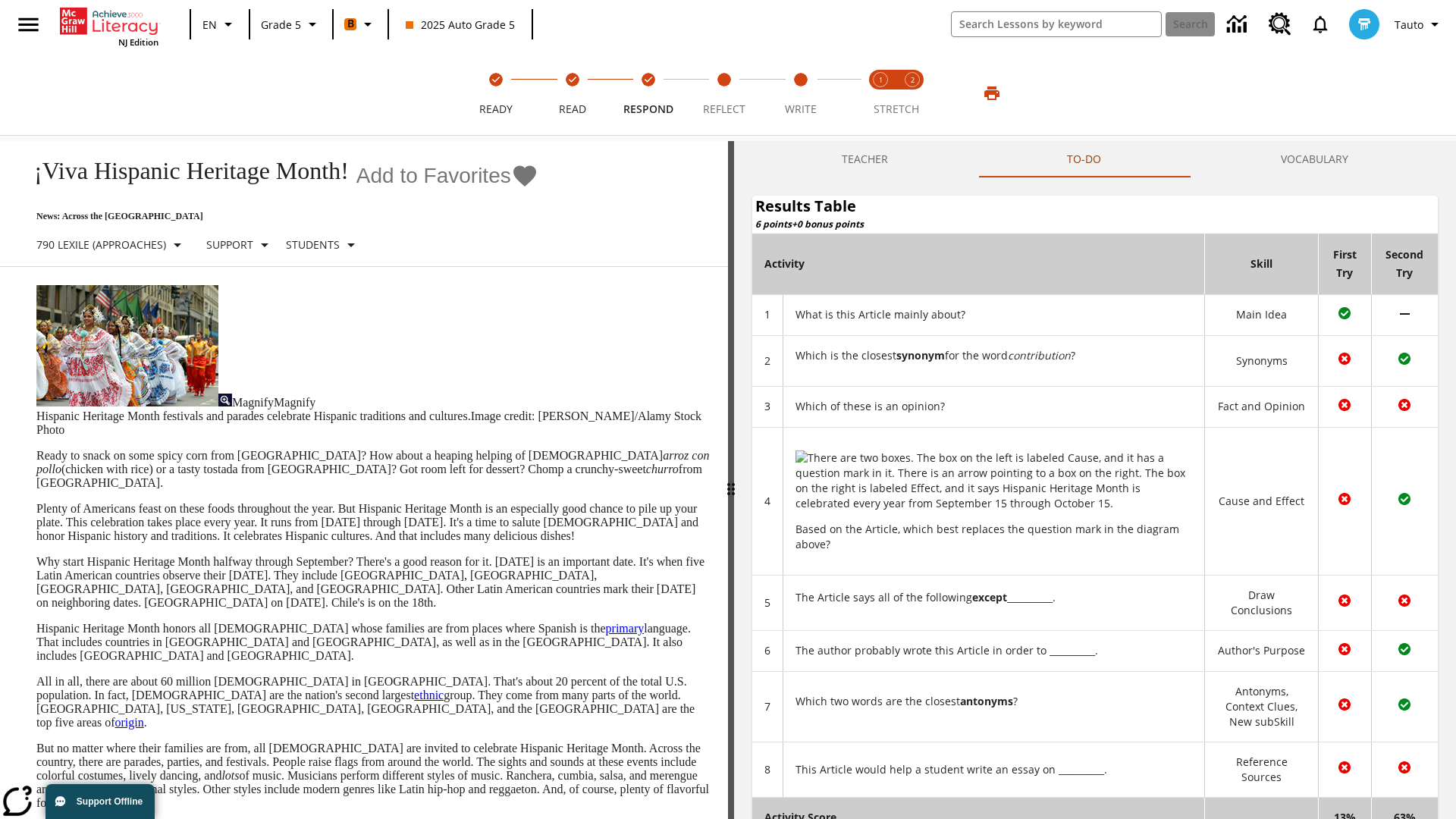
scroll to position [157, 0]
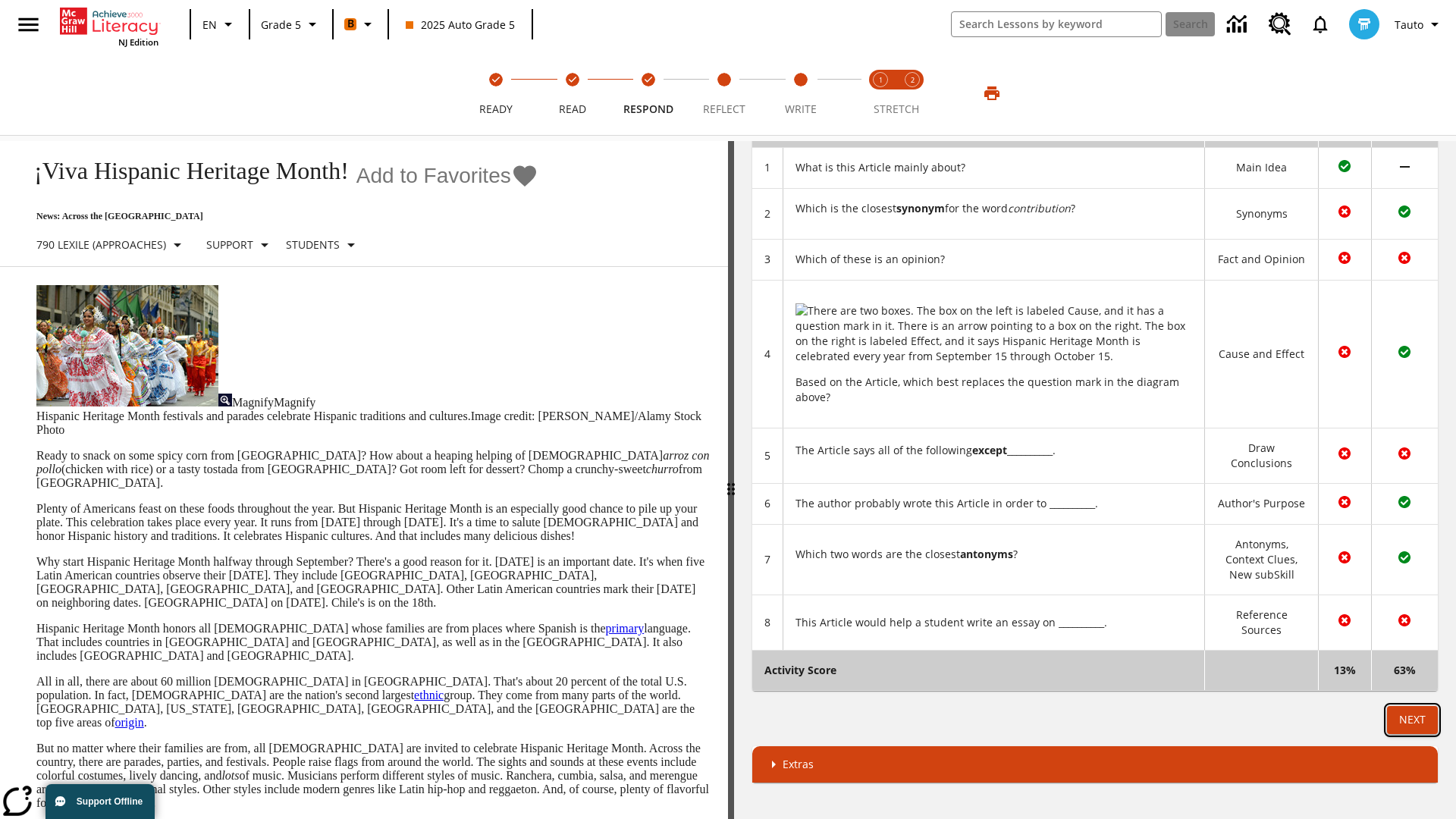
click at [1412, 719] on button "Next" at bounding box center [1412, 719] width 50 height 28
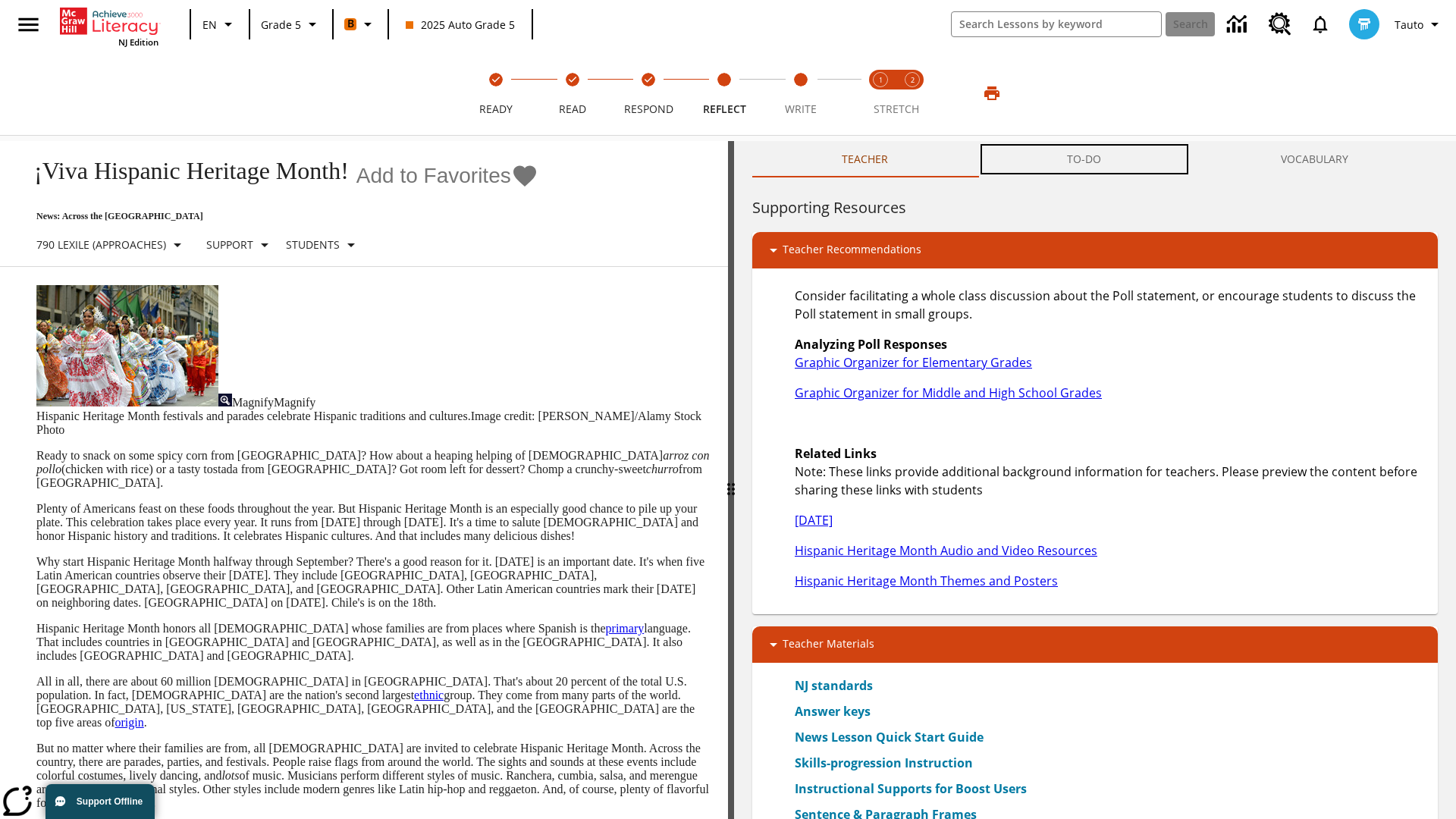
click at [1085, 159] on button "TO-DO" at bounding box center [1084, 159] width 213 height 36
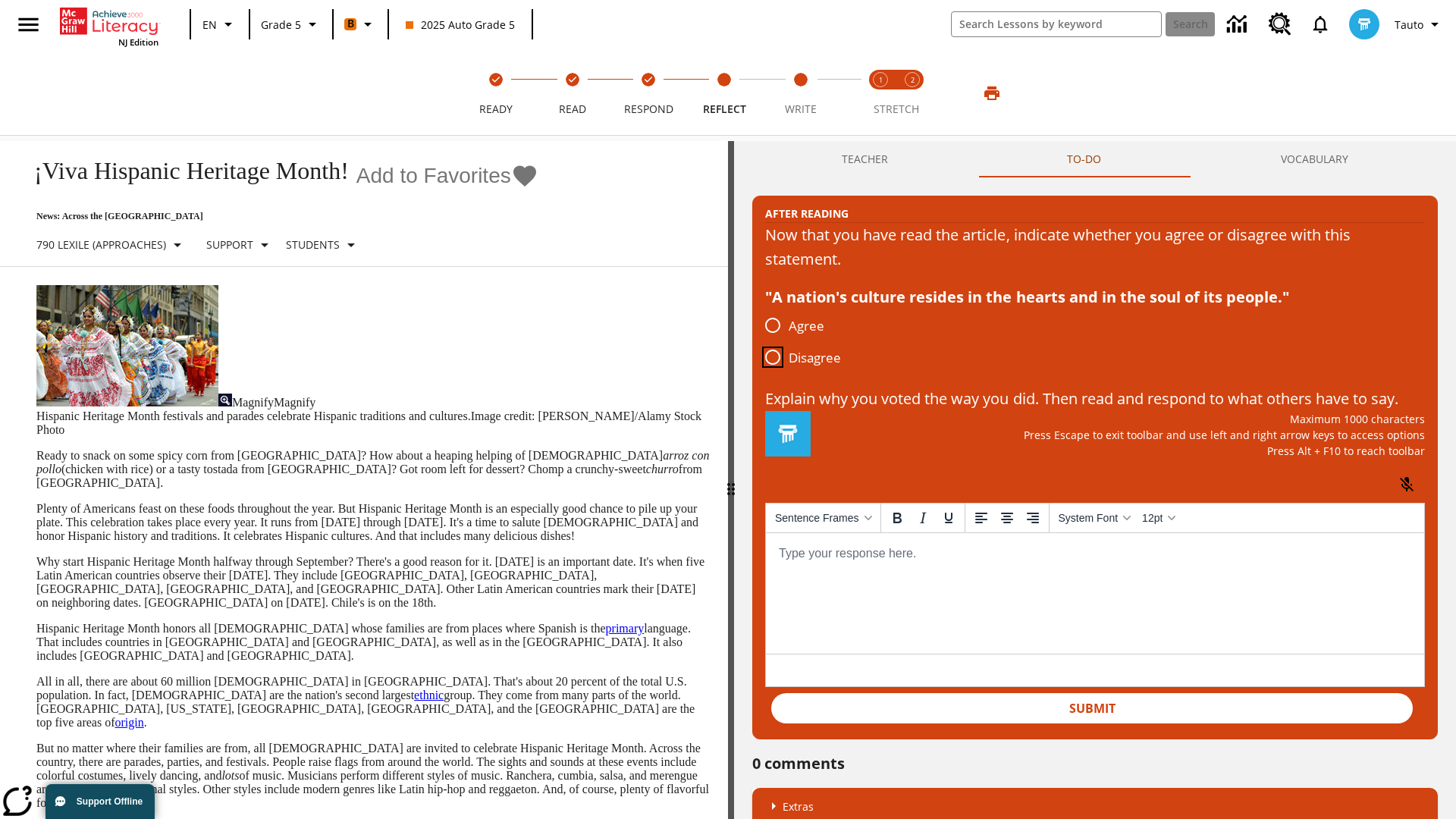
click at [773, 358] on input "Disagree" at bounding box center [772, 356] width 31 height 31
radio input "true"
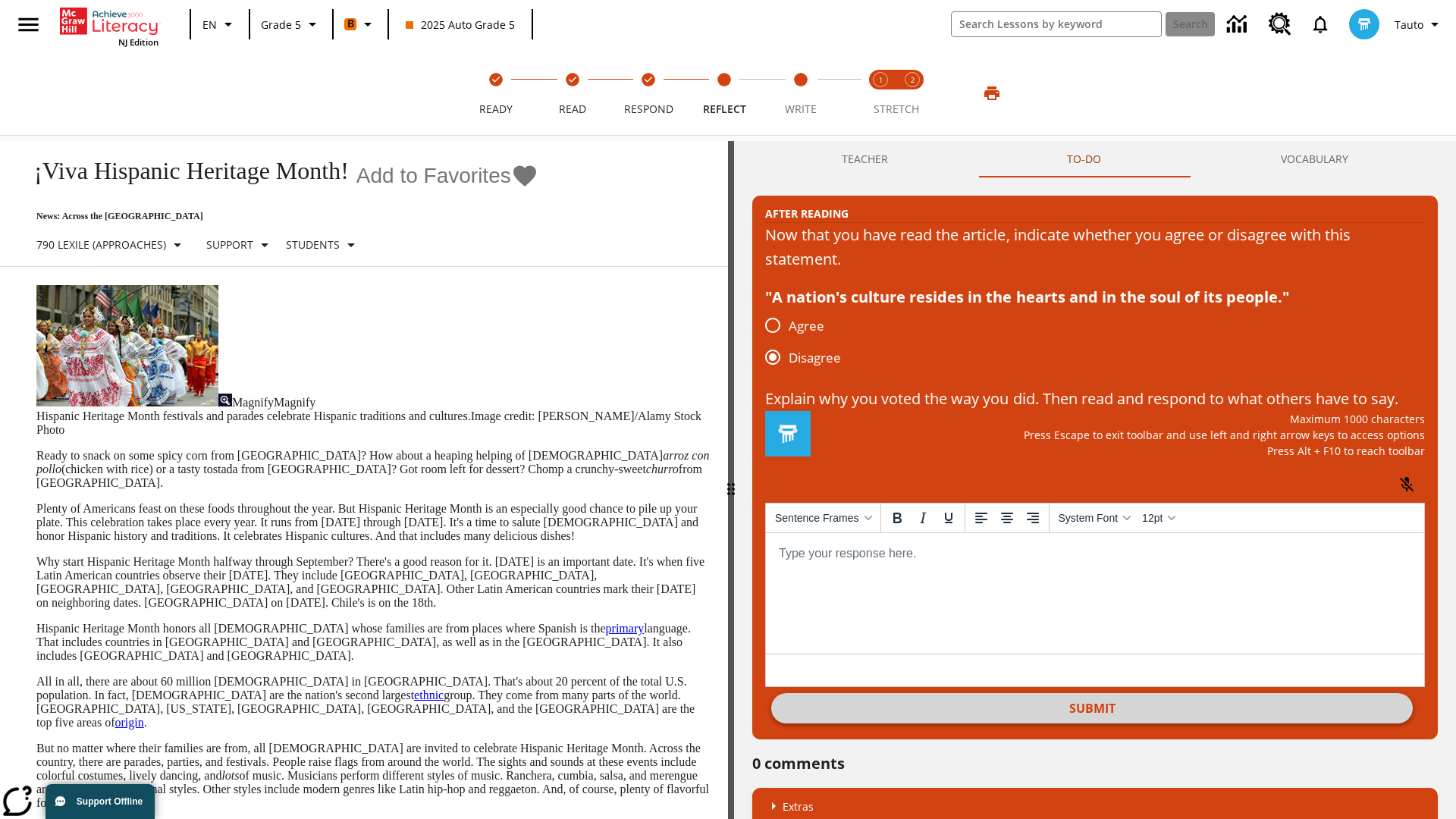
click at [1092, 723] on button "Submit" at bounding box center [1091, 708] width 641 height 31
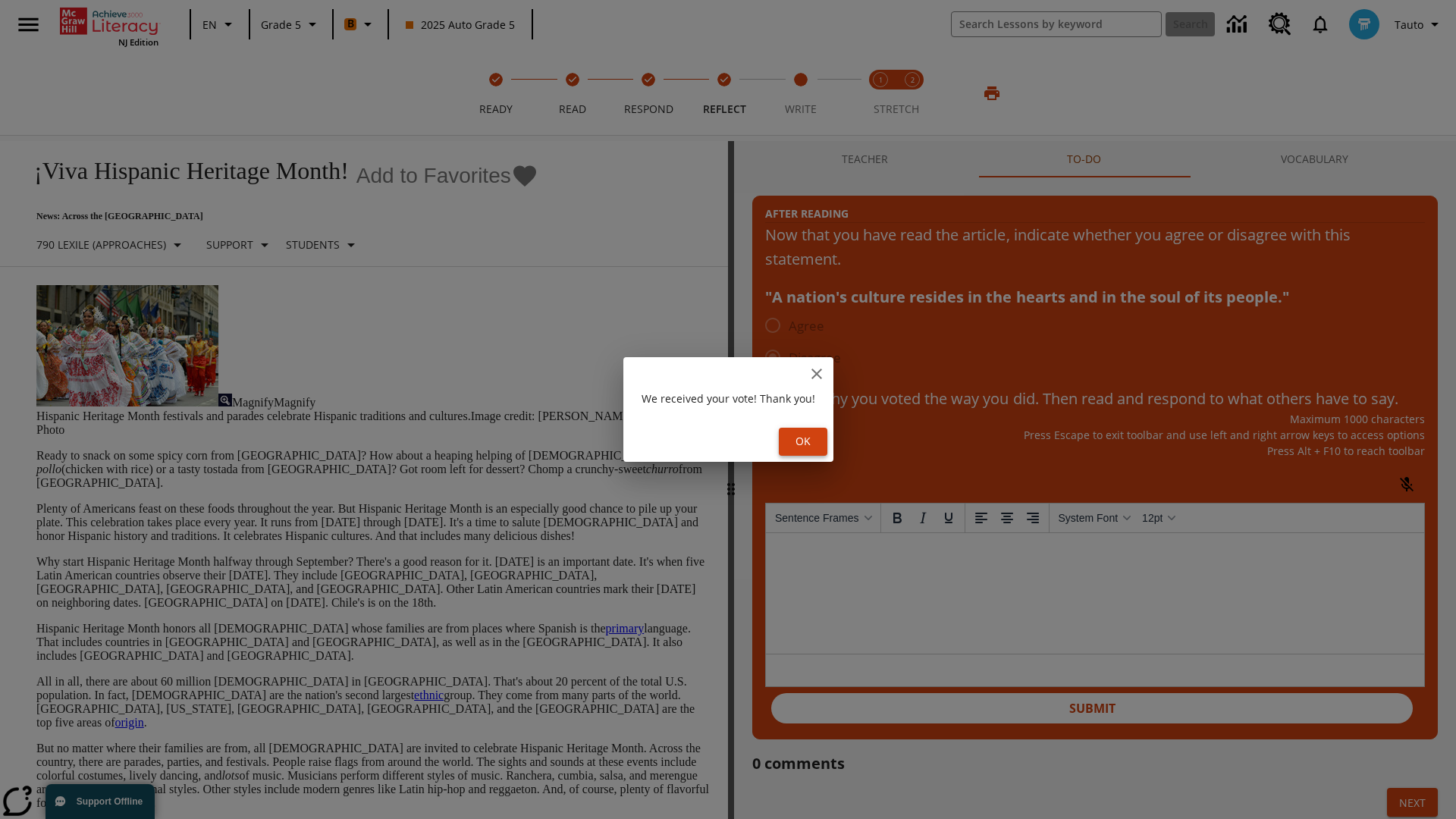
click at [805, 441] on button "Ok" at bounding box center [803, 441] width 49 height 28
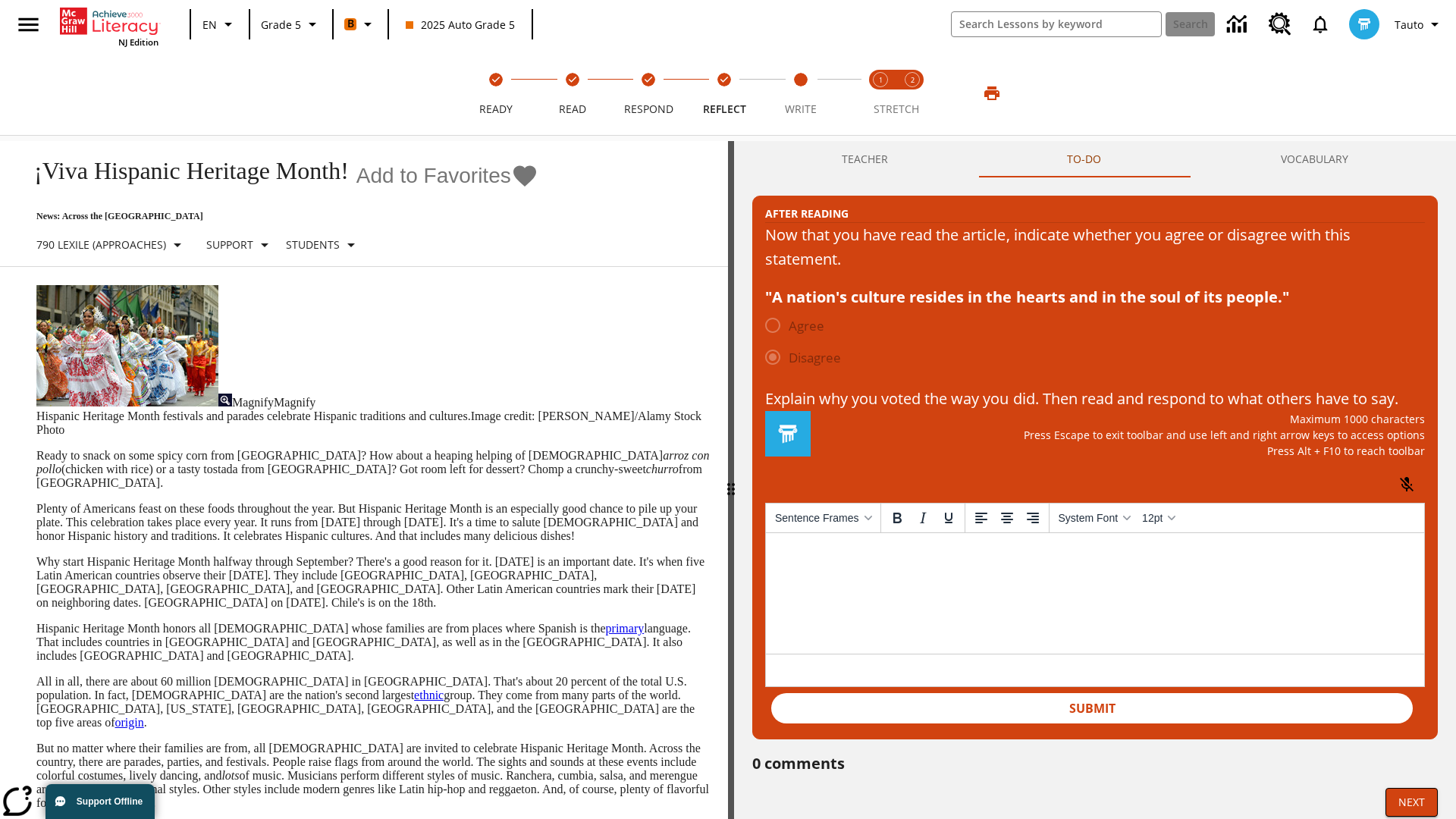
scroll to position [23, 0]
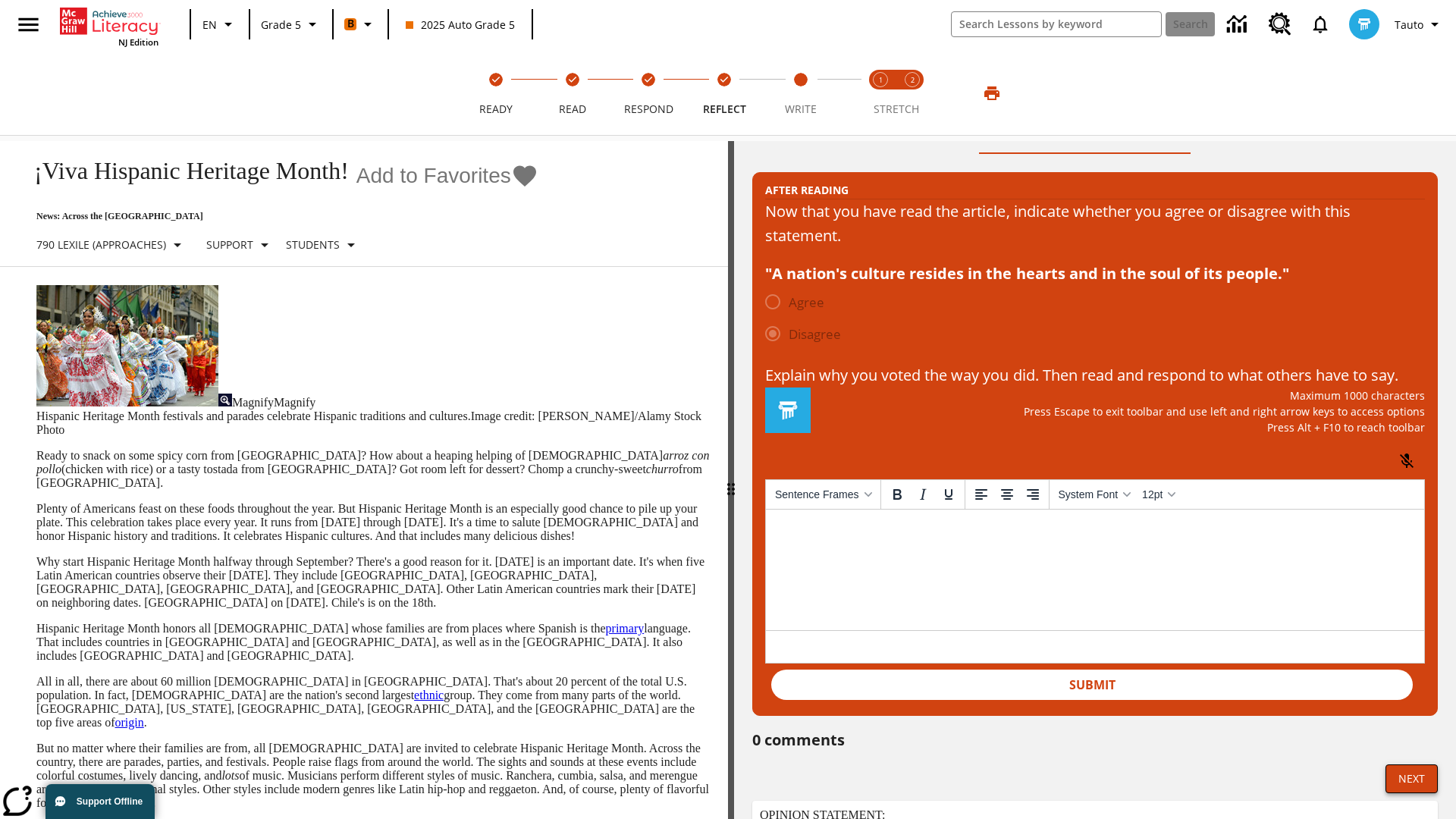
click at [1411, 793] on button "Next" at bounding box center [1411, 779] width 52 height 29
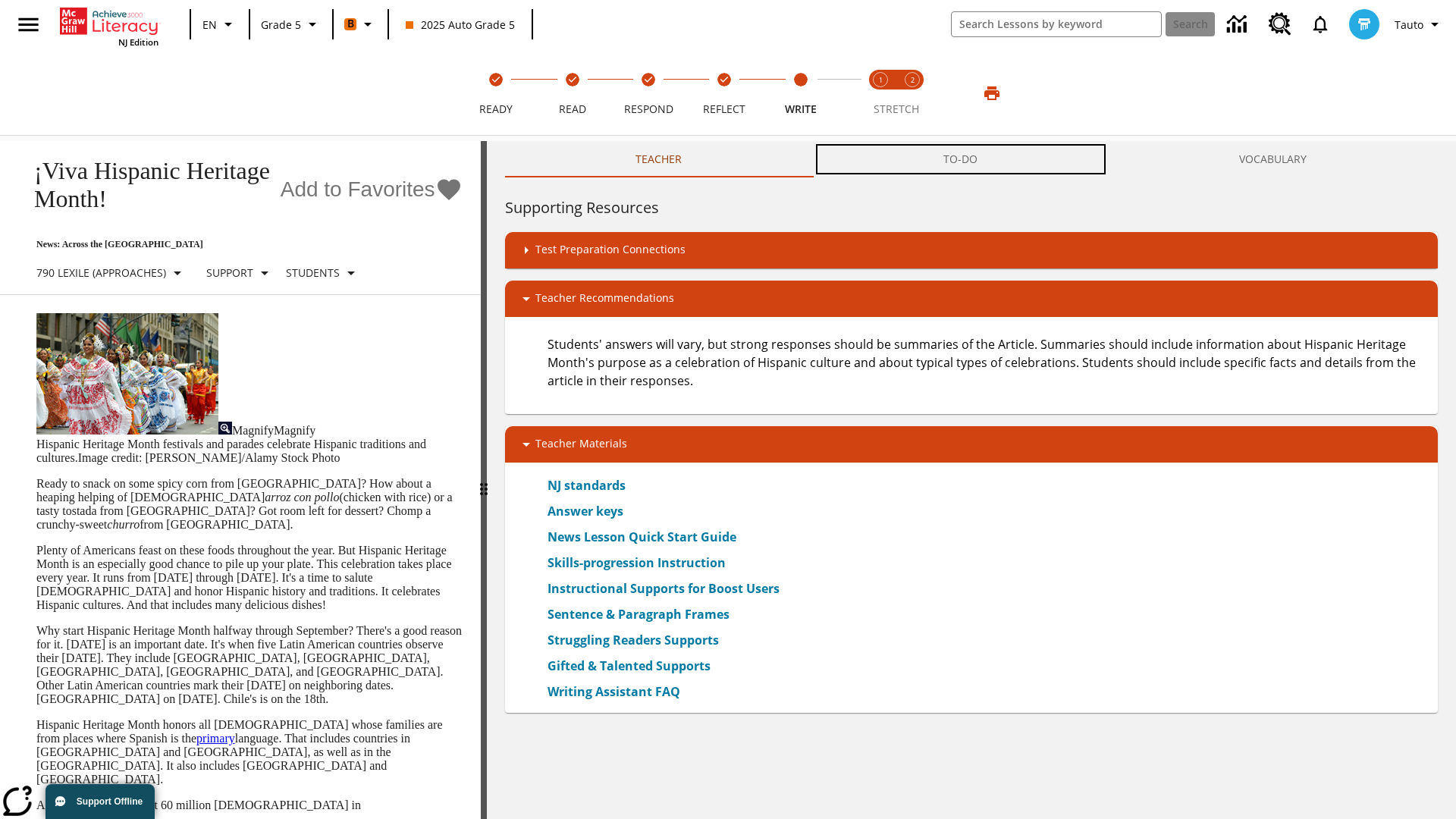
scroll to position [1, 0]
click at [960, 159] on button "TO-DO" at bounding box center [960, 159] width 296 height 36
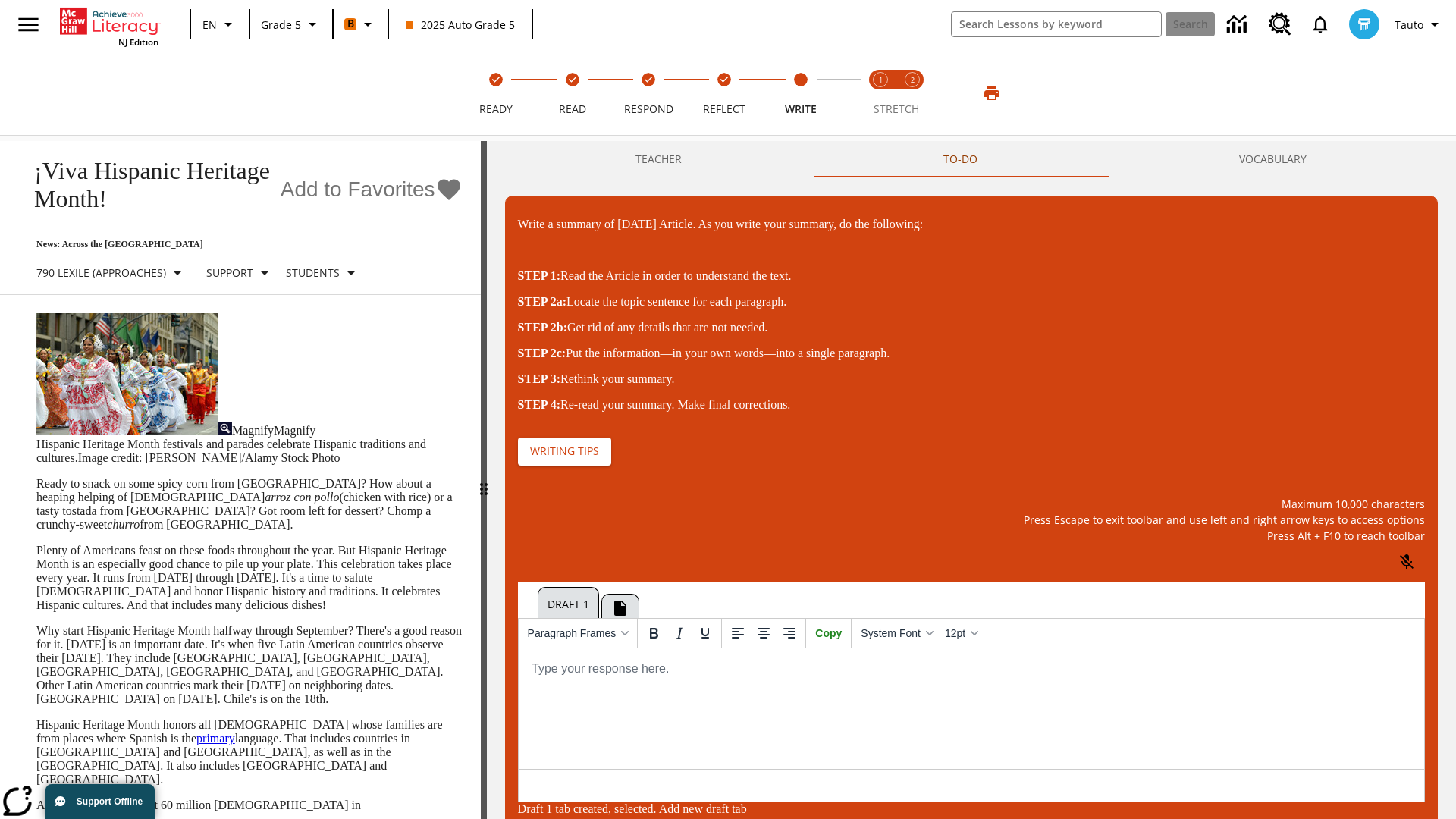
scroll to position [0, 0]
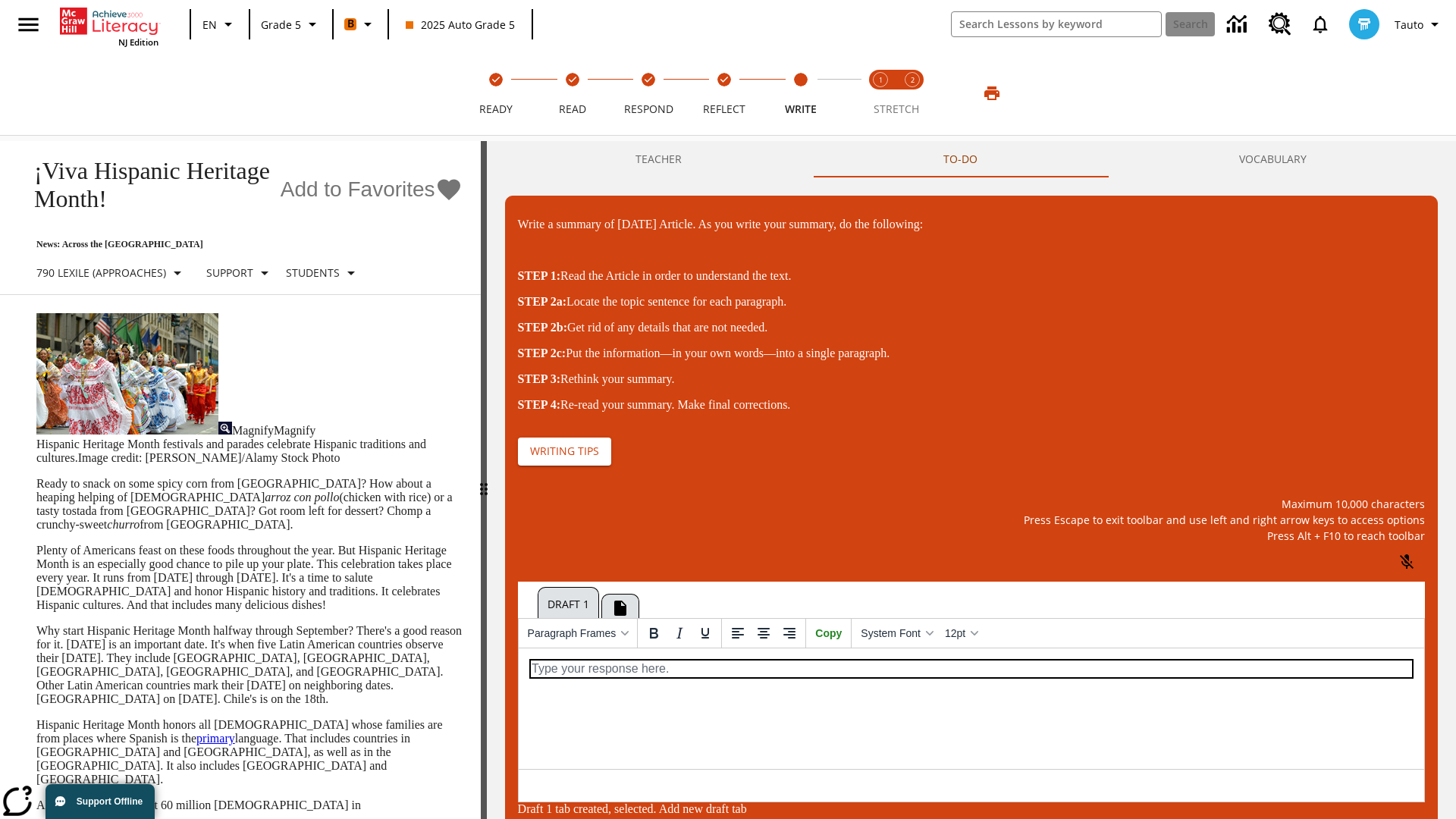
click at [969, 668] on p "\a\9Write a summary of today's Article. As you write your summary, do the follo…" at bounding box center [970, 668] width 881 height 17
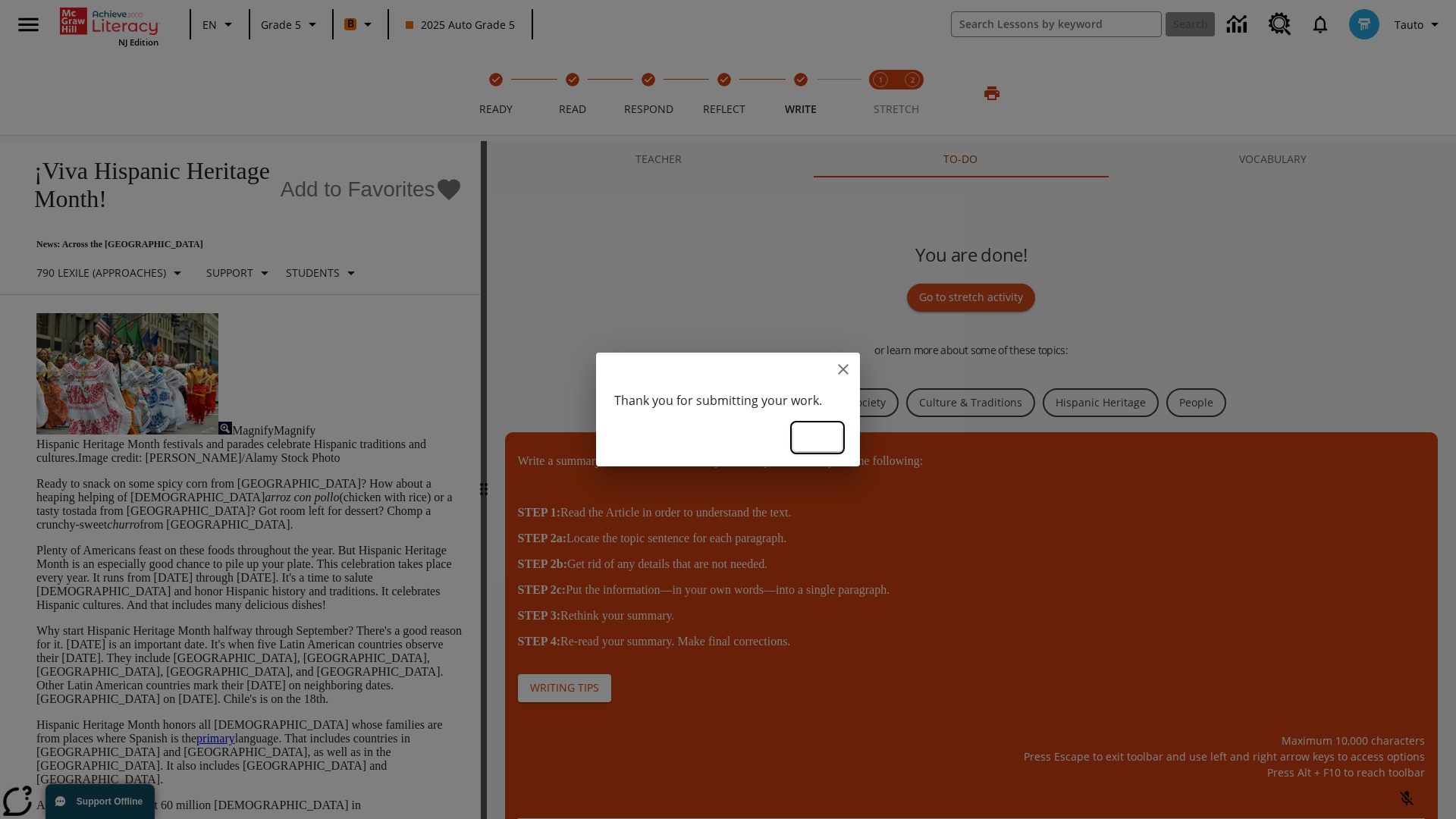
click at [817, 436] on button "Ok" at bounding box center [817, 437] width 49 height 28
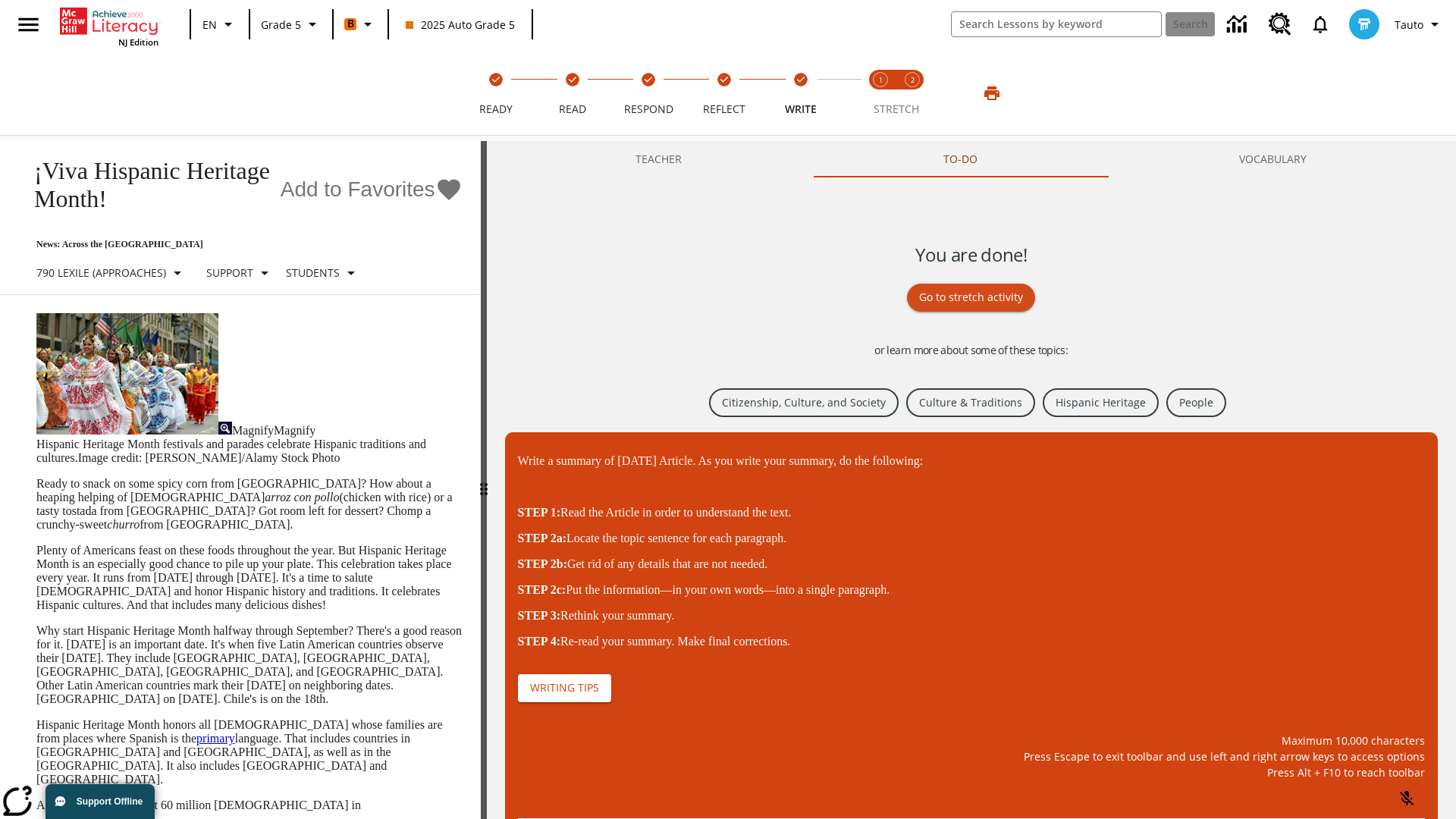
click at [800, 401] on link "Citizenship, Culture, and Society" at bounding box center [803, 403] width 190 height 30
